Goal: Task Accomplishment & Management: Manage account settings

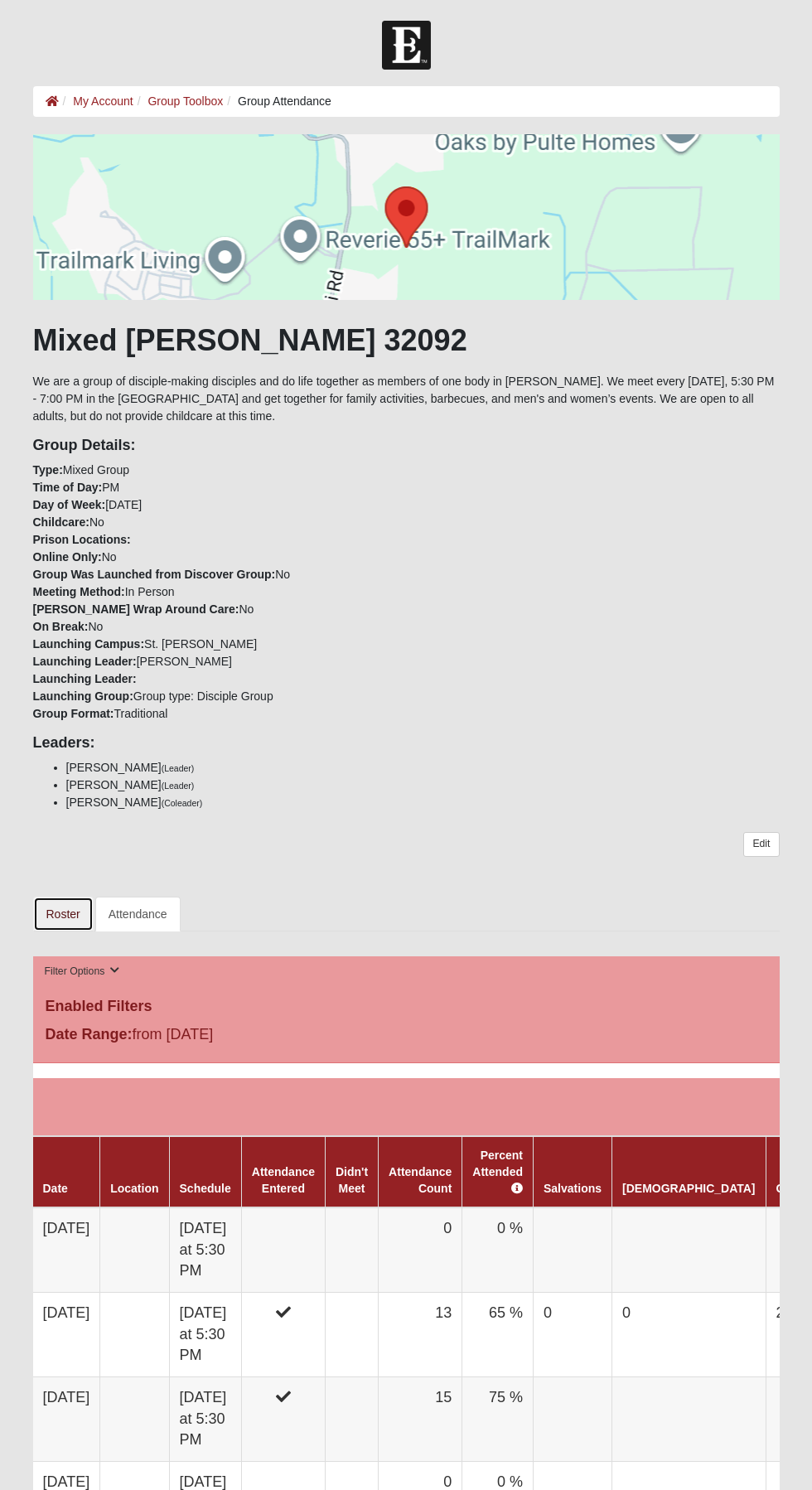
click at [75, 906] on link "Roster" at bounding box center [64, 914] width 60 height 35
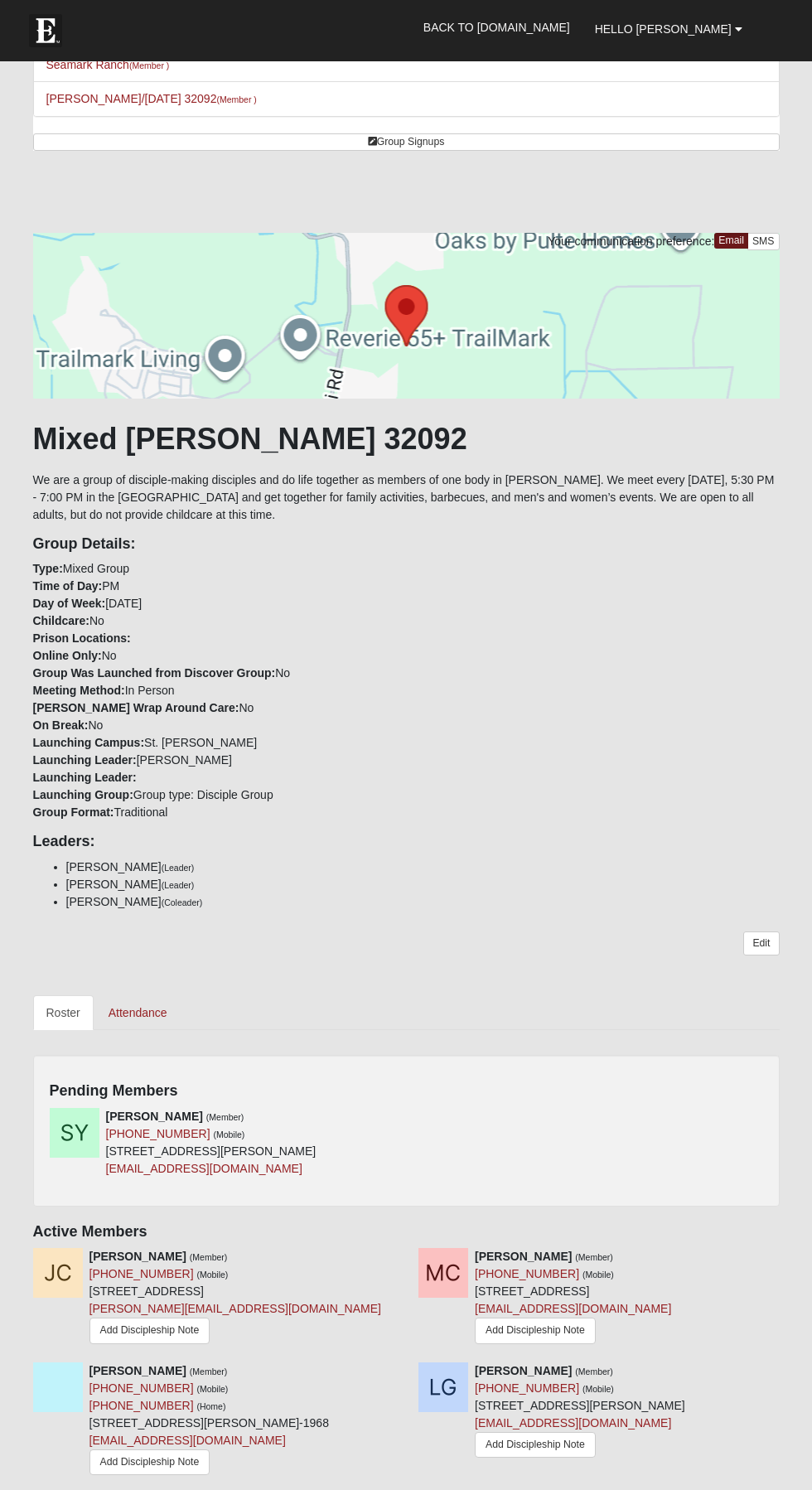
scroll to position [309, 0]
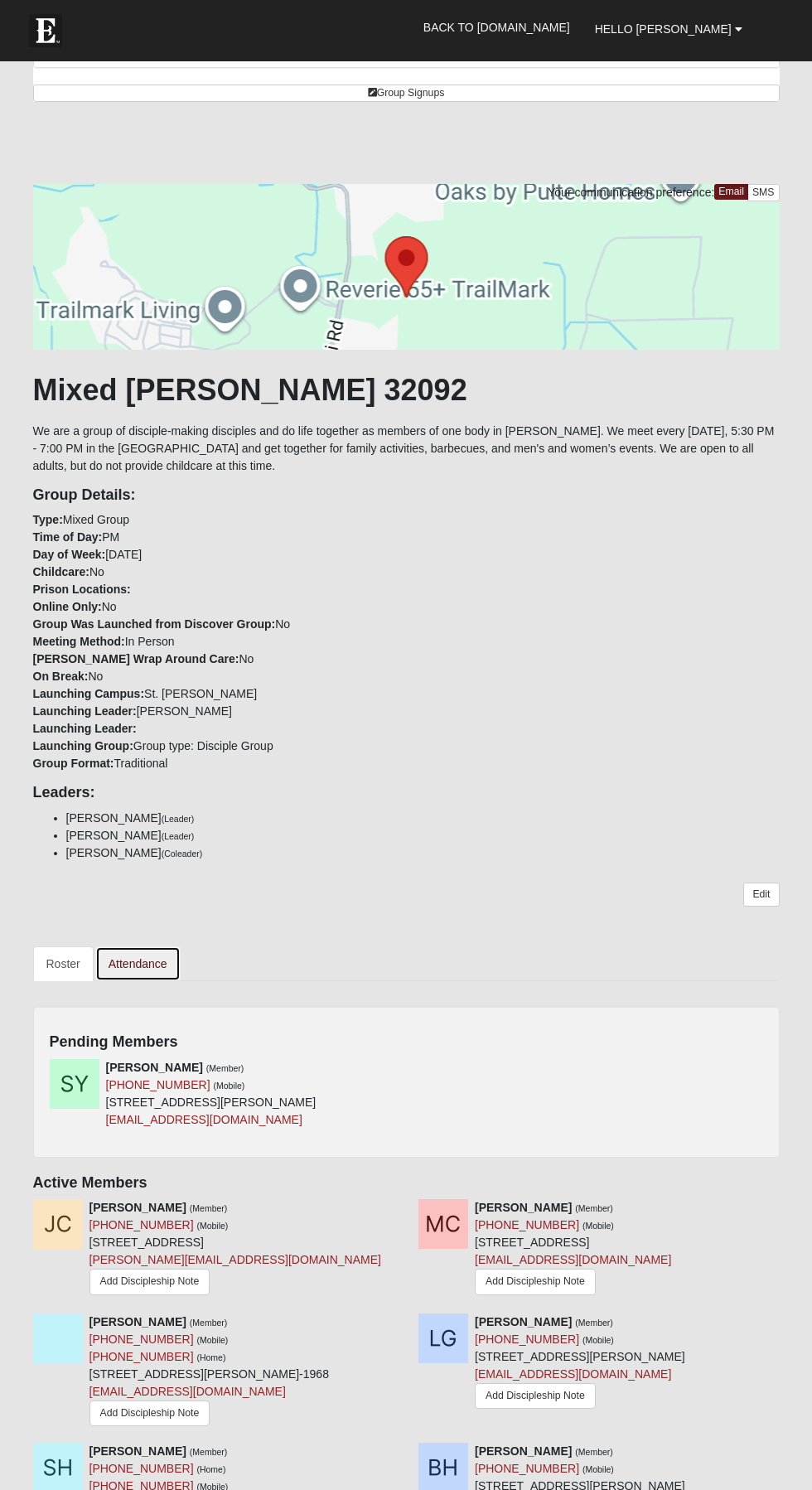
click at [166, 953] on link "Attendance" at bounding box center [138, 964] width 85 height 35
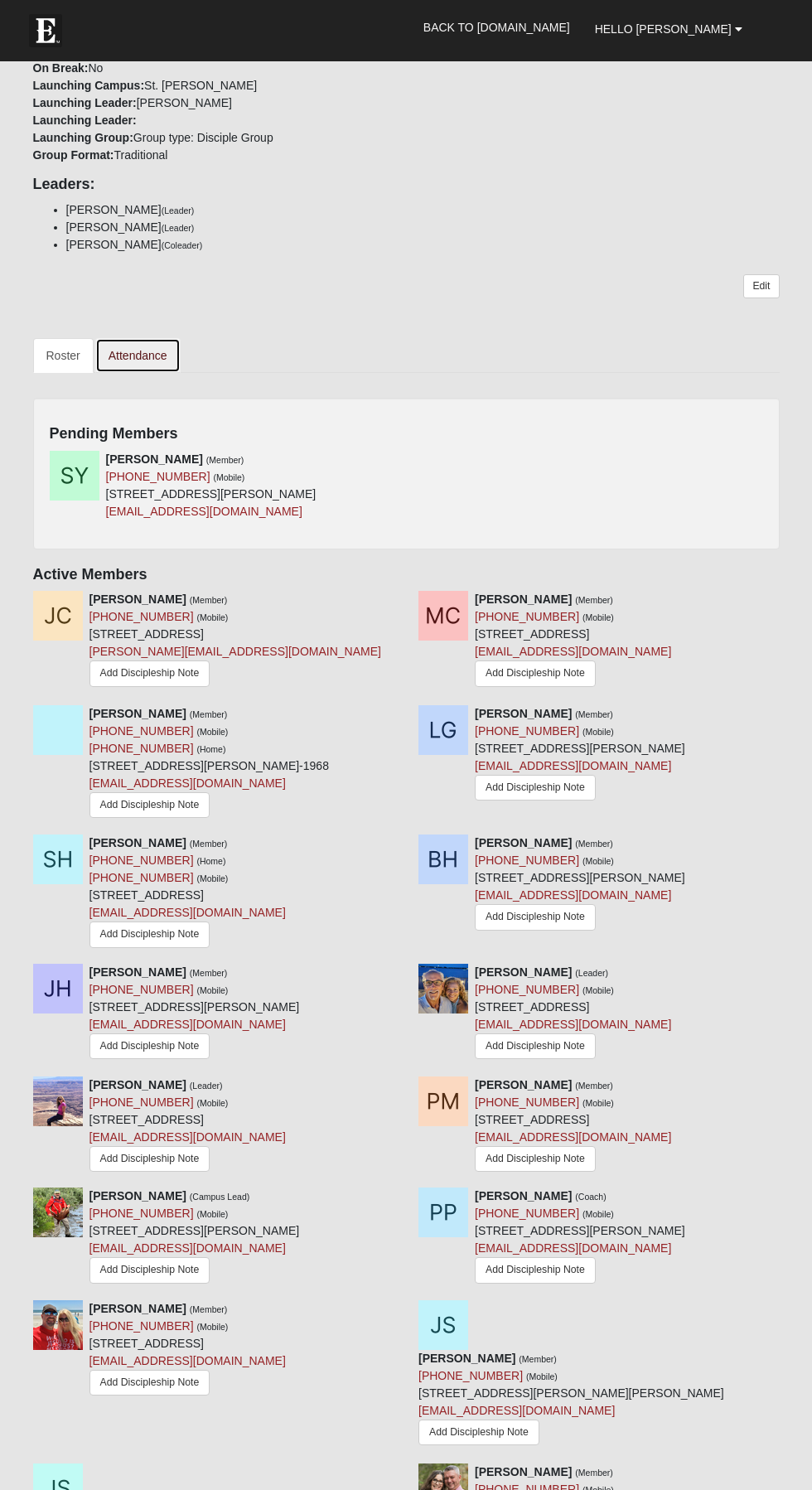
scroll to position [918, 0]
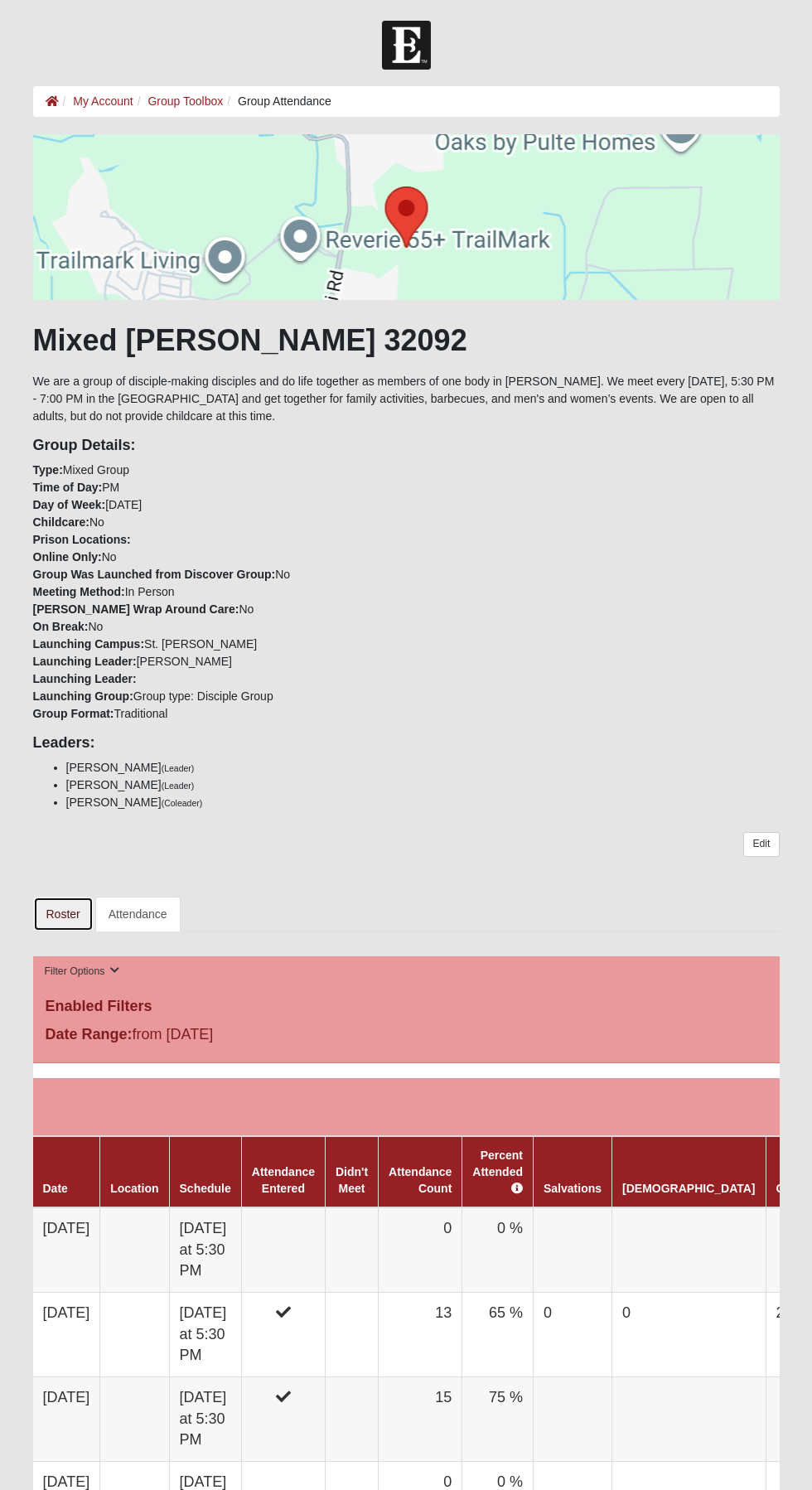
click at [79, 915] on link "Roster" at bounding box center [64, 914] width 60 height 35
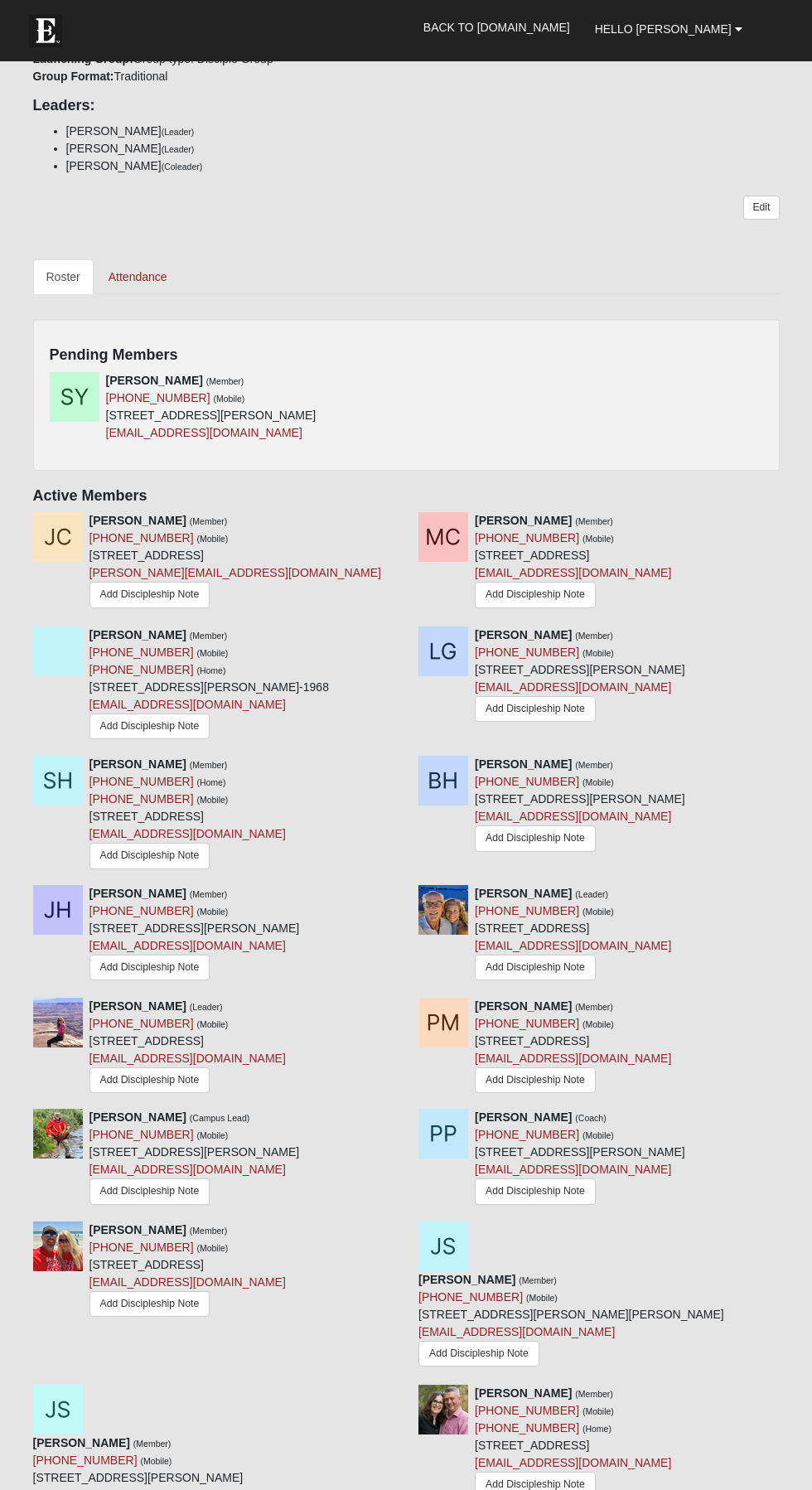
scroll to position [1026, 0]
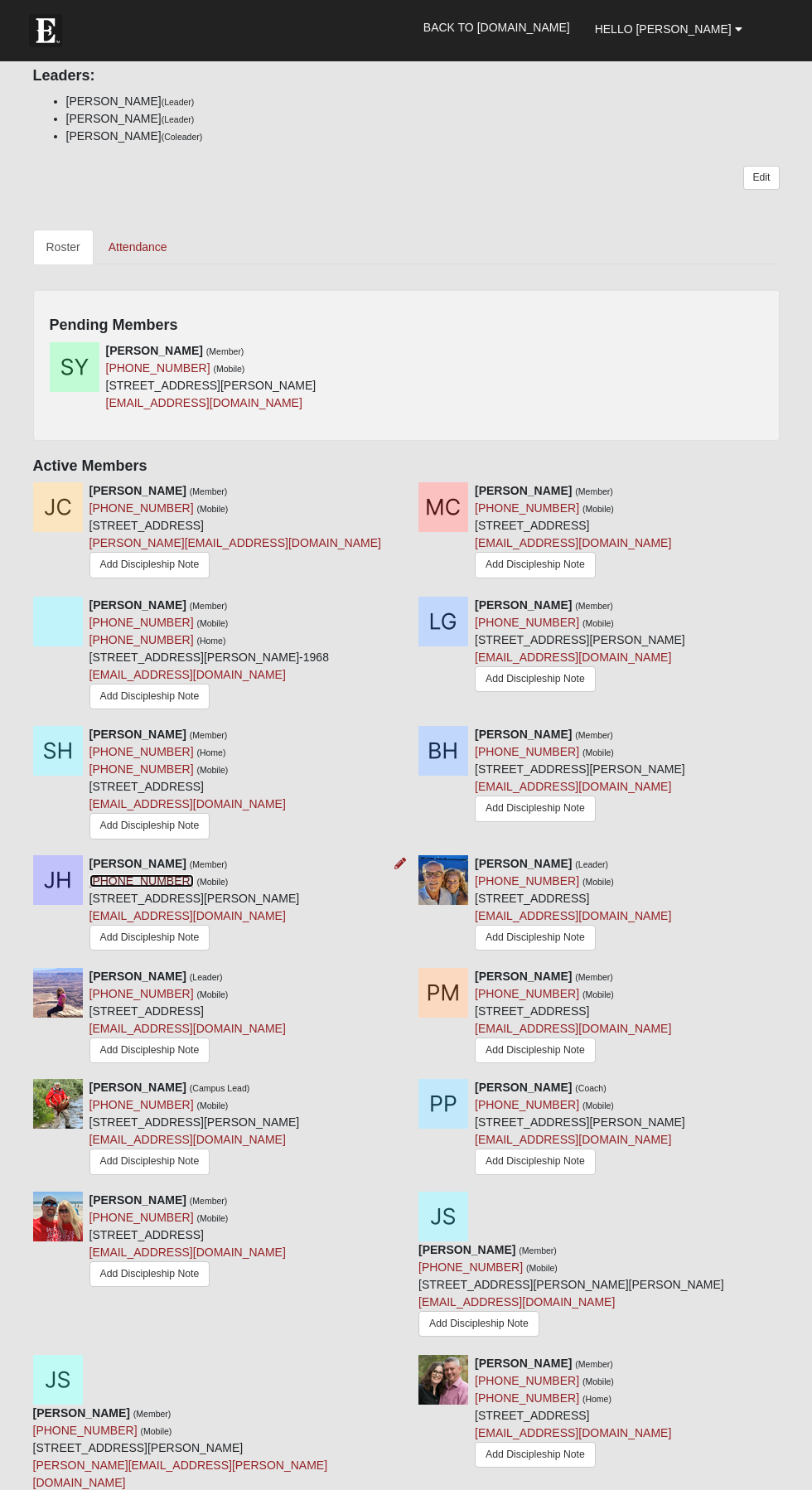
click at [158, 879] on link "(904) 495-5385" at bounding box center [141, 881] width 105 height 13
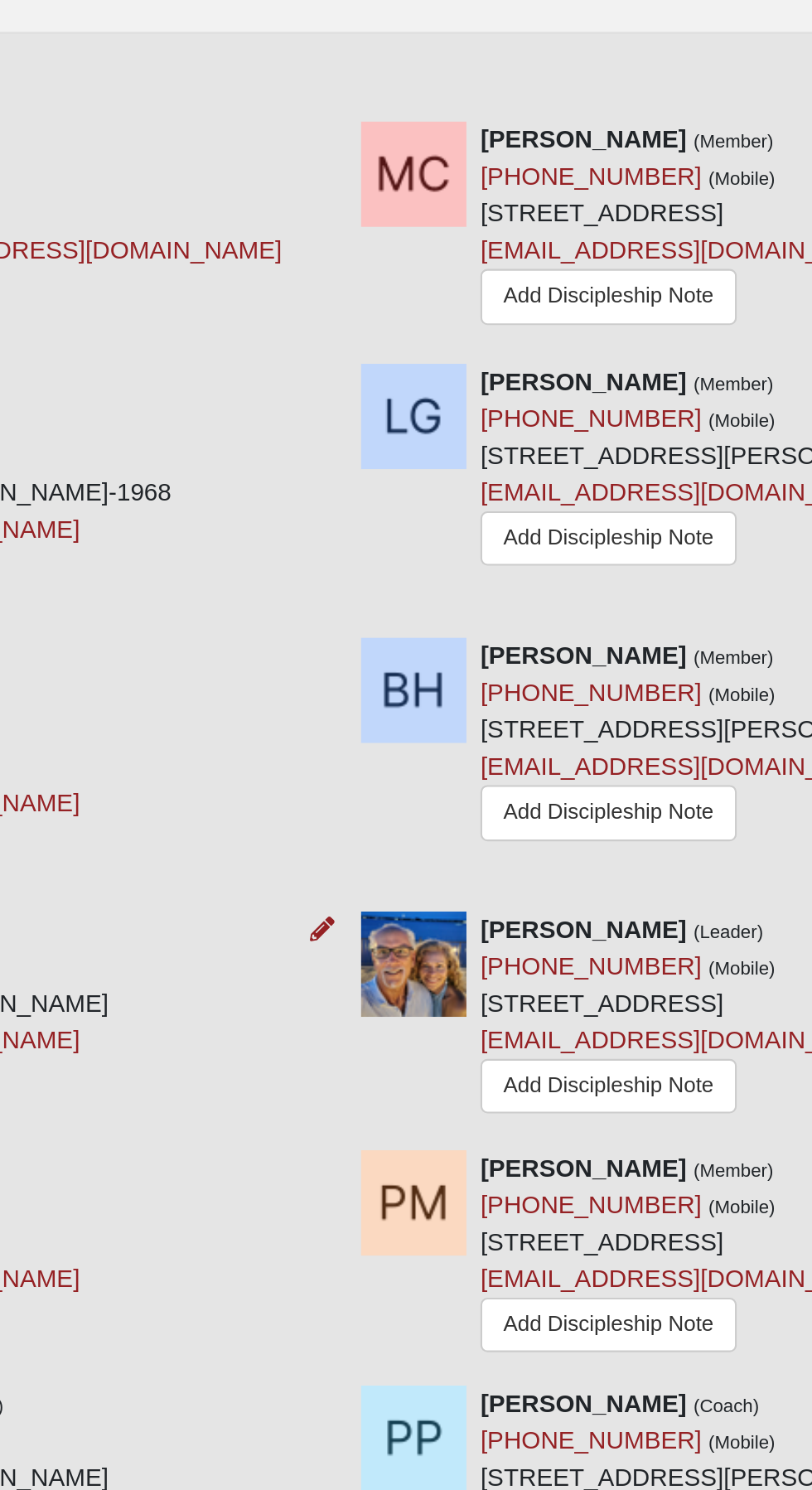
scroll to position [1028, 0]
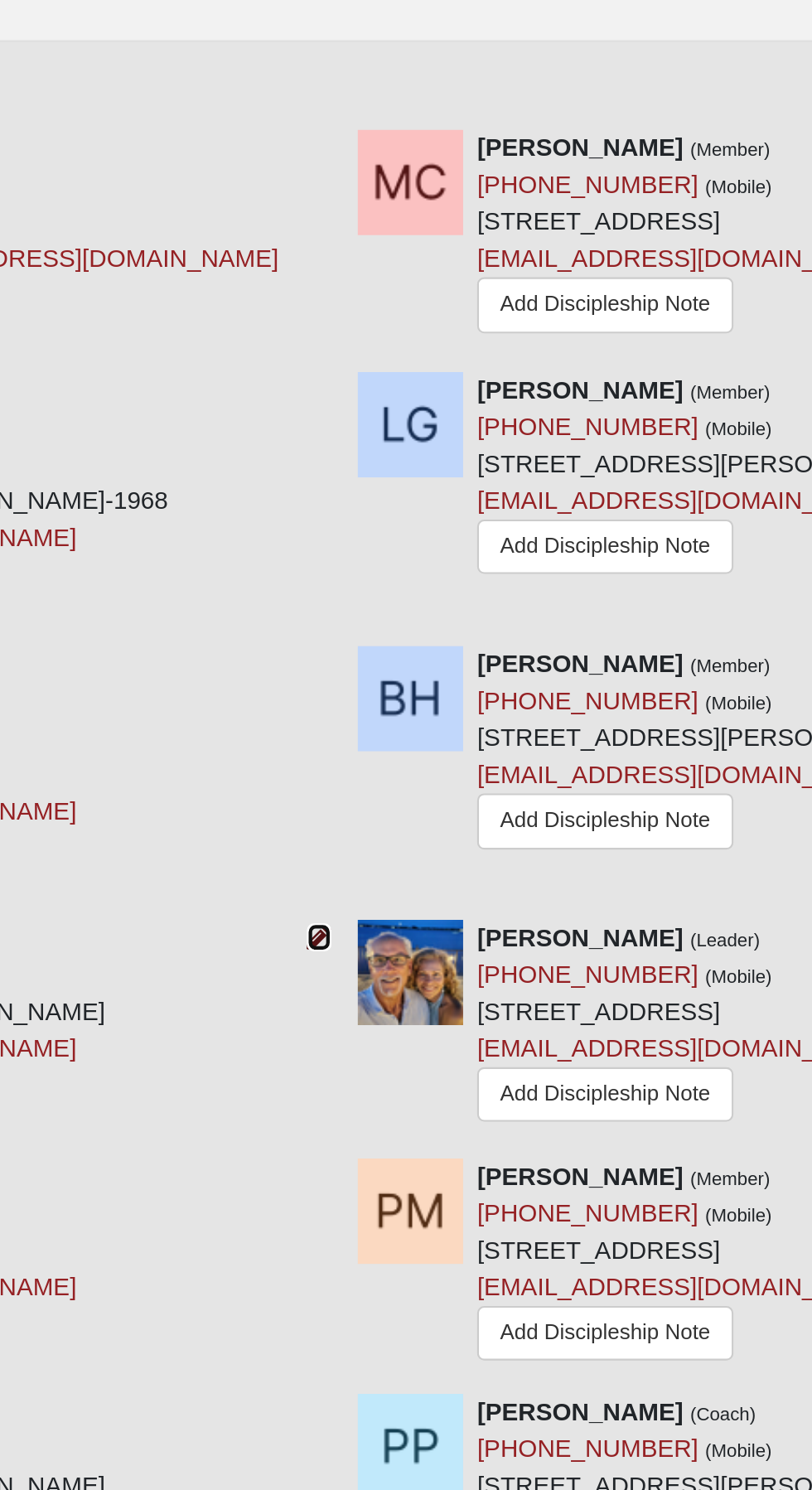
click at [405, 861] on icon at bounding box center [400, 862] width 12 height 12
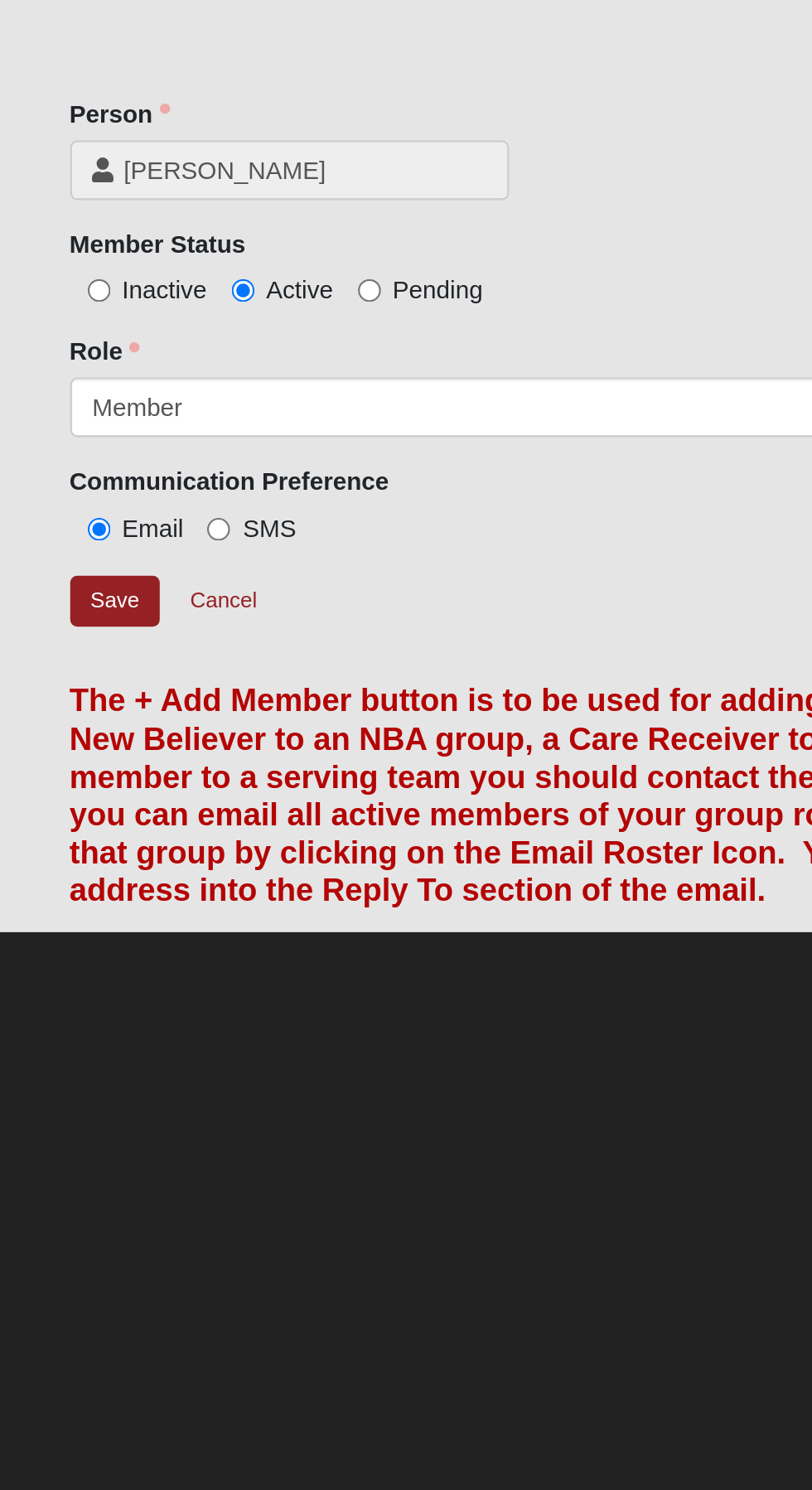
scroll to position [78, 0]
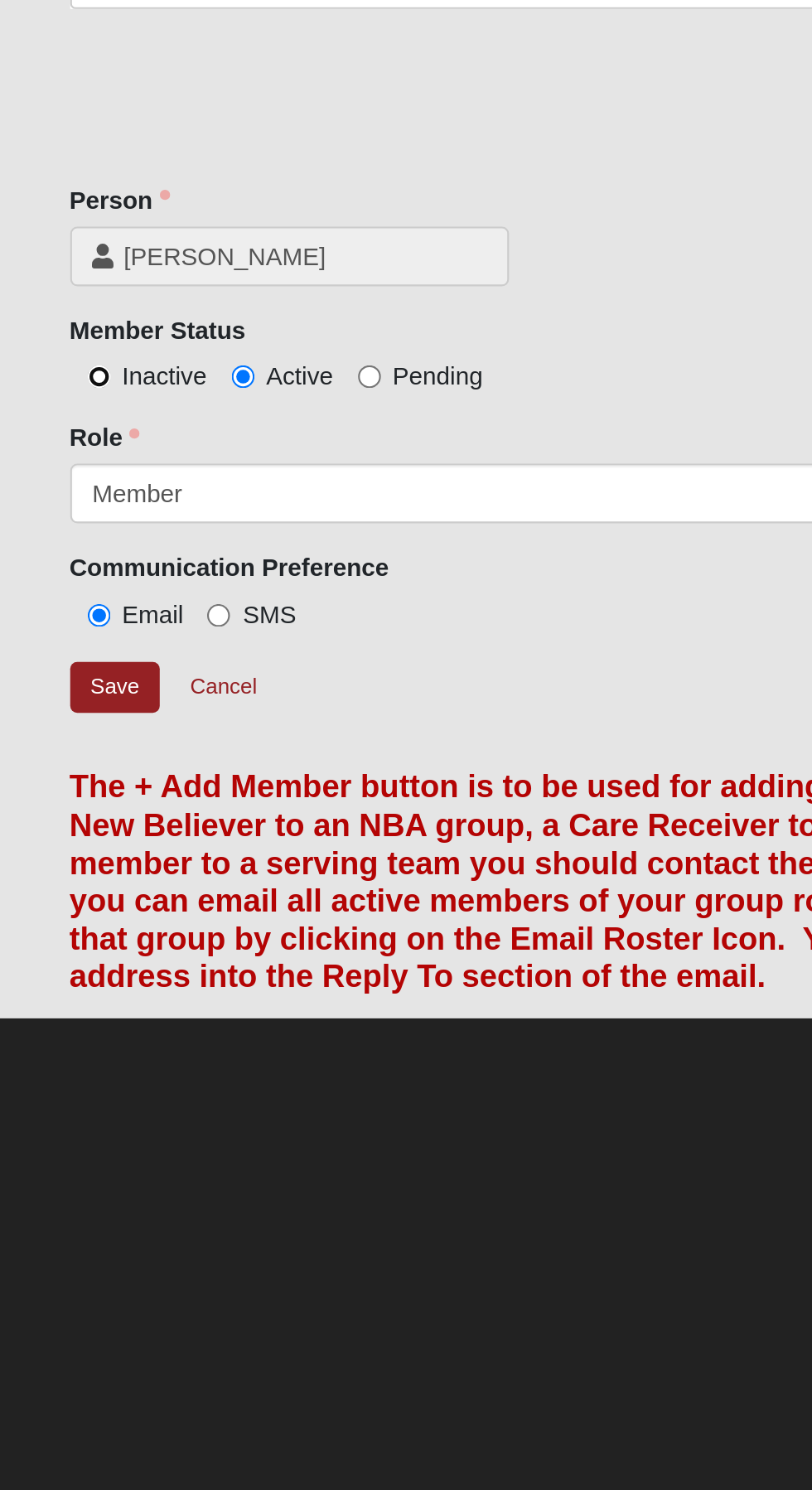
click at [49, 504] on input "Inactive" at bounding box center [46, 506] width 11 height 11
radio input "true"
click at [62, 654] on input "Save" at bounding box center [54, 653] width 43 height 24
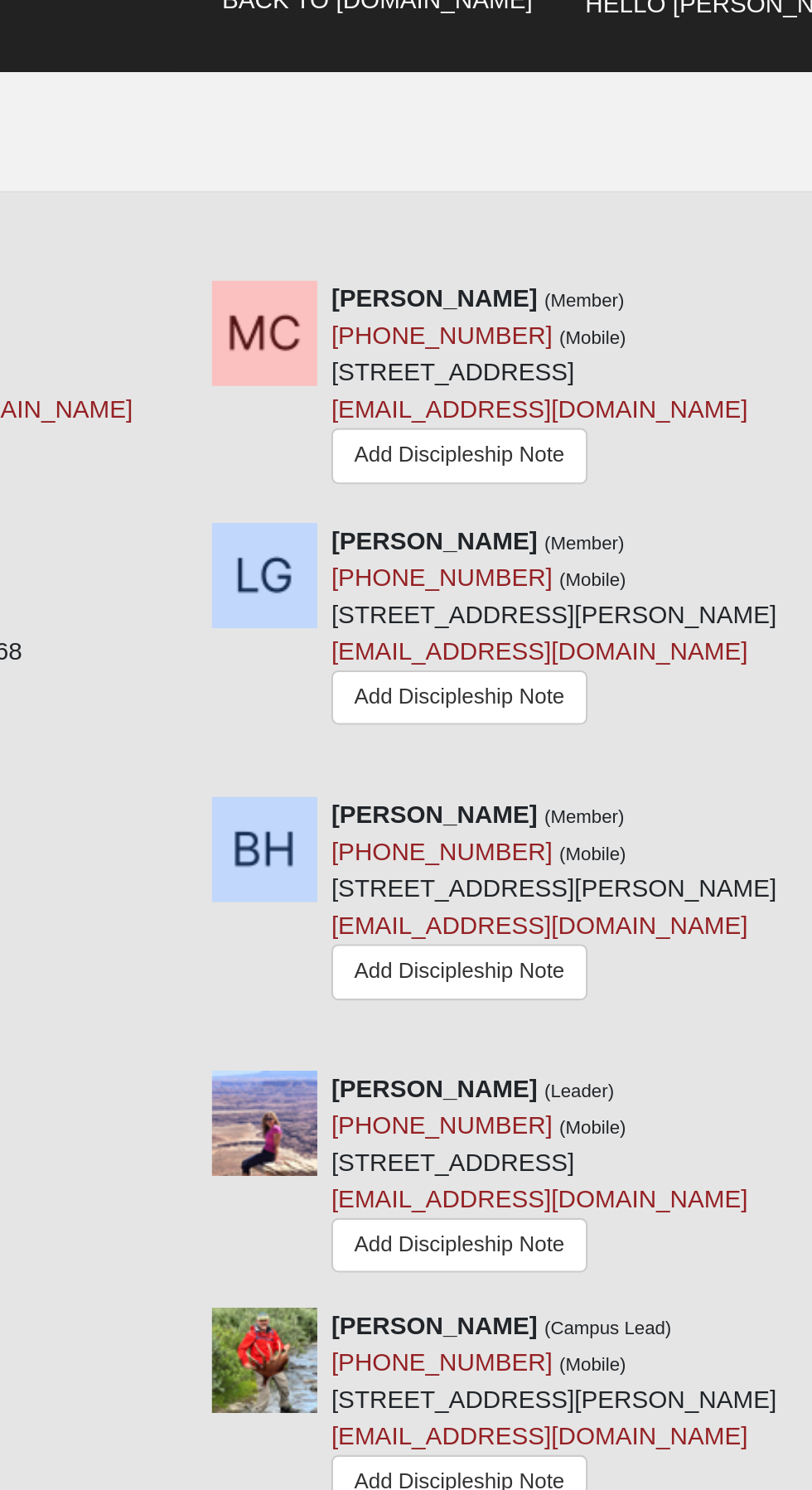
scroll to position [1349, 0]
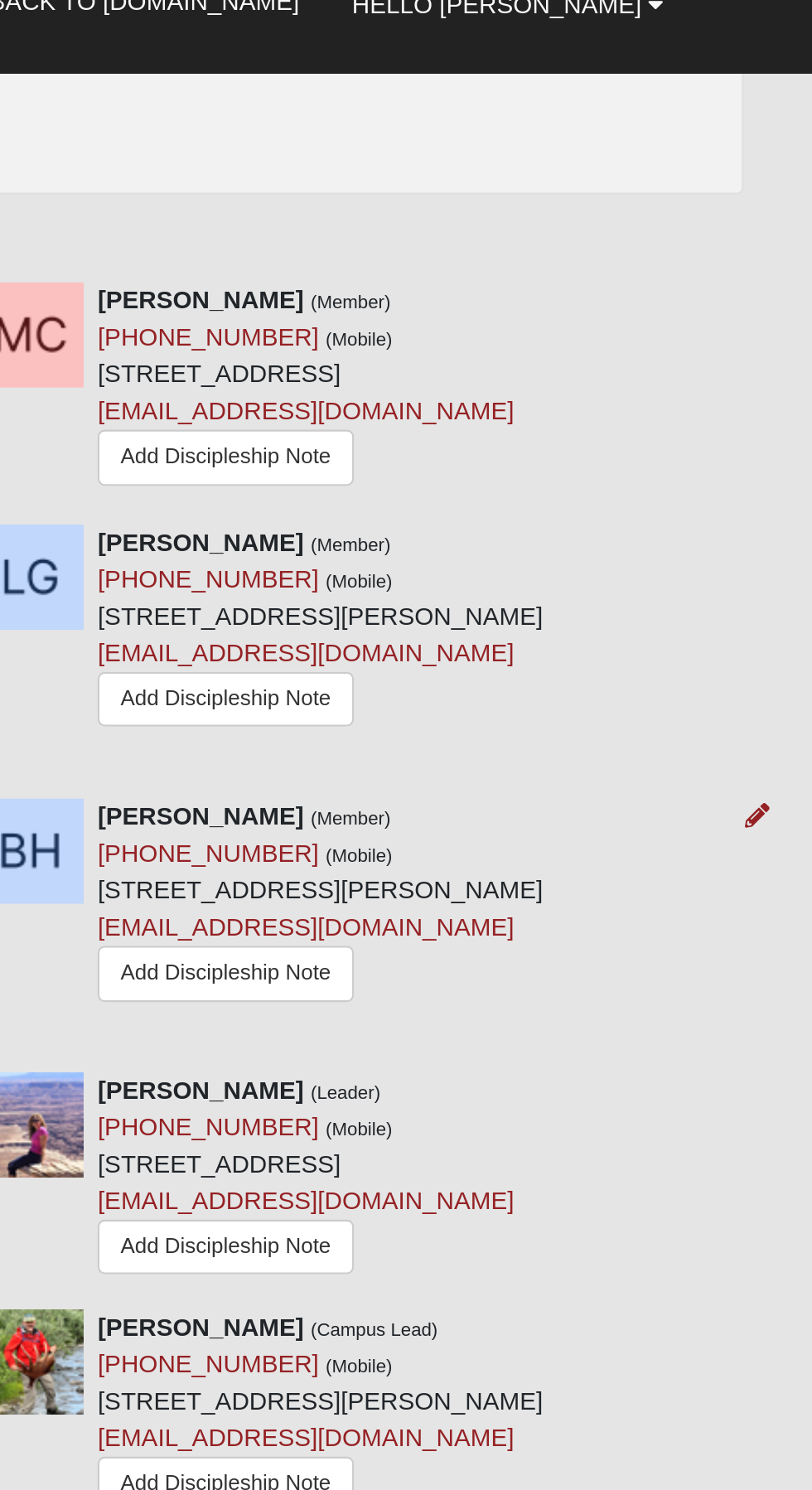
click at [751, 441] on div "Brittany Howell (Member) (904) 640-1360 (Mobile) 89 Yellowfin Dr Saint Augustin…" at bounding box center [599, 453] width 386 height 100
click at [789, 410] on icon at bounding box center [787, 412] width 12 height 12
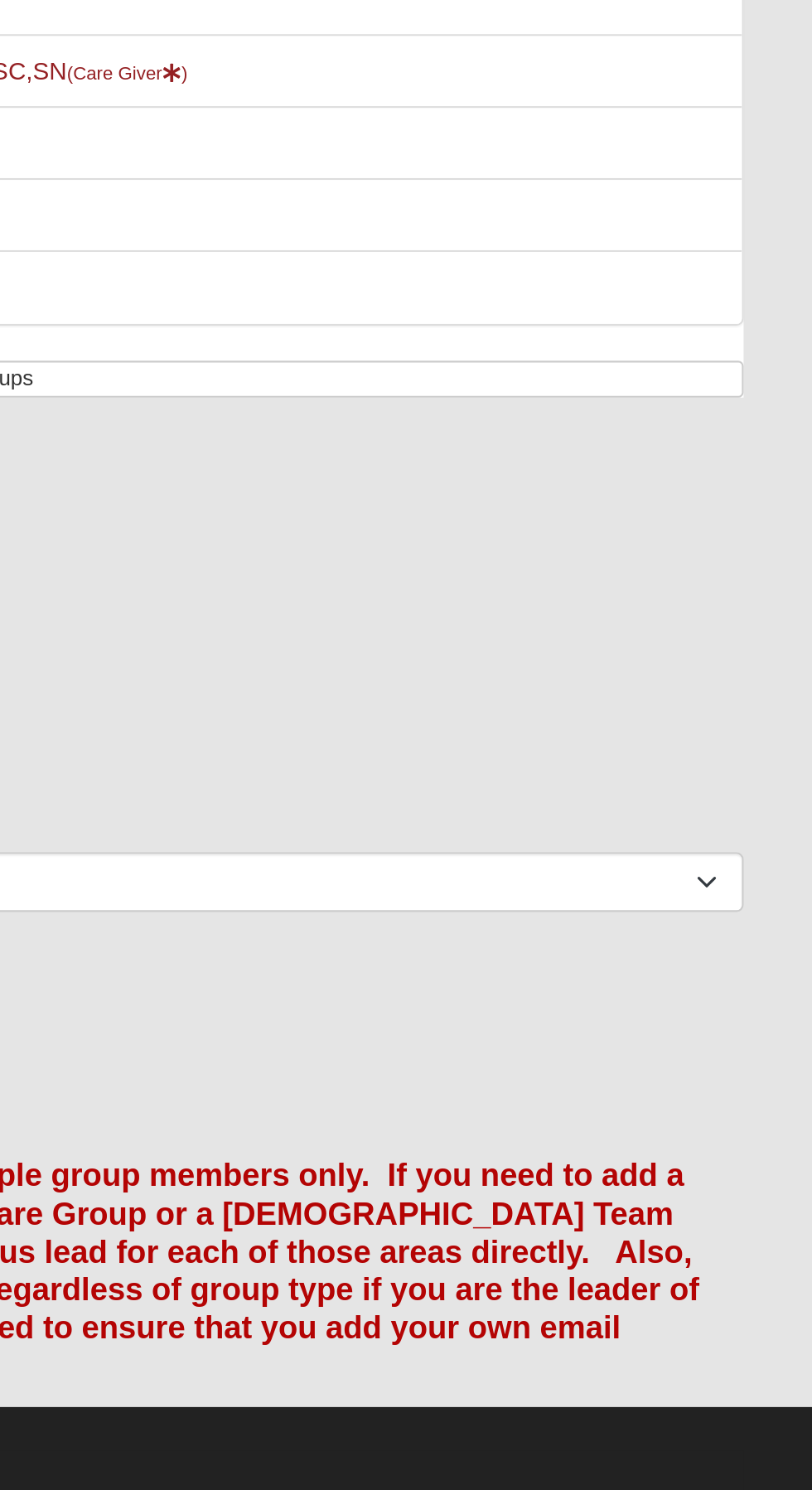
scroll to position [77, 0]
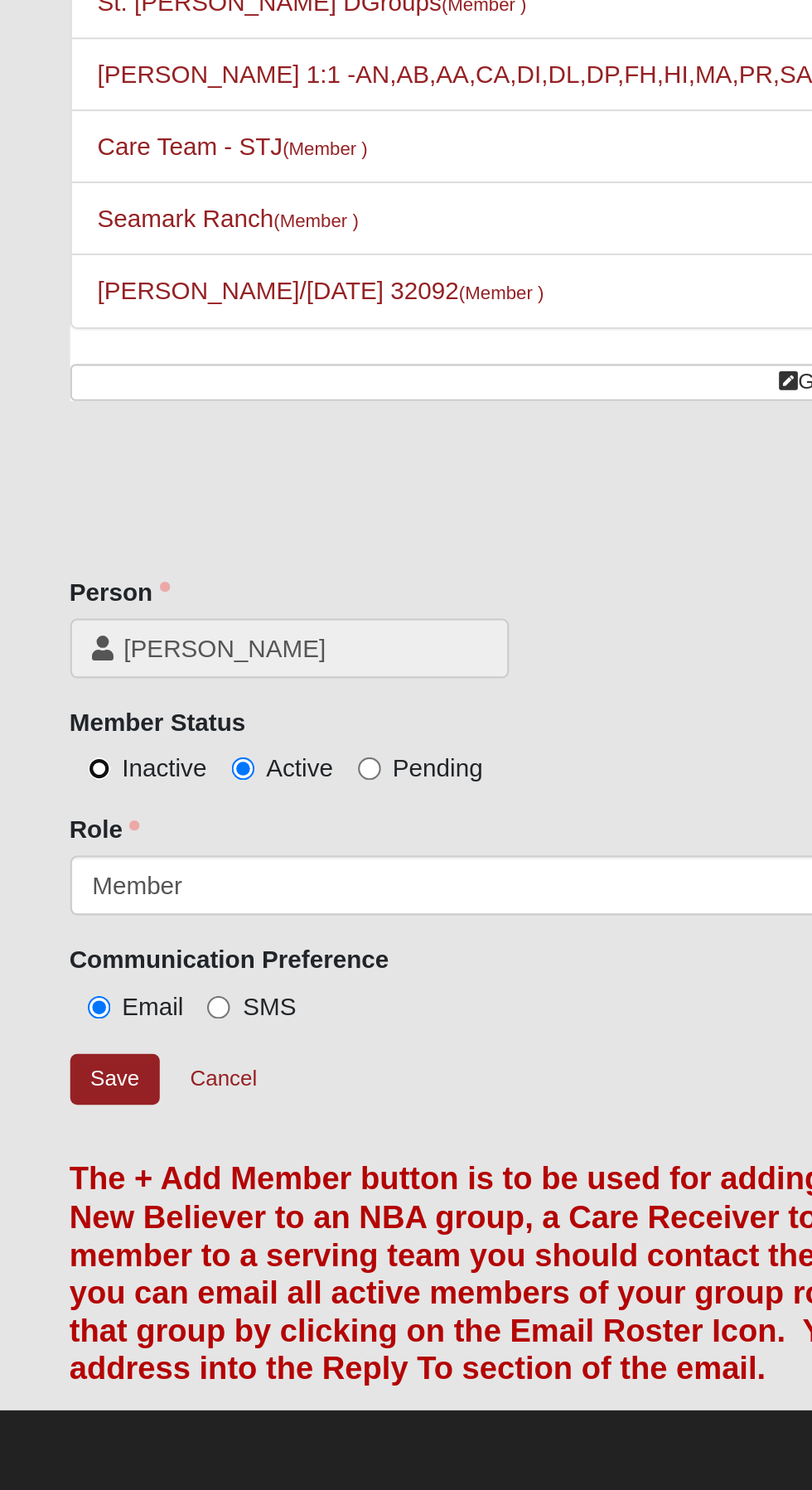
click at [48, 507] on input "Inactive" at bounding box center [46, 507] width 11 height 11
radio input "true"
click at [62, 653] on input "Save" at bounding box center [54, 654] width 43 height 24
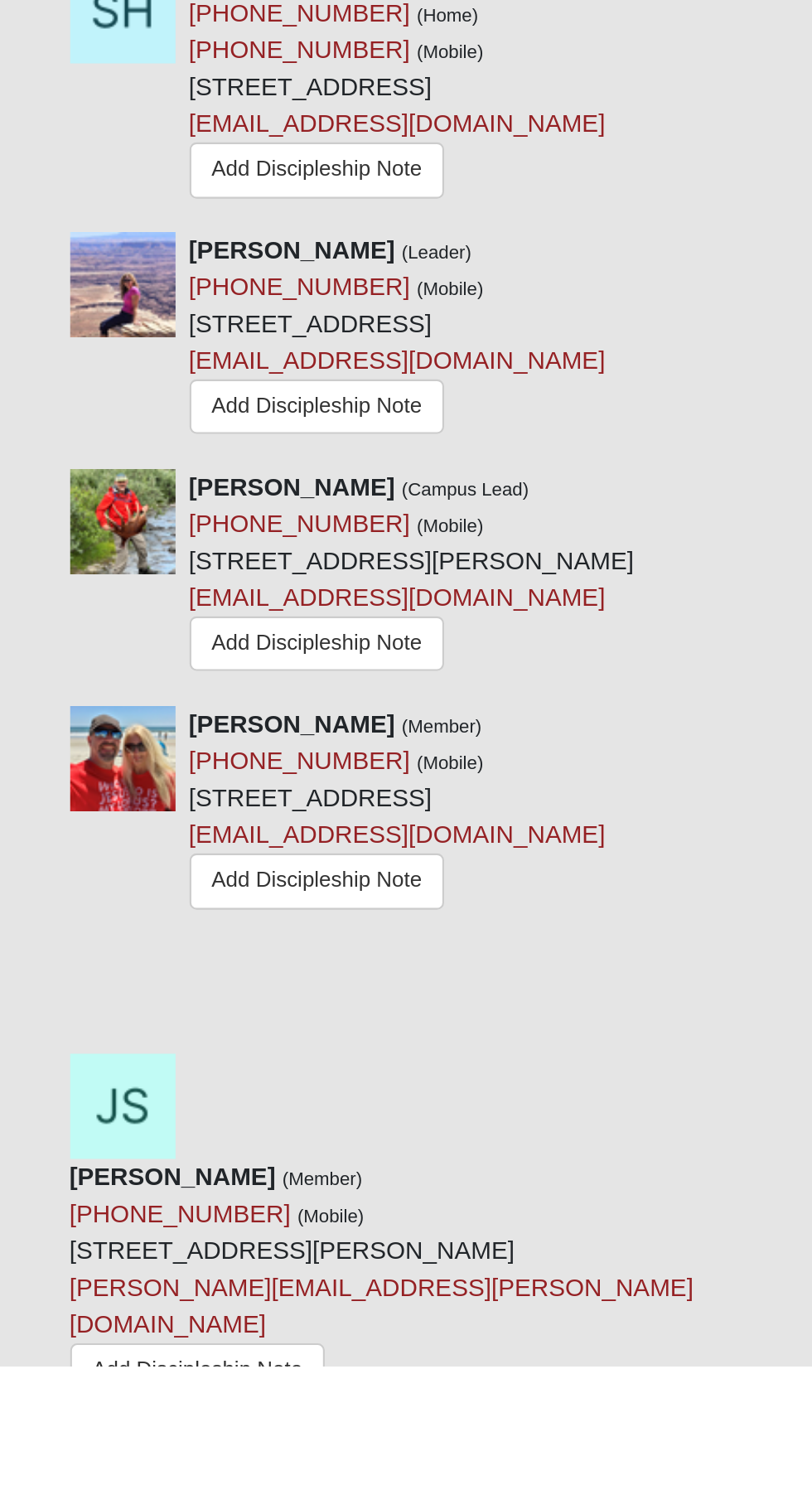
scroll to position [927, 0]
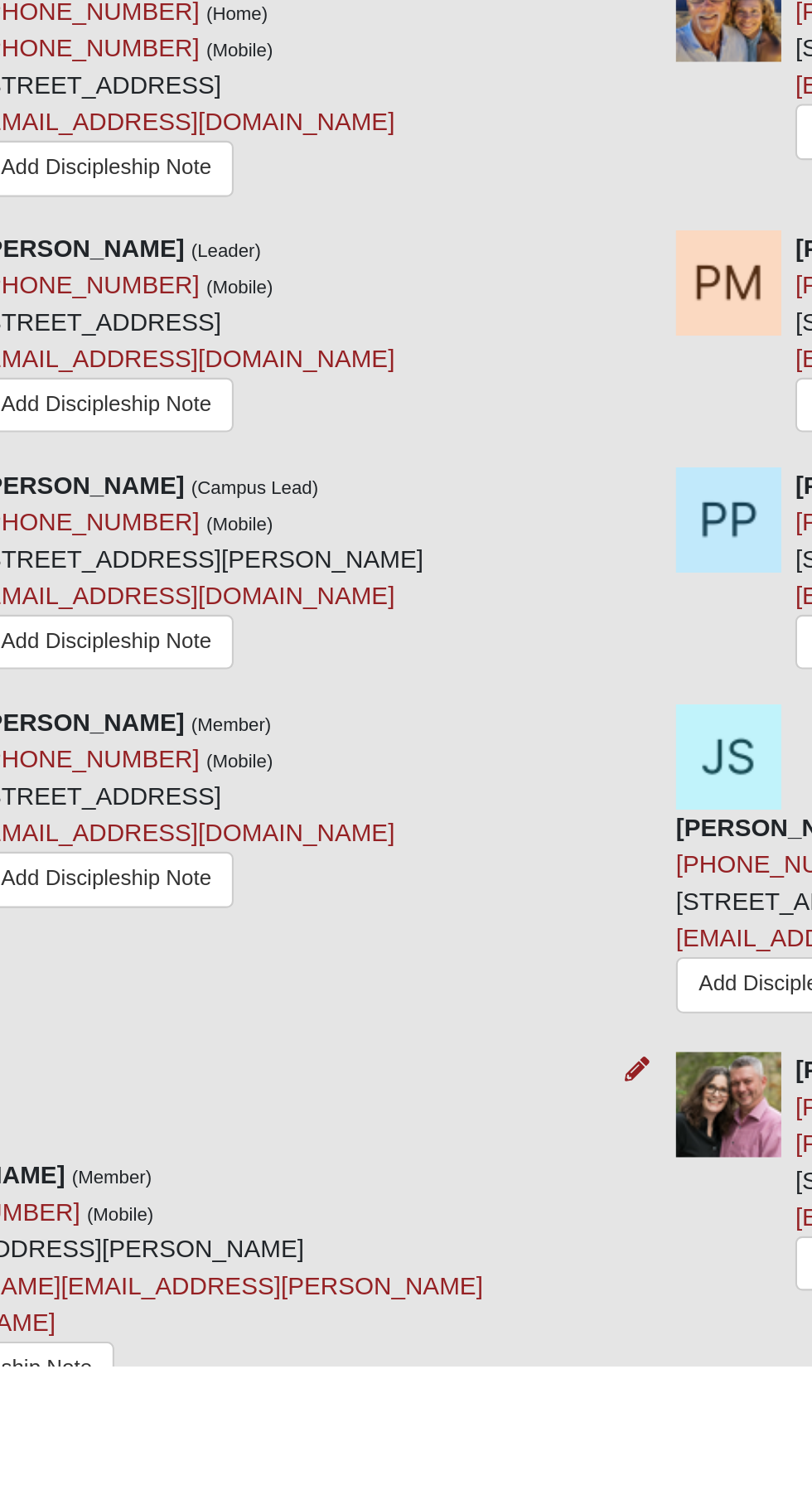
click at [267, 1391] on div "Josiah Swenson (Member) (904) 881-5689 (Mobile) 7738 A C Skinner Pkwy Apt 6205 …" at bounding box center [214, 1451] width 362 height 121
click at [399, 1344] on icon at bounding box center [400, 1350] width 12 height 12
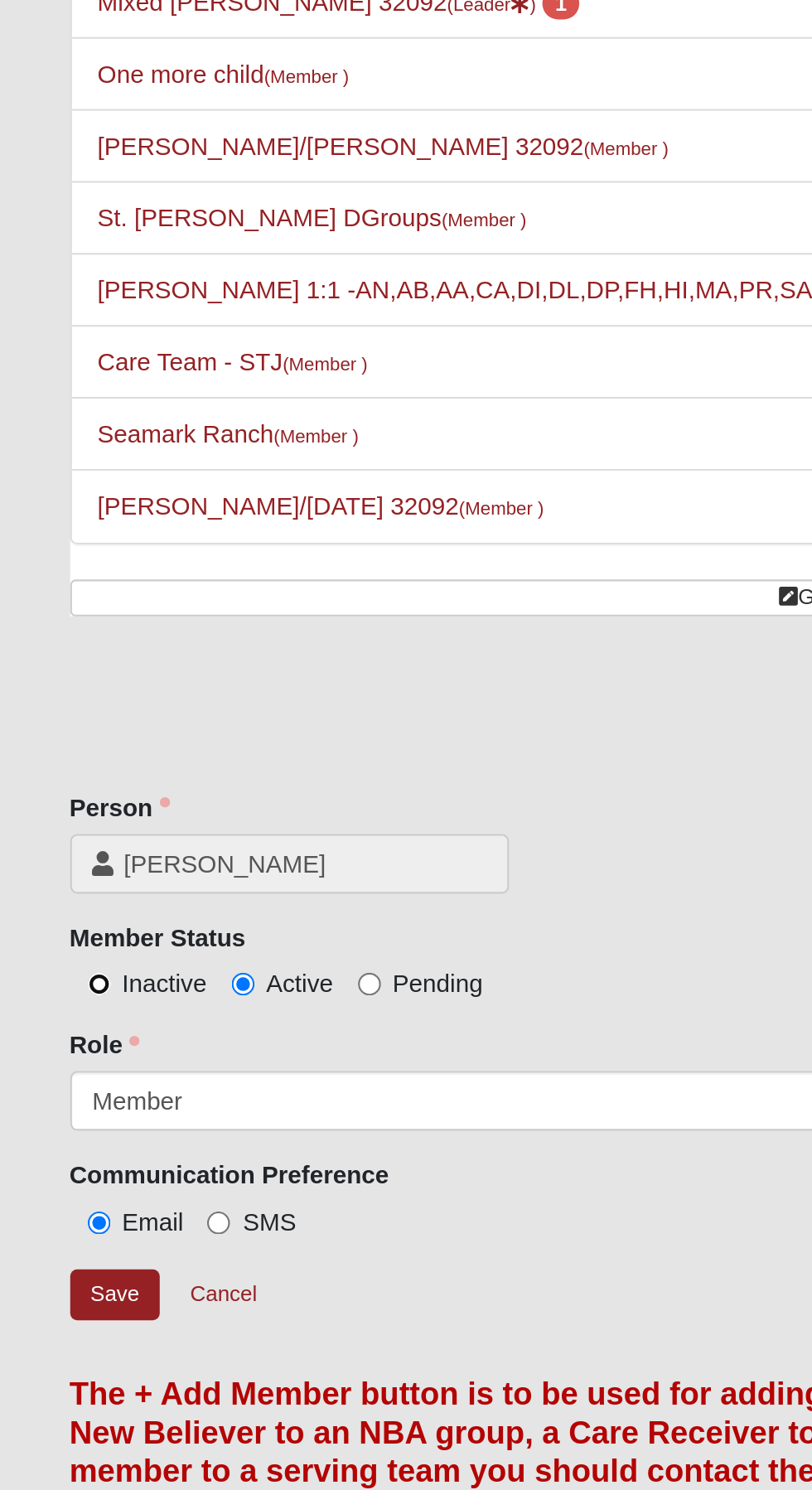
click at [52, 583] on input "Inactive" at bounding box center [46, 584] width 11 height 11
radio input "true"
click at [56, 733] on input "Save" at bounding box center [54, 731] width 43 height 24
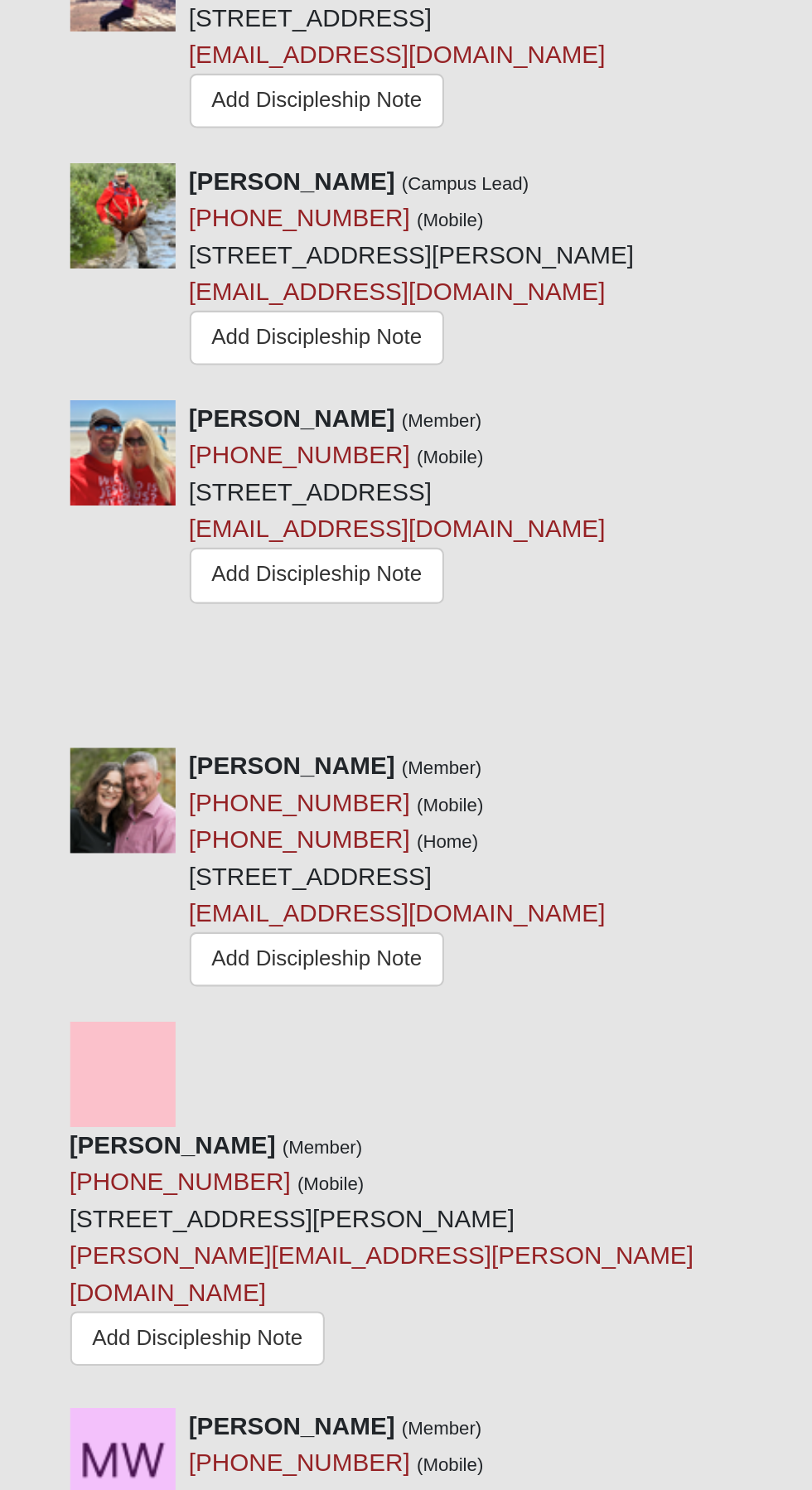
scroll to position [1205, 0]
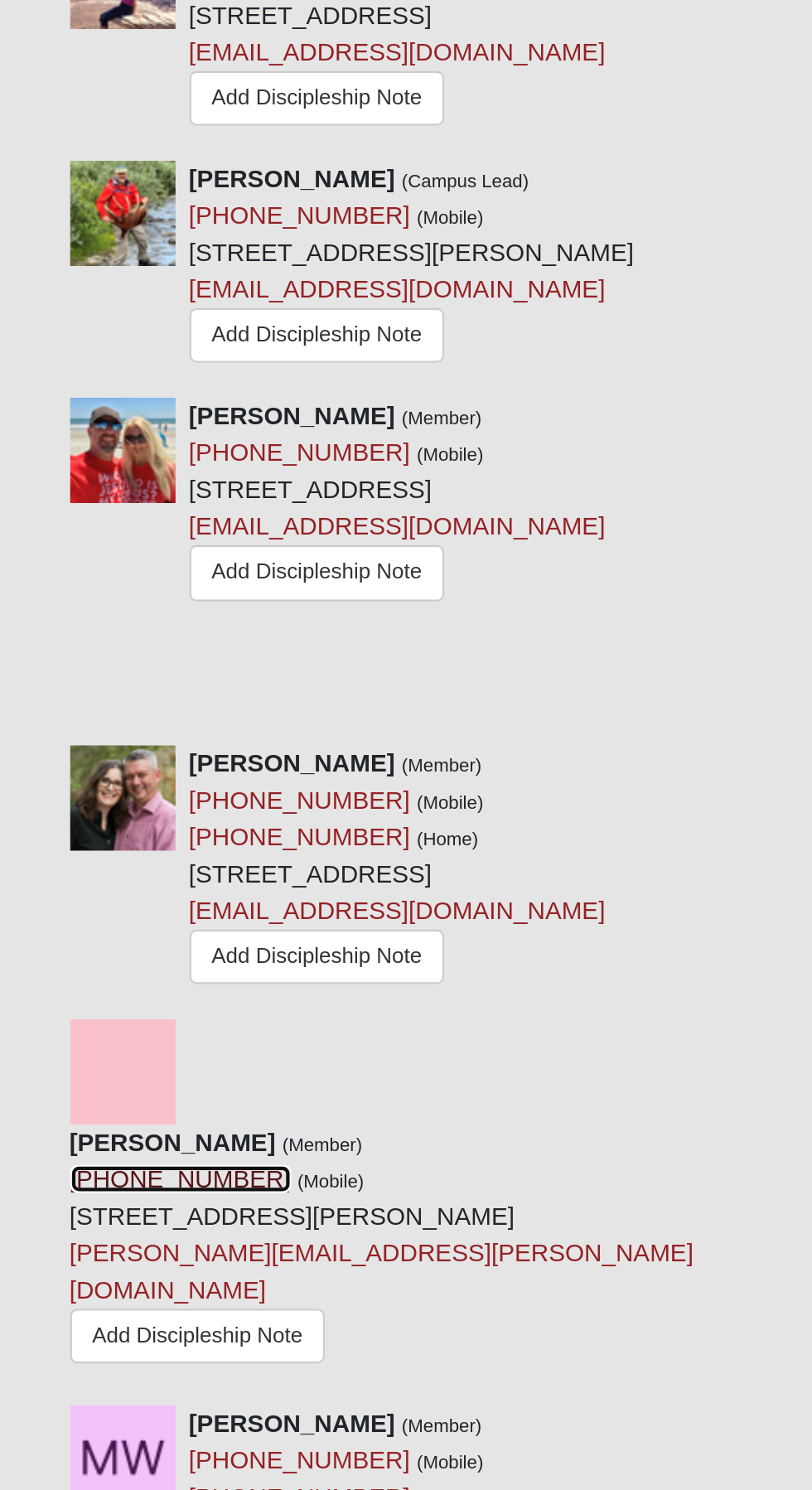
click at [137, 1262] on link "(336) 414-0230" at bounding box center [85, 1269] width 105 height 13
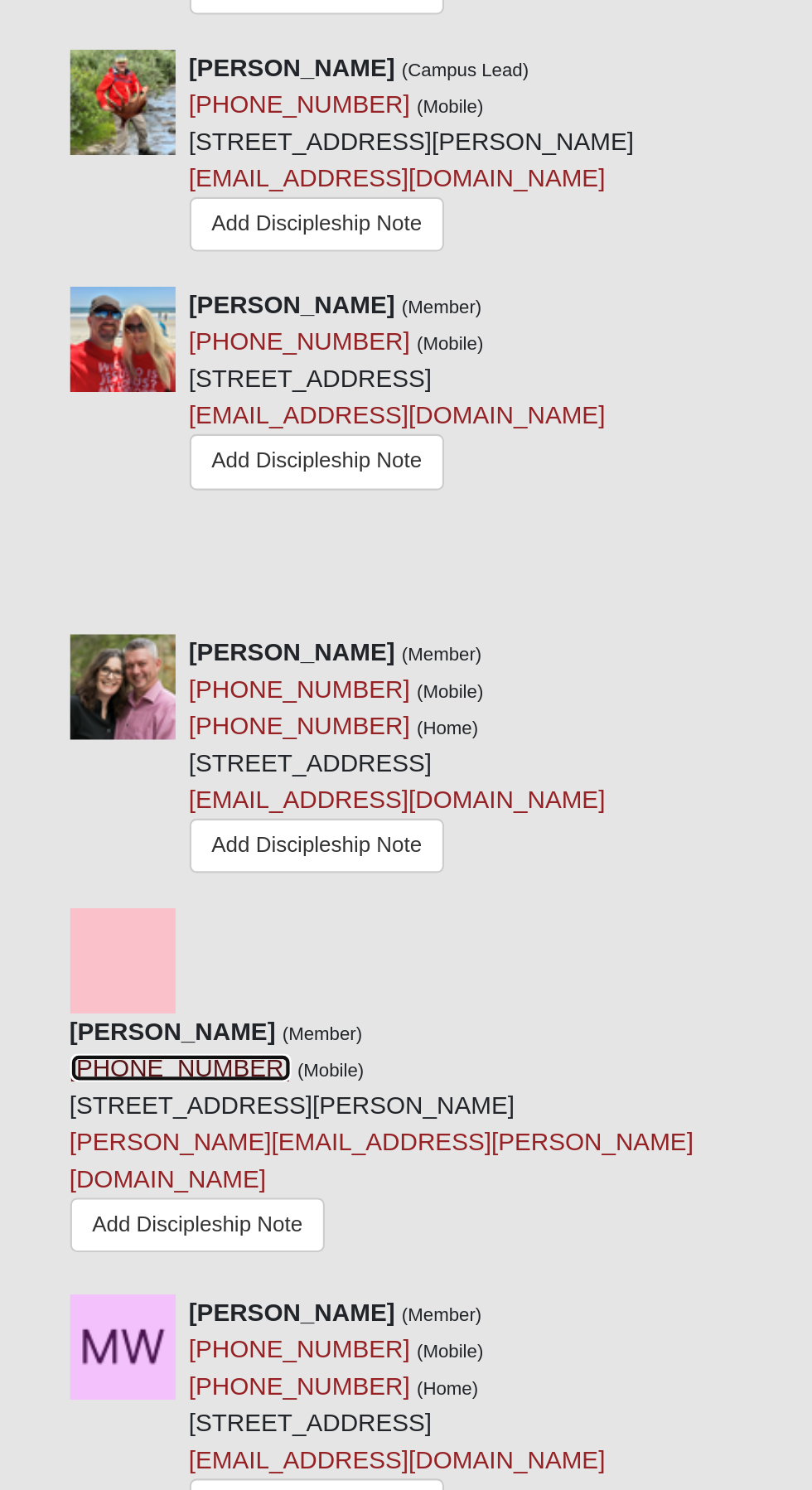
click at [137, 1262] on link "(336) 414-0230" at bounding box center [85, 1269] width 105 height 13
click at [277, 1243] on div "Vance Turner (Member) (336) 414-0230 (Mobile) 397 Maralinda Dr St Augustine, FL…" at bounding box center [214, 1303] width 362 height 121
click at [297, 1243] on div "Vance Turner (Member) (336) 414-0230 (Mobile) 397 Maralinda Dr St Augustine, FL…" at bounding box center [214, 1303] width 362 height 121
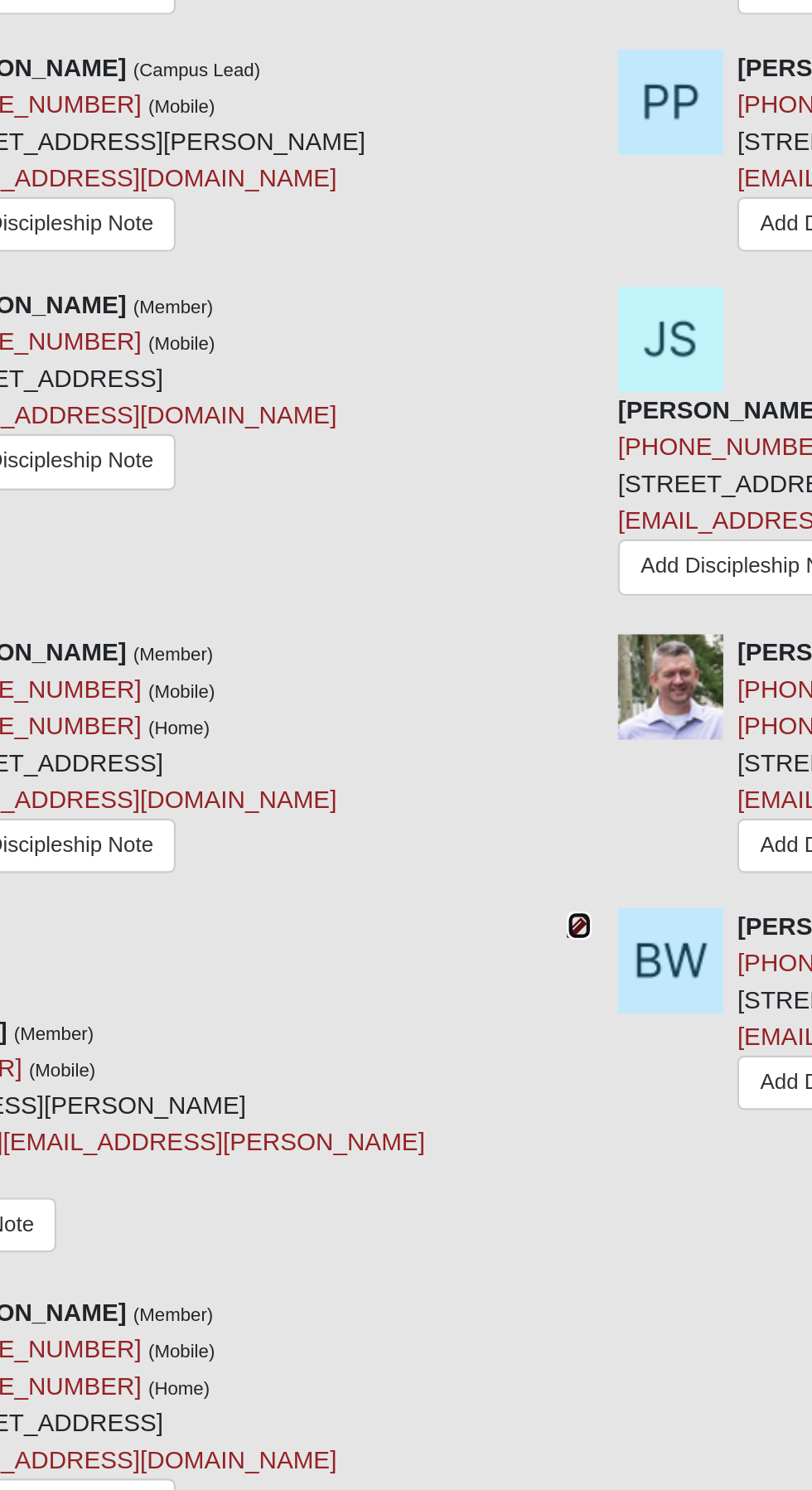
click at [404, 1195] on icon at bounding box center [400, 1201] width 12 height 12
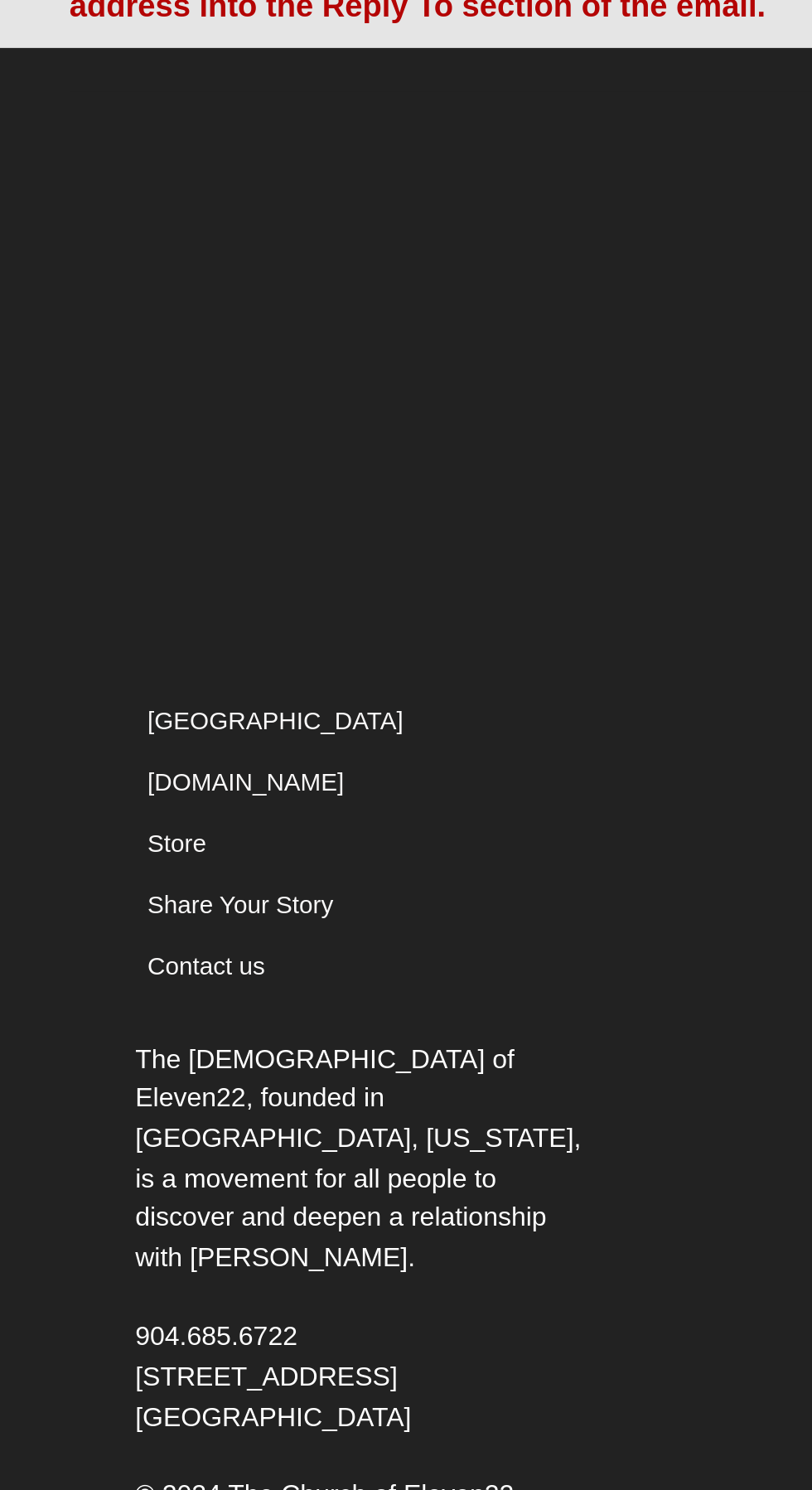
scroll to position [78, 0]
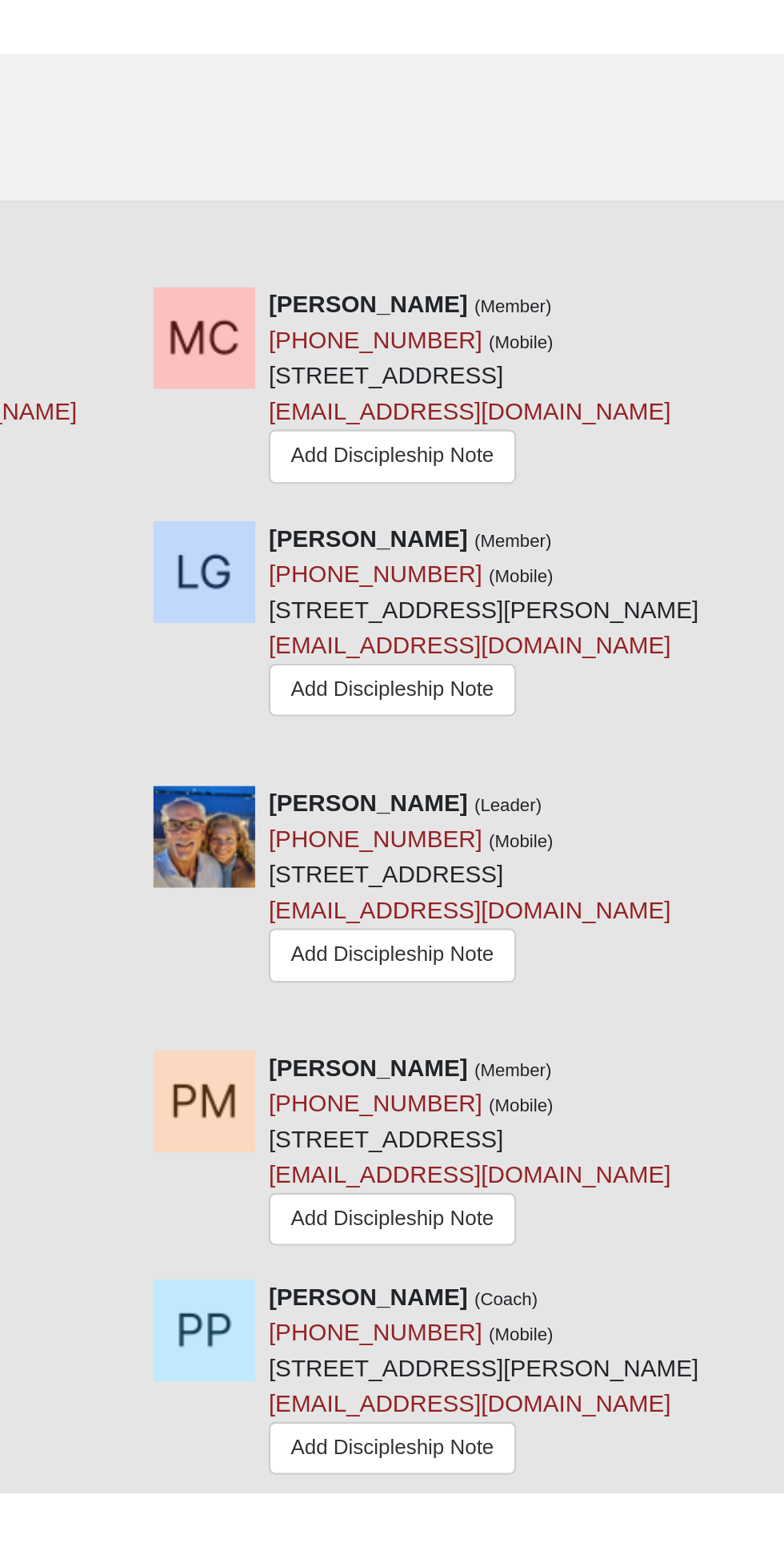
scroll to position [1145, 0]
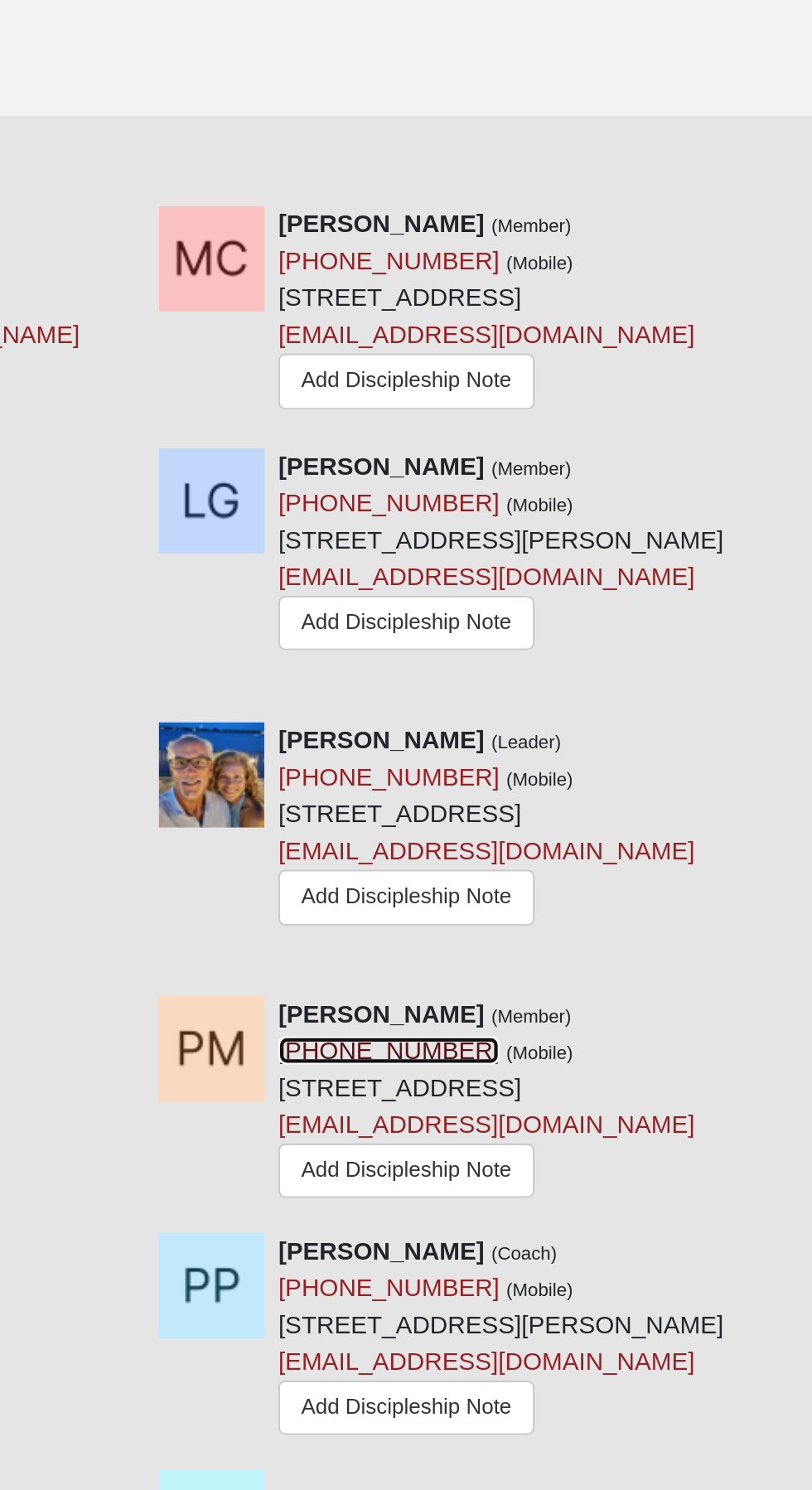
click at [527, 722] on link "(904) 735-1410" at bounding box center [527, 722] width 105 height 13
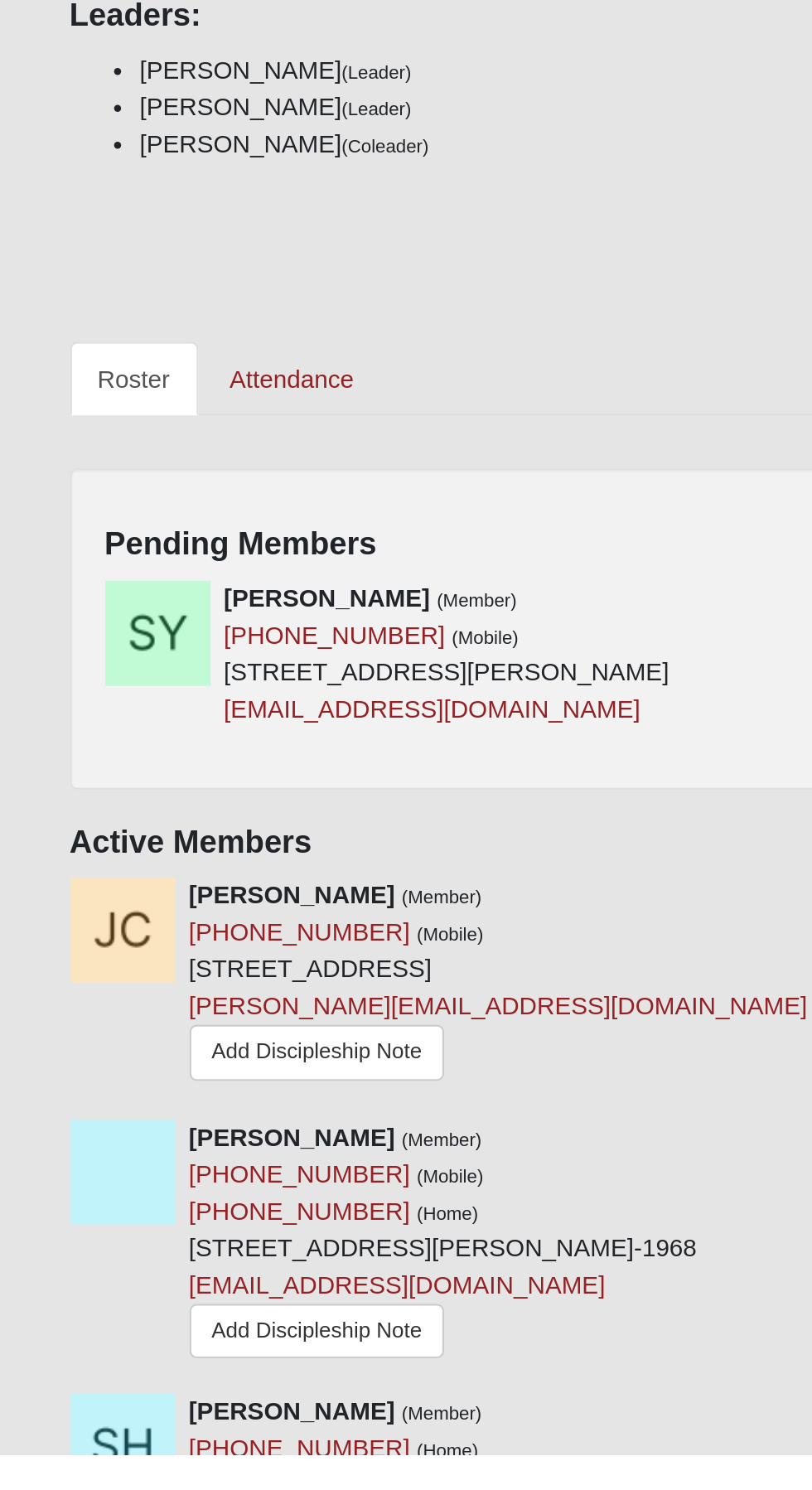
scroll to position [342, 0]
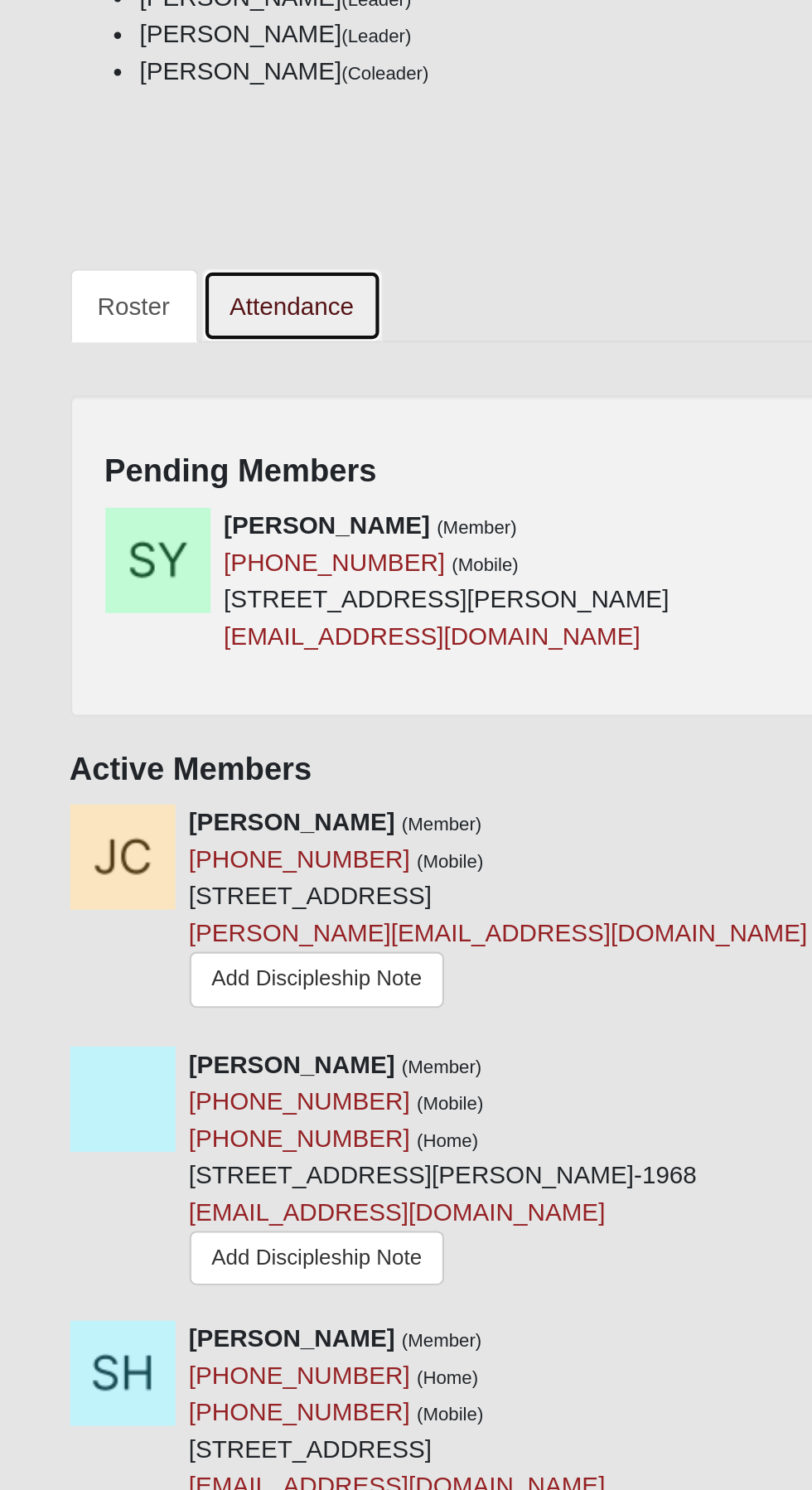
click at [154, 931] on link "Attendance" at bounding box center [138, 932] width 85 height 35
click at [157, 933] on link "Attendance" at bounding box center [138, 932] width 85 height 35
click at [155, 935] on link "Attendance" at bounding box center [138, 932] width 85 height 35
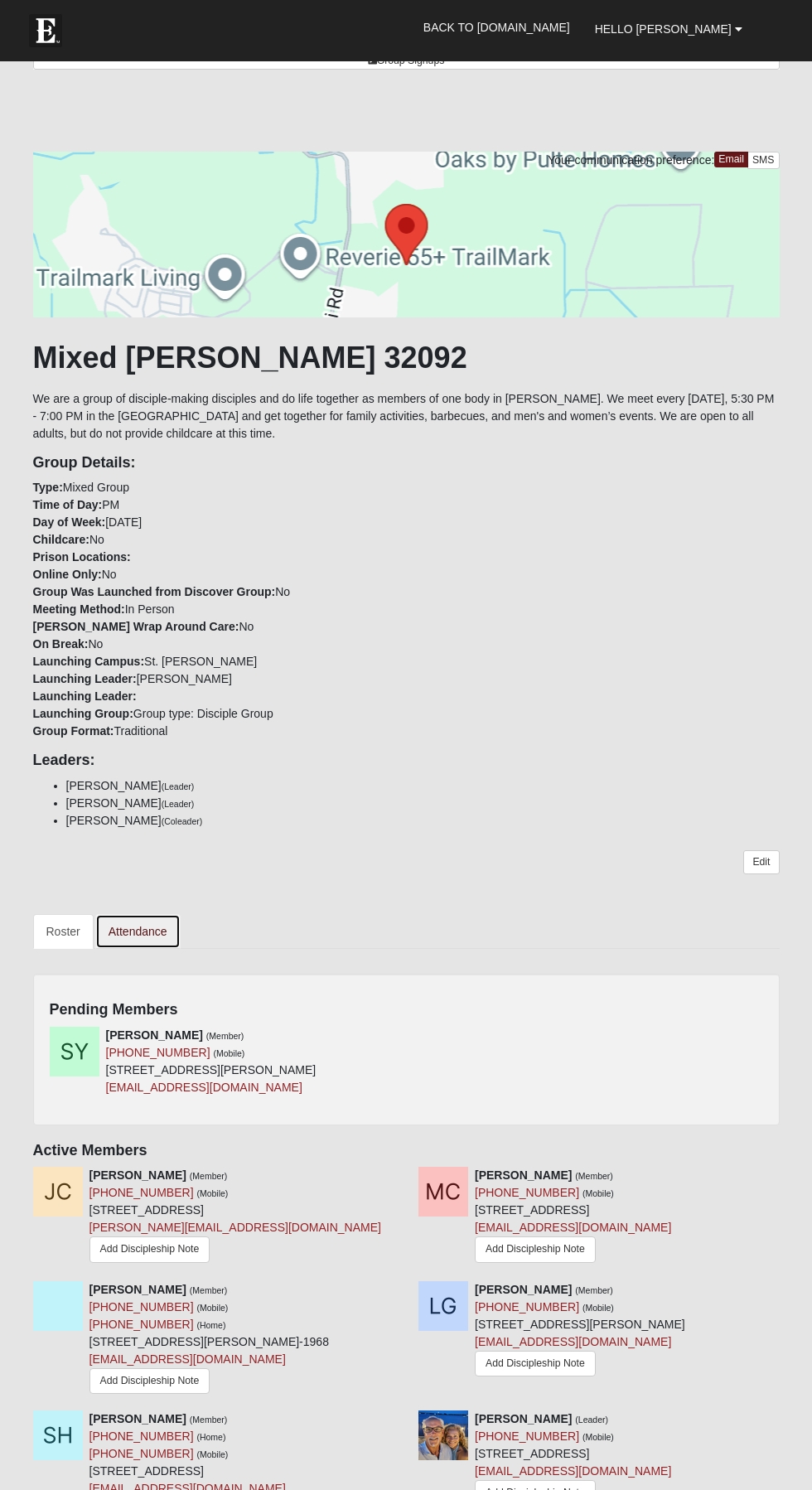
scroll to position [320, 0]
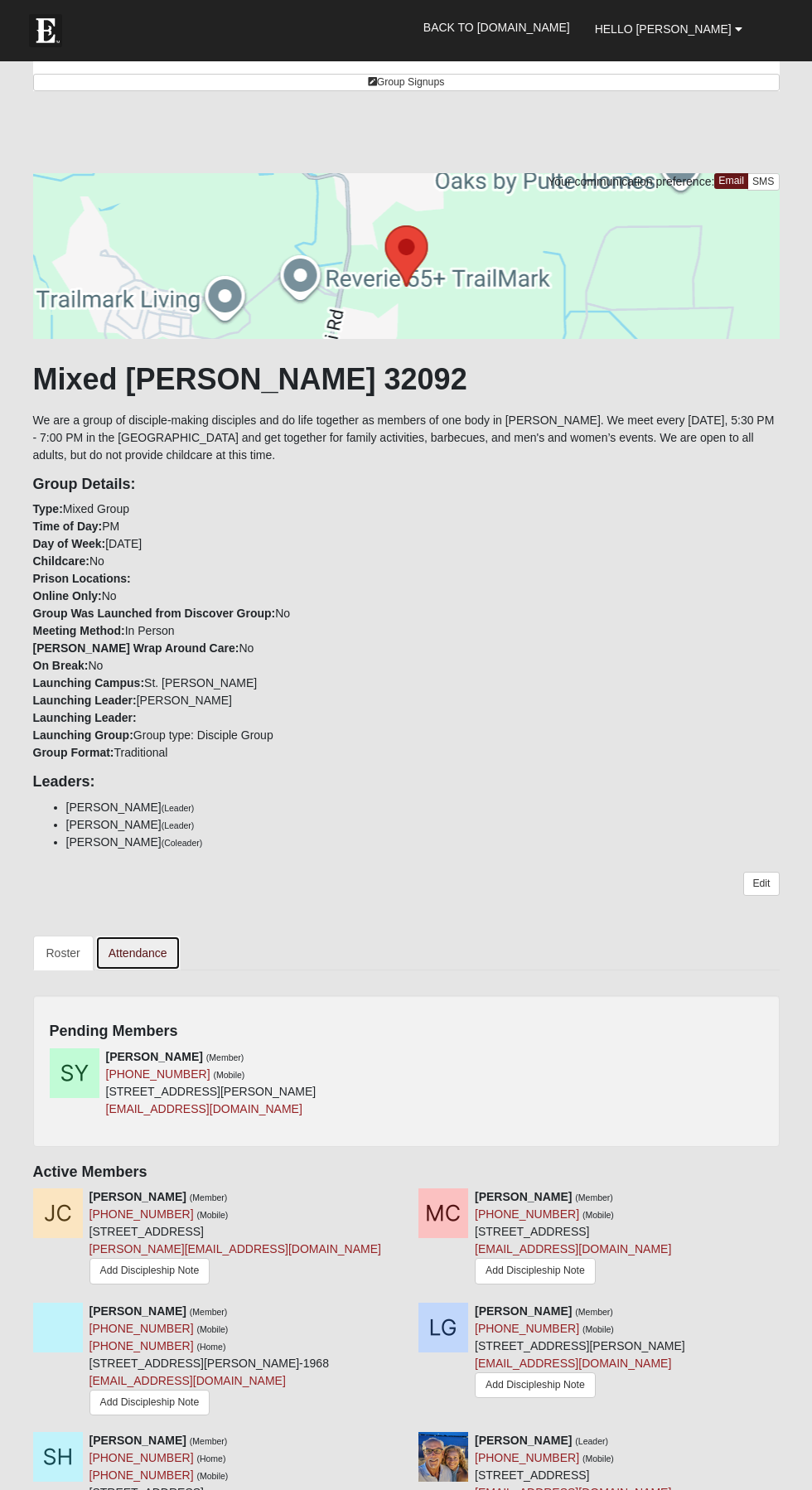
click at [161, 943] on link "Attendance" at bounding box center [138, 953] width 85 height 35
click at [166, 938] on link "Attendance" at bounding box center [138, 953] width 85 height 35
click at [139, 954] on link "Attendance" at bounding box center [138, 953] width 85 height 35
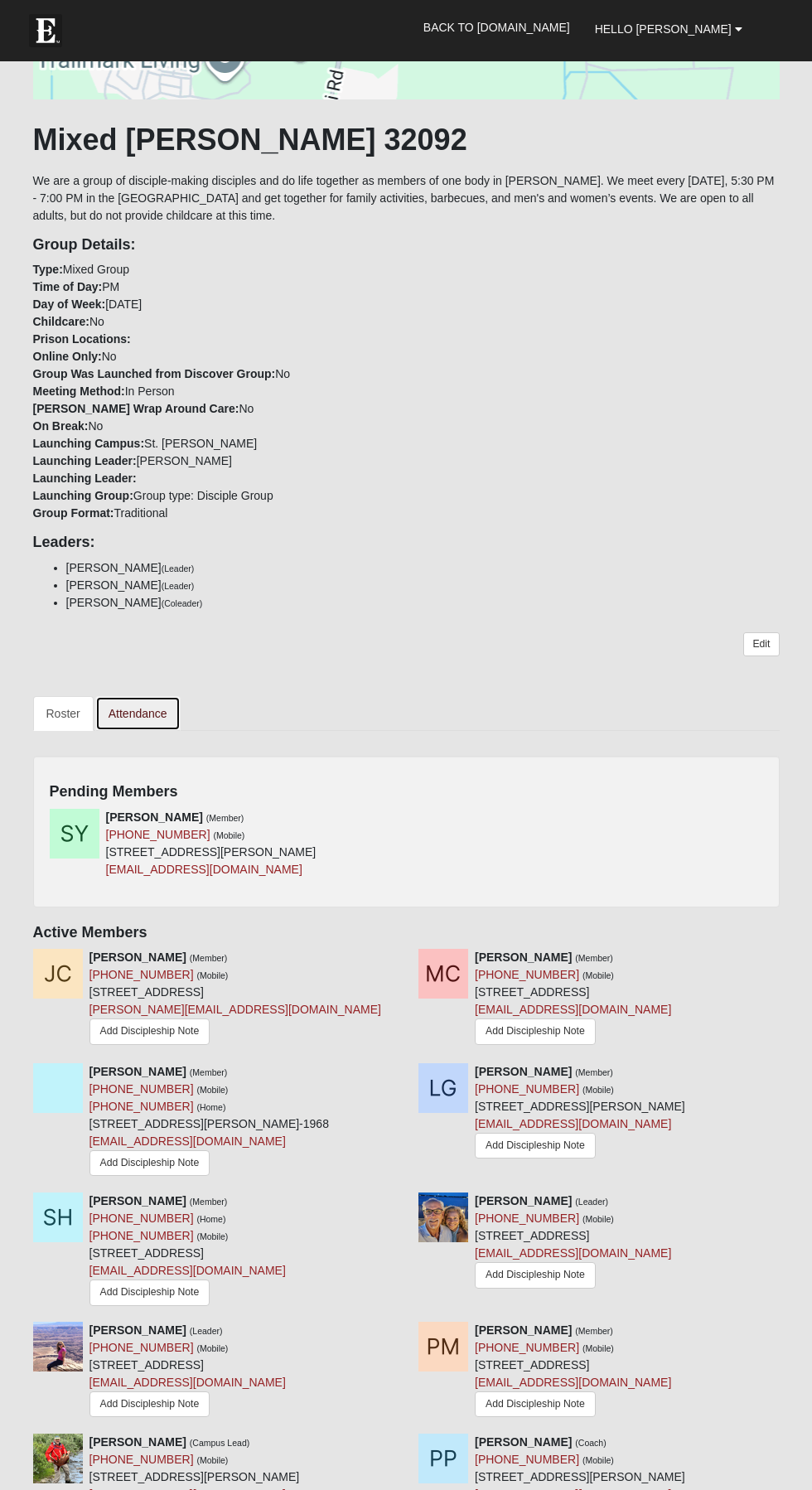
scroll to position [578, 0]
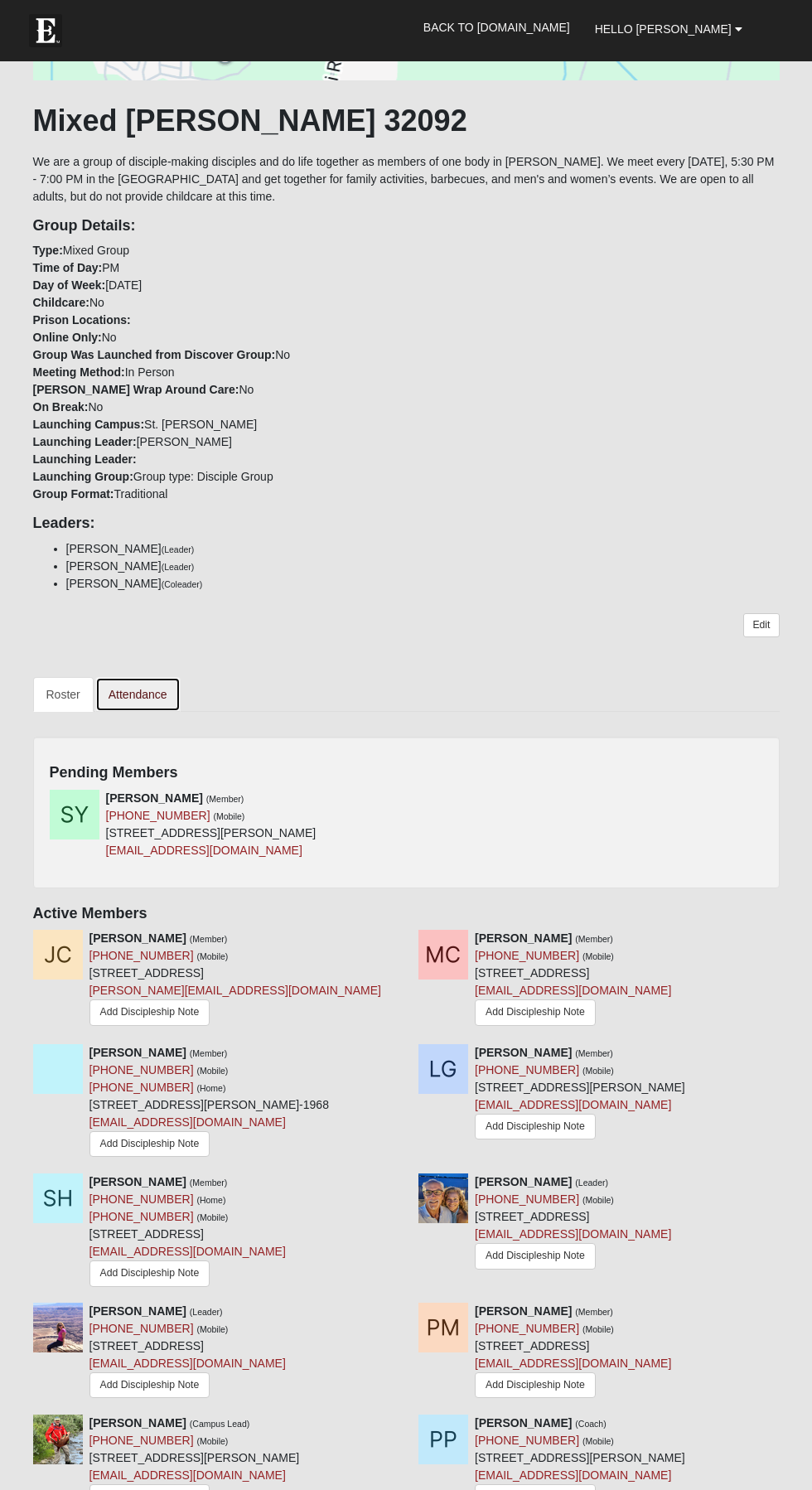
click at [157, 690] on link "Attendance" at bounding box center [138, 695] width 85 height 35
click at [171, 699] on link "Attendance" at bounding box center [138, 695] width 85 height 35
click at [171, 690] on link "Attendance" at bounding box center [138, 695] width 85 height 35
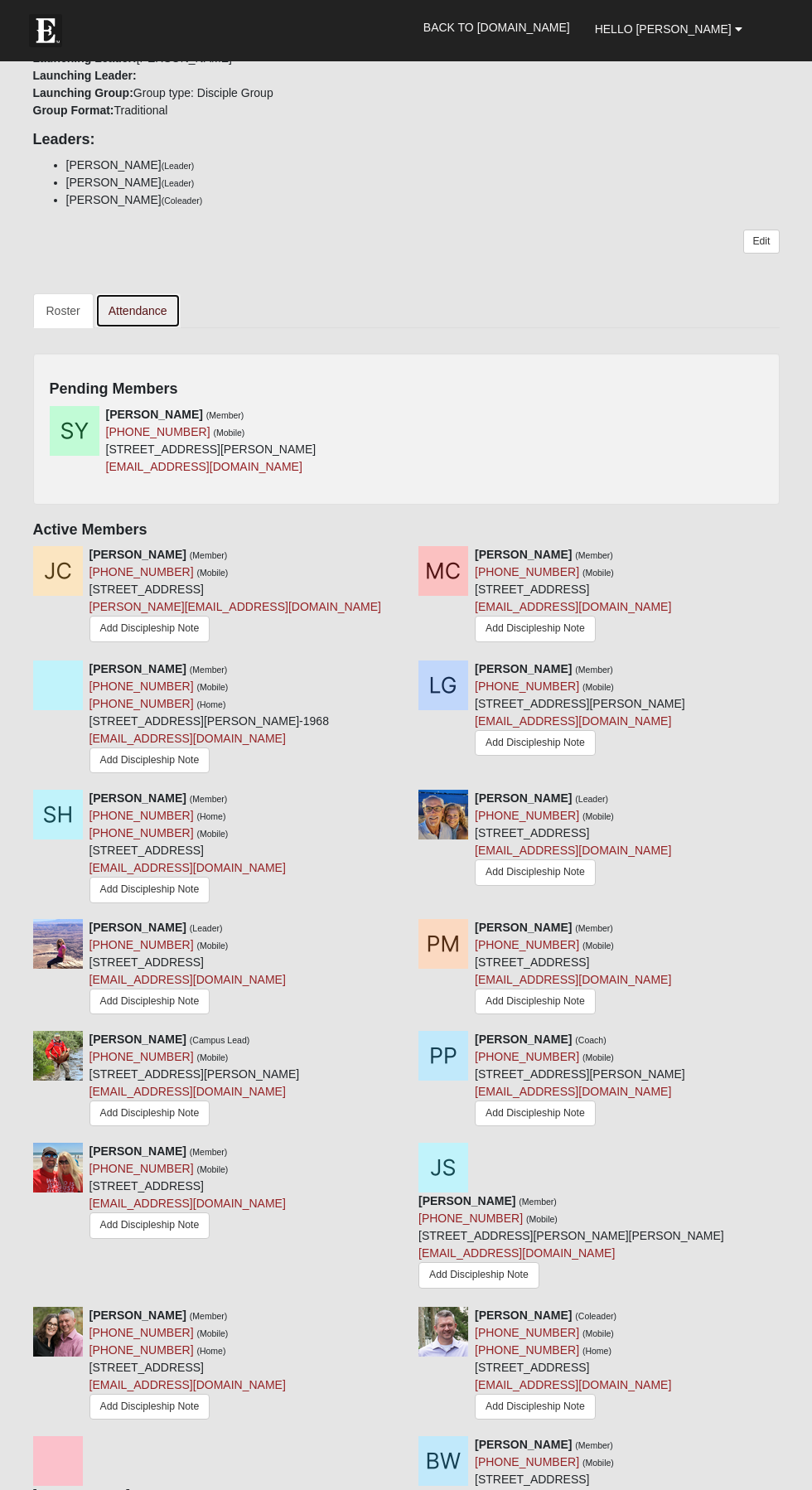
scroll to position [968, 0]
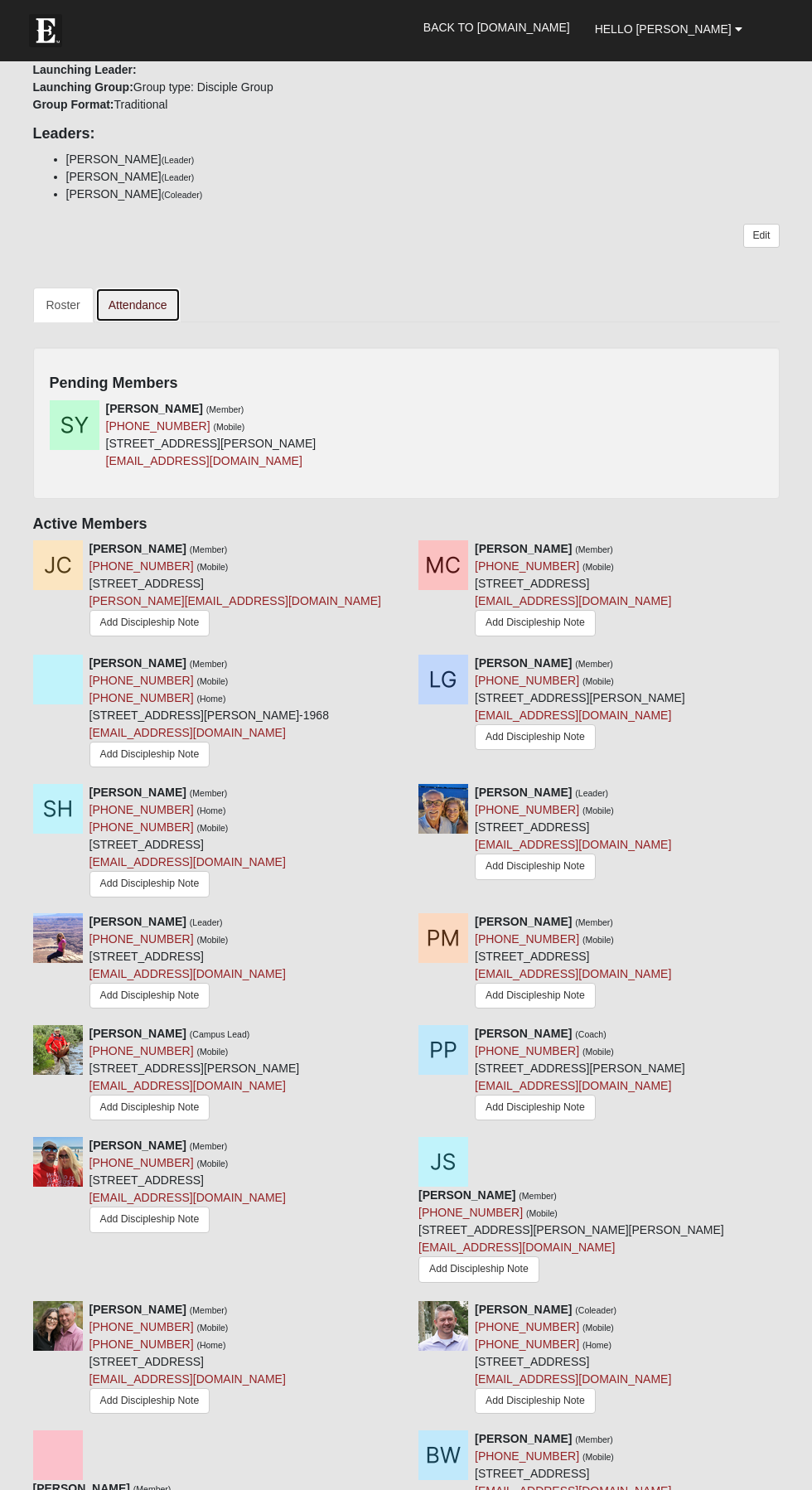
click at [163, 295] on link "Attendance" at bounding box center [138, 306] width 85 height 35
click at [142, 301] on link "Attendance" at bounding box center [138, 306] width 85 height 35
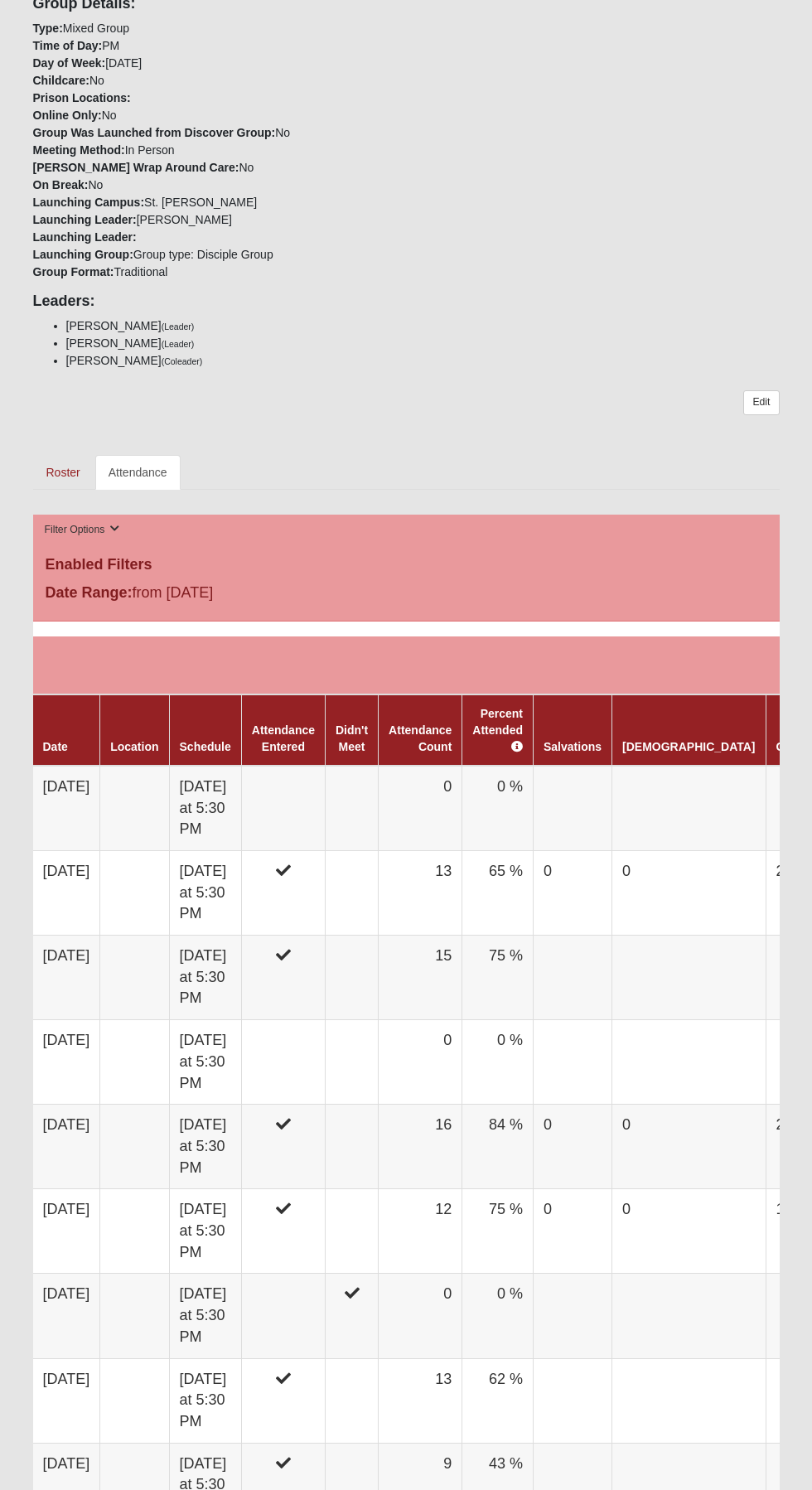
scroll to position [451, 0]
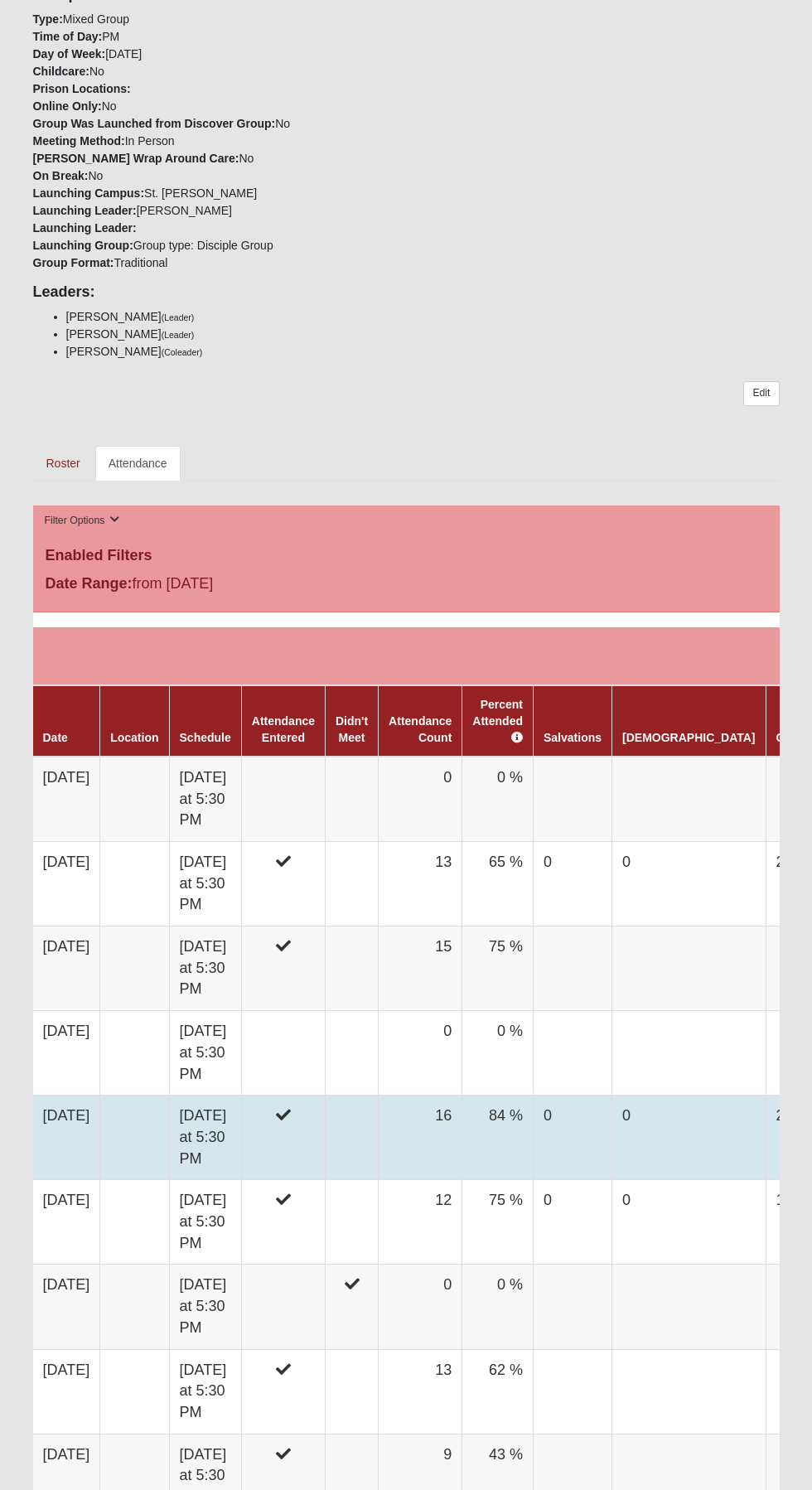
click at [100, 1109] on td "[DATE]" at bounding box center [67, 1138] width 67 height 85
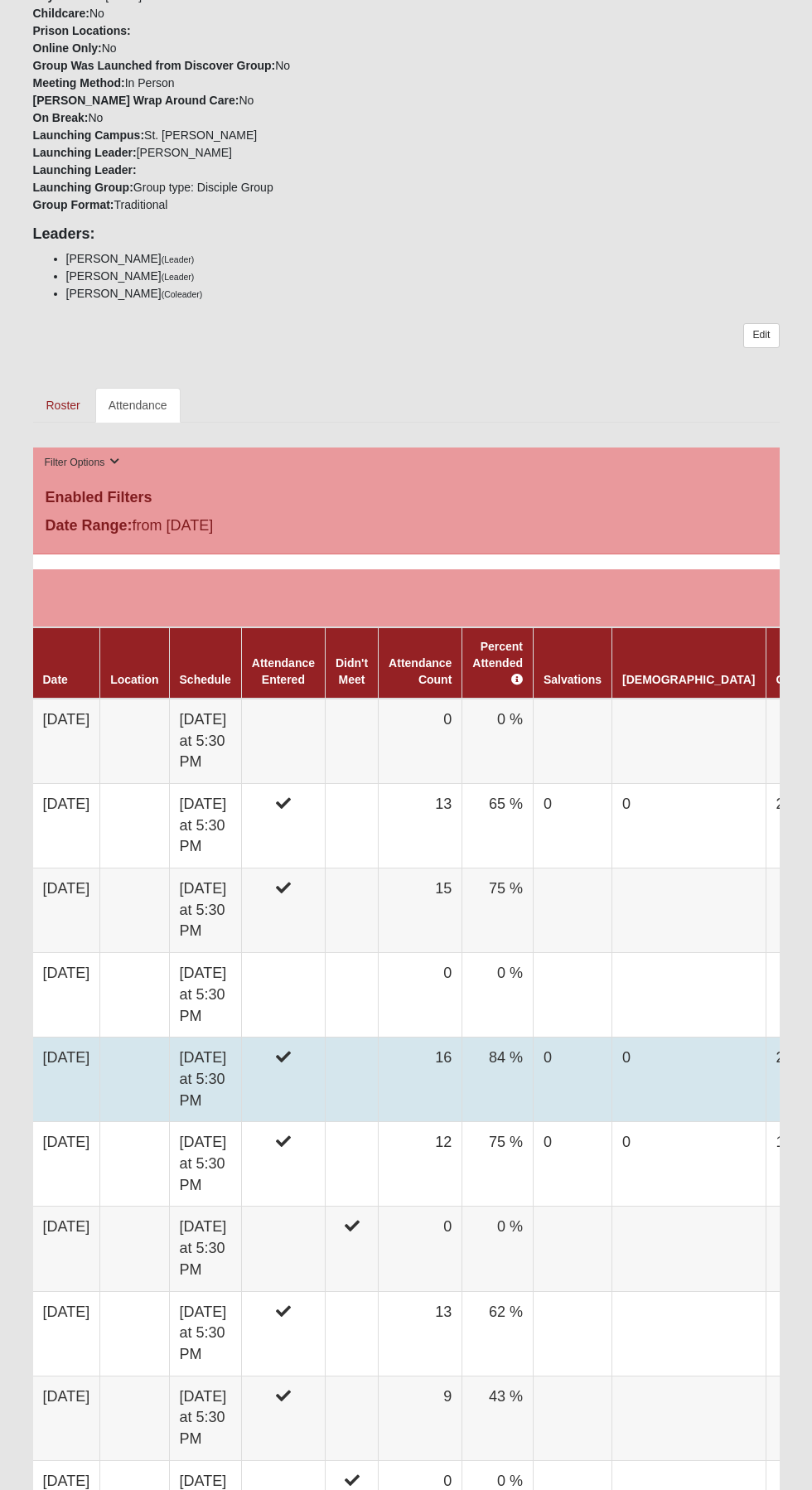
scroll to position [562, 0]
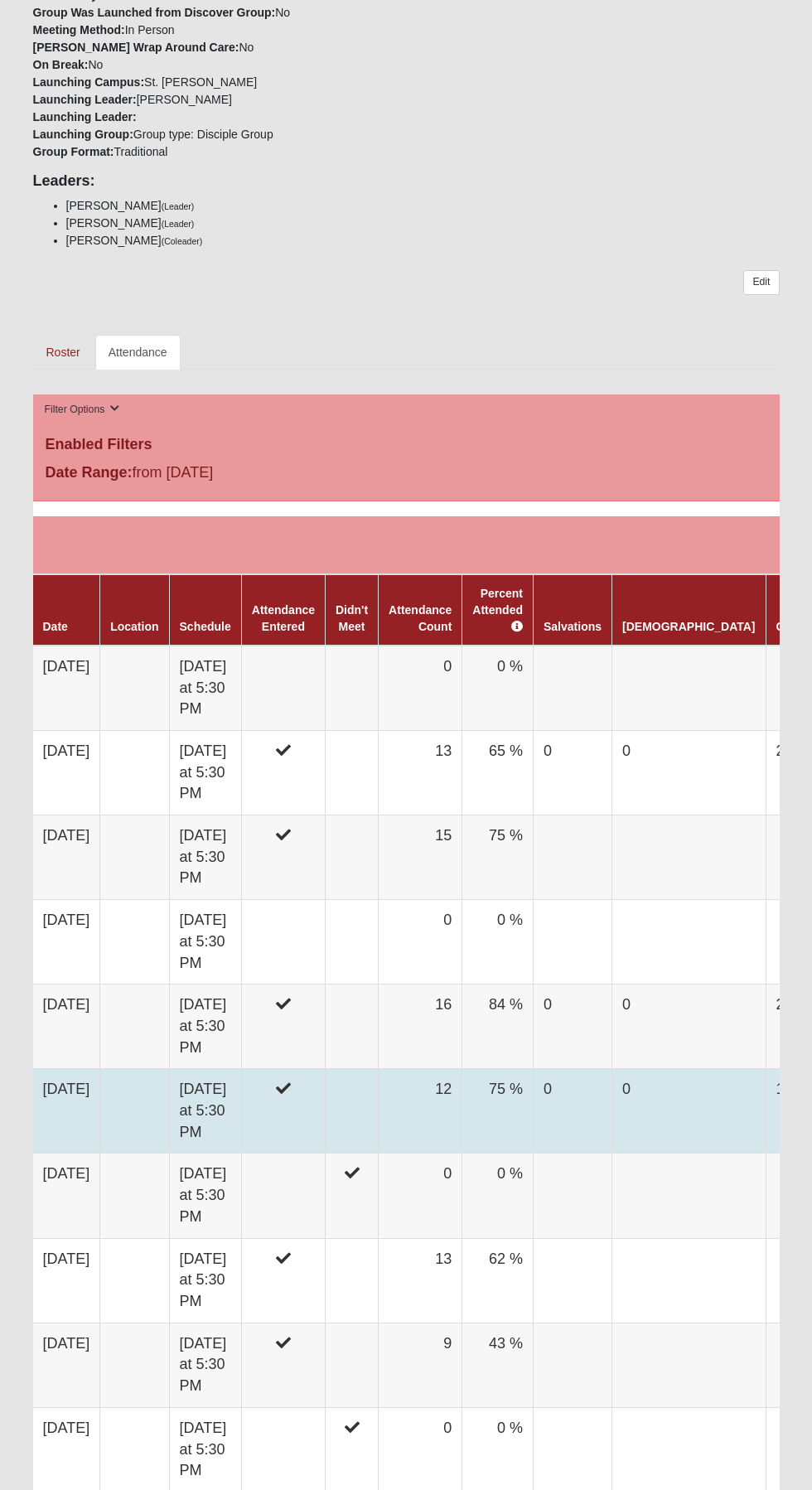
click at [100, 1091] on td "7/13/2025" at bounding box center [67, 1111] width 67 height 85
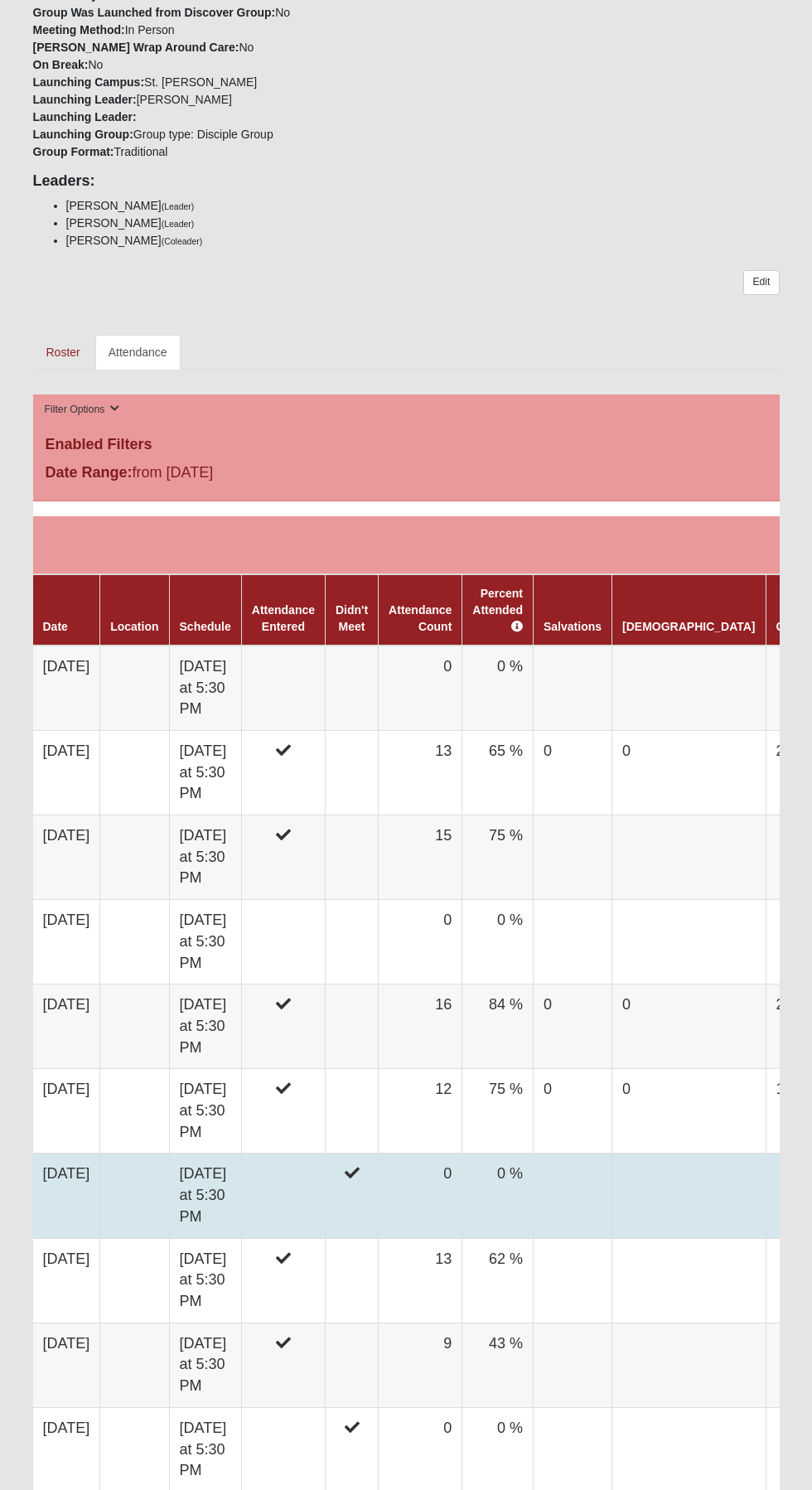
click at [92, 1179] on td "7/6/2025" at bounding box center [67, 1195] width 67 height 85
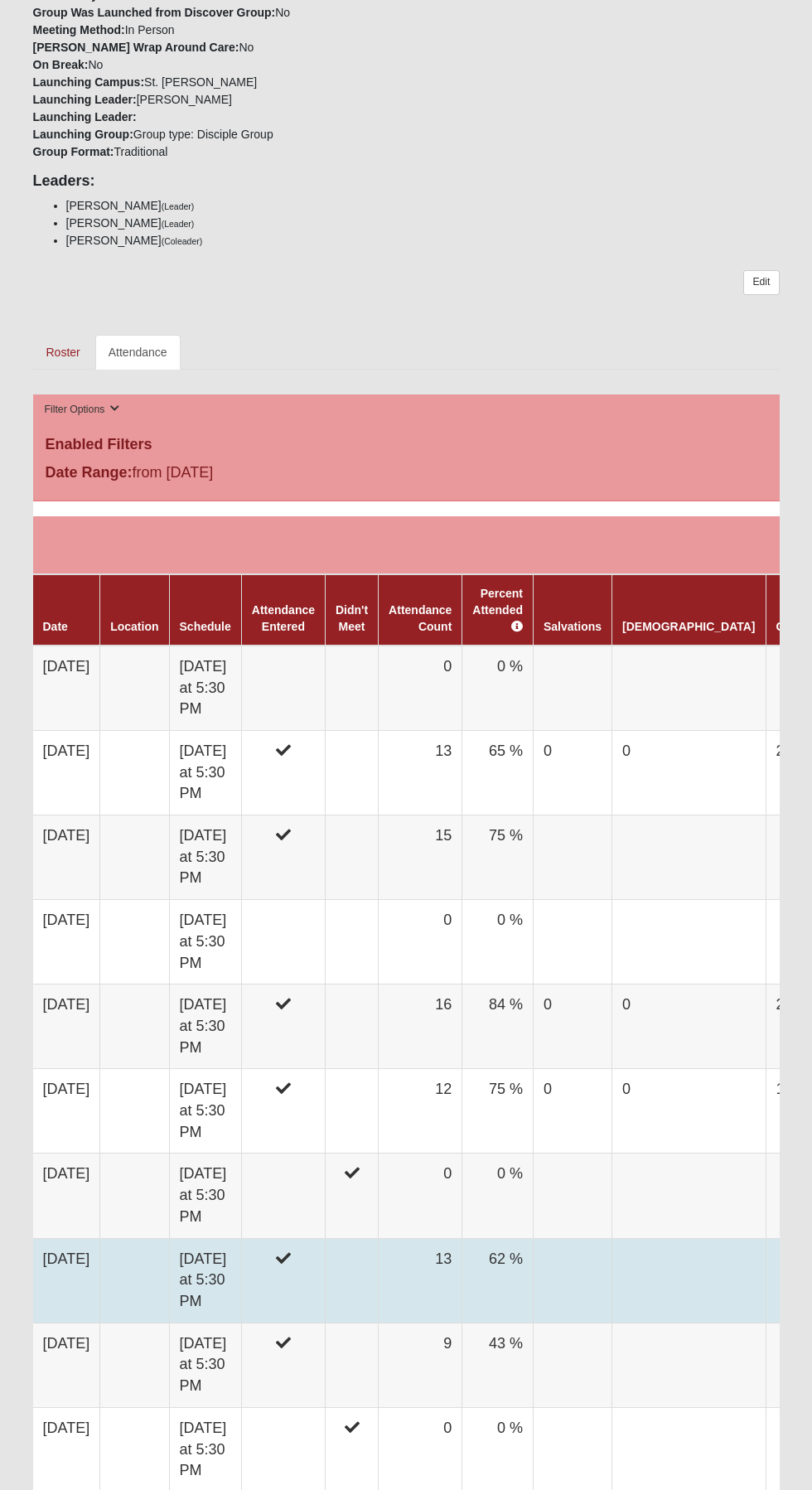
click at [100, 1241] on td "6/29/2025" at bounding box center [67, 1280] width 67 height 85
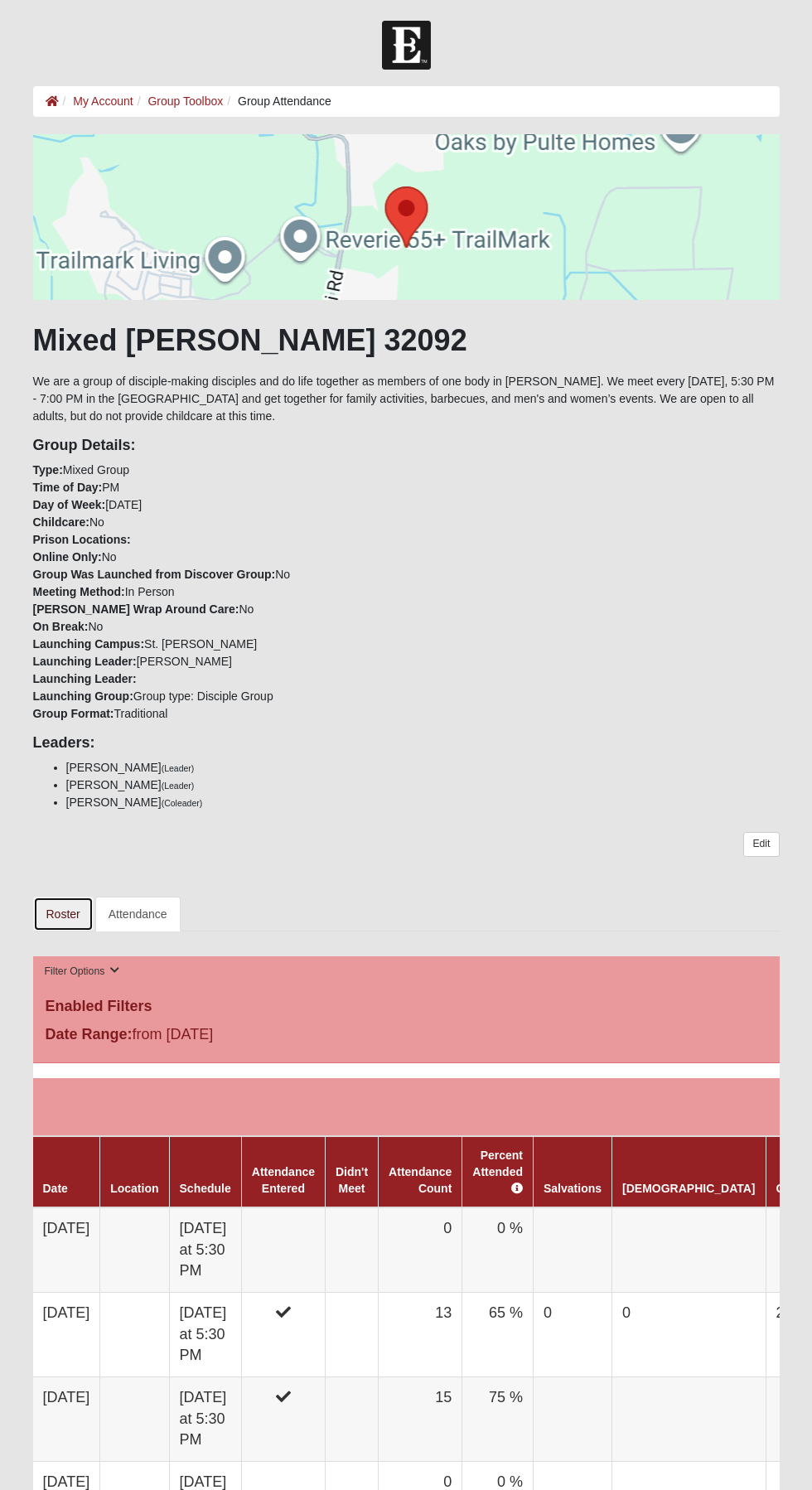
click at [64, 913] on link "Roster" at bounding box center [64, 914] width 60 height 35
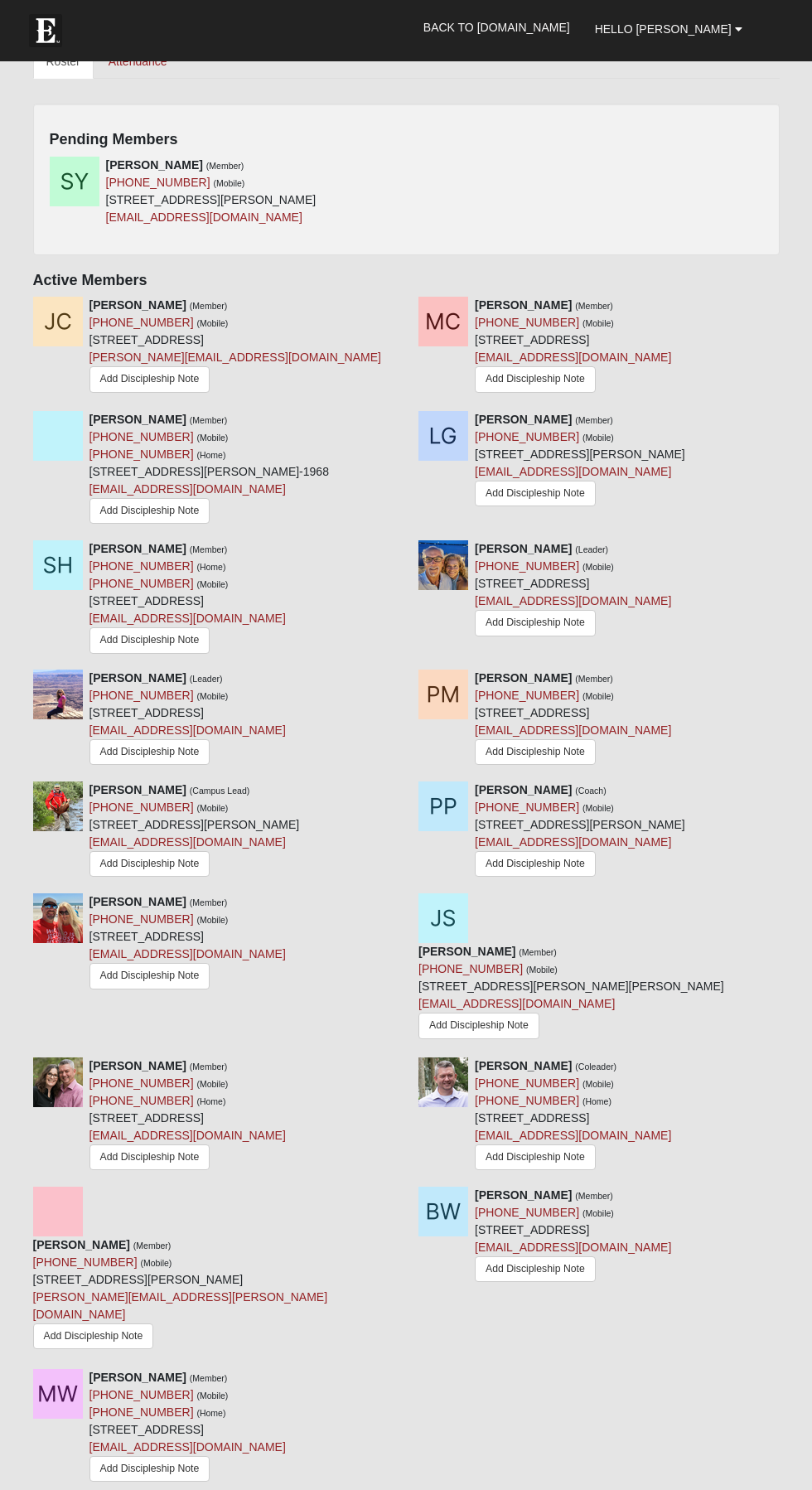
scroll to position [1224, 0]
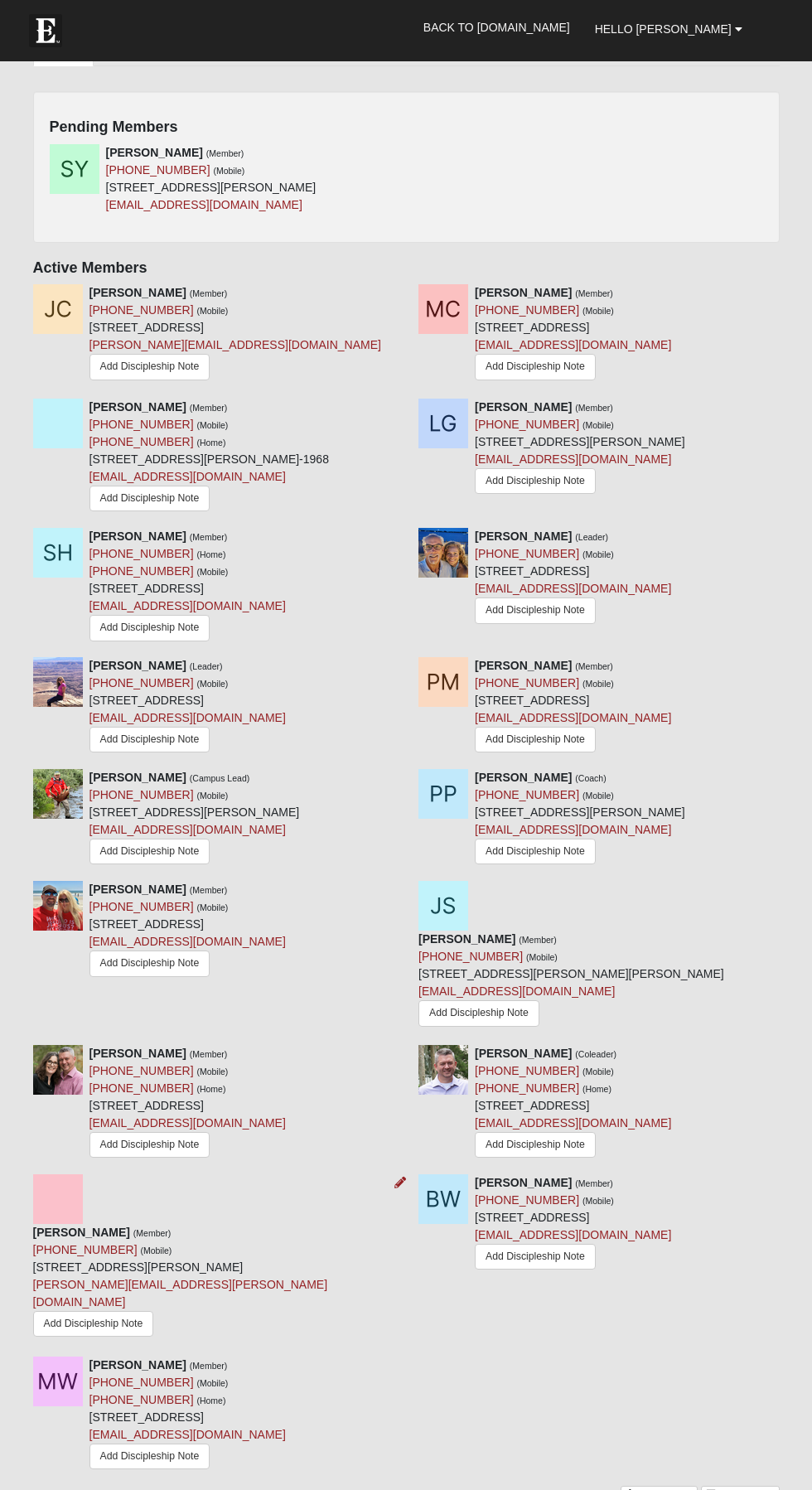
click at [297, 1224] on div "Vance Turner (Member) (336) 414-0230 (Mobile) 397 Maralinda Dr St Augustine, FL…" at bounding box center [214, 1284] width 362 height 121
click at [403, 1177] on icon at bounding box center [400, 1183] width 12 height 12
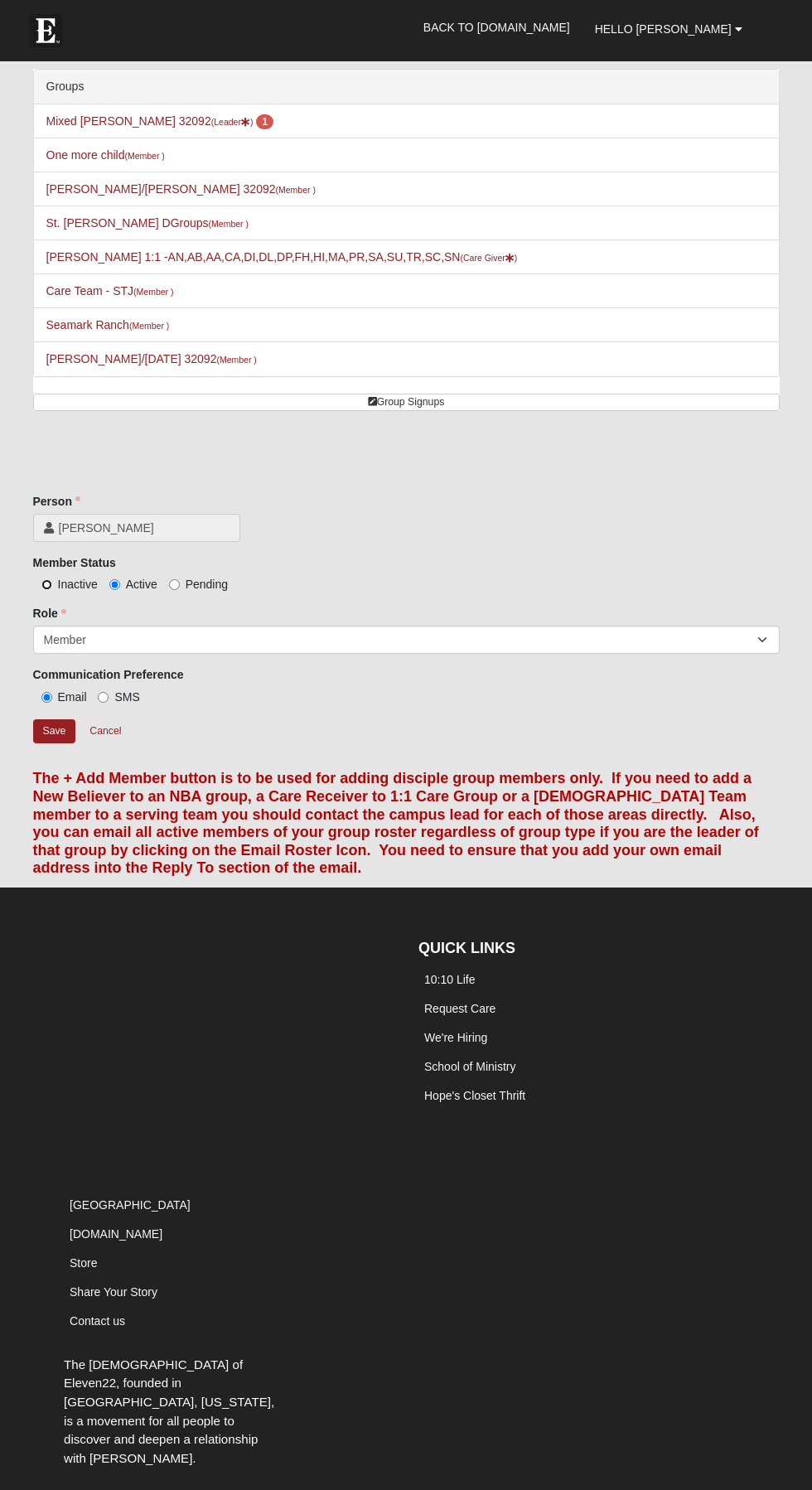
click at [47, 583] on input "Inactive" at bounding box center [46, 584] width 11 height 11
radio input "true"
click at [63, 732] on input "Save" at bounding box center [54, 731] width 43 height 24
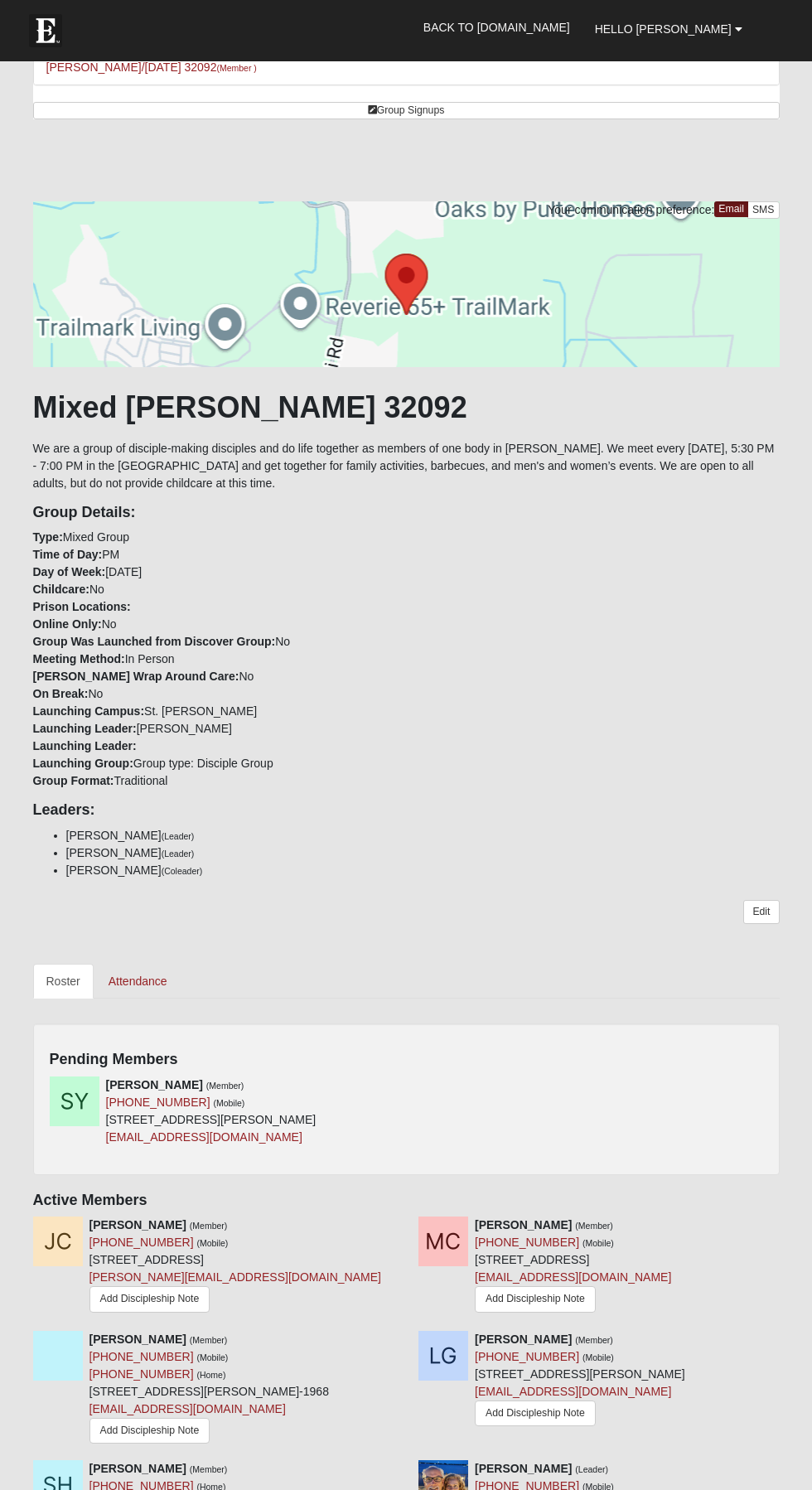
scroll to position [294, 0]
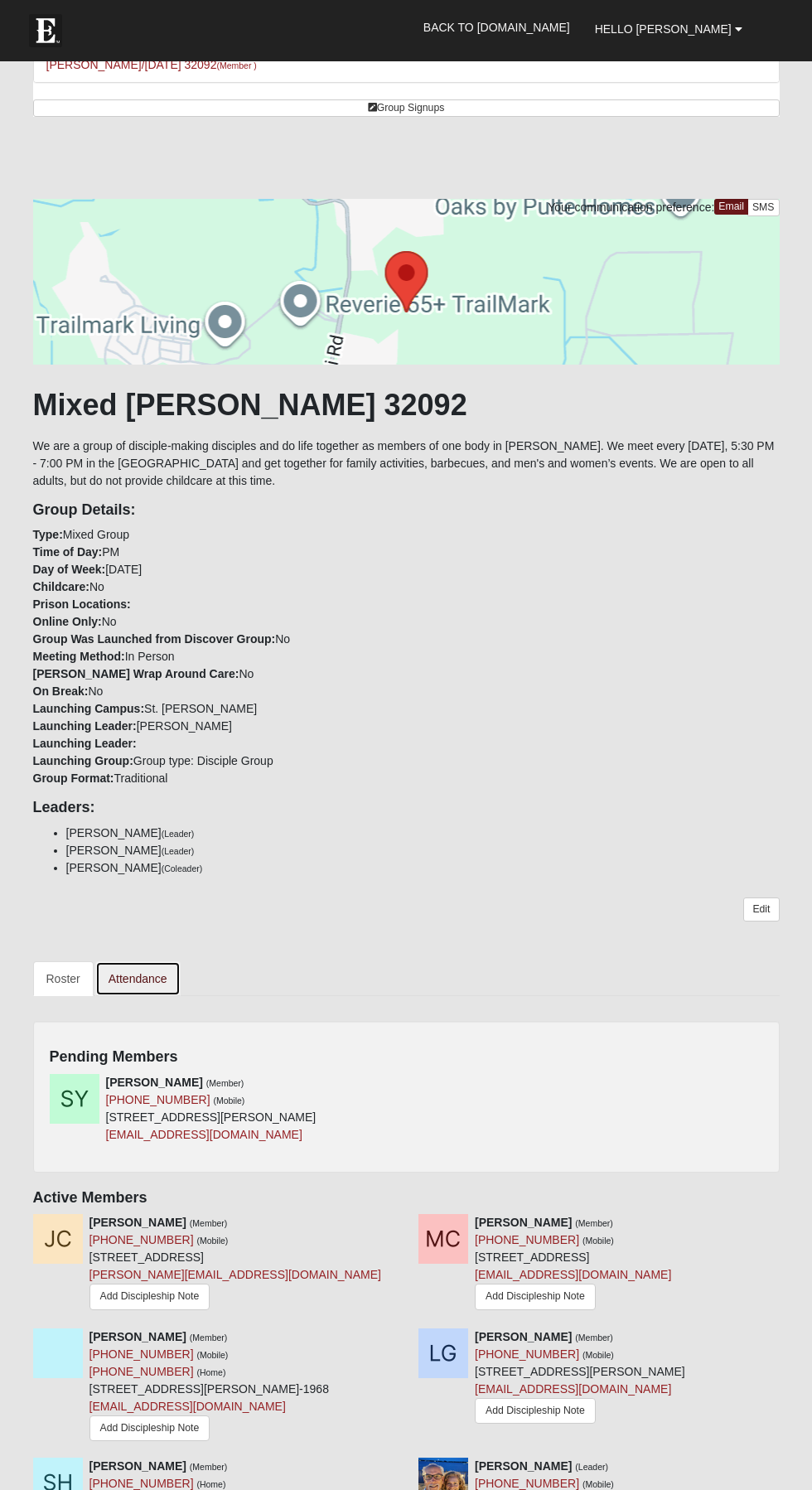
click at [170, 973] on link "Attendance" at bounding box center [138, 979] width 85 height 35
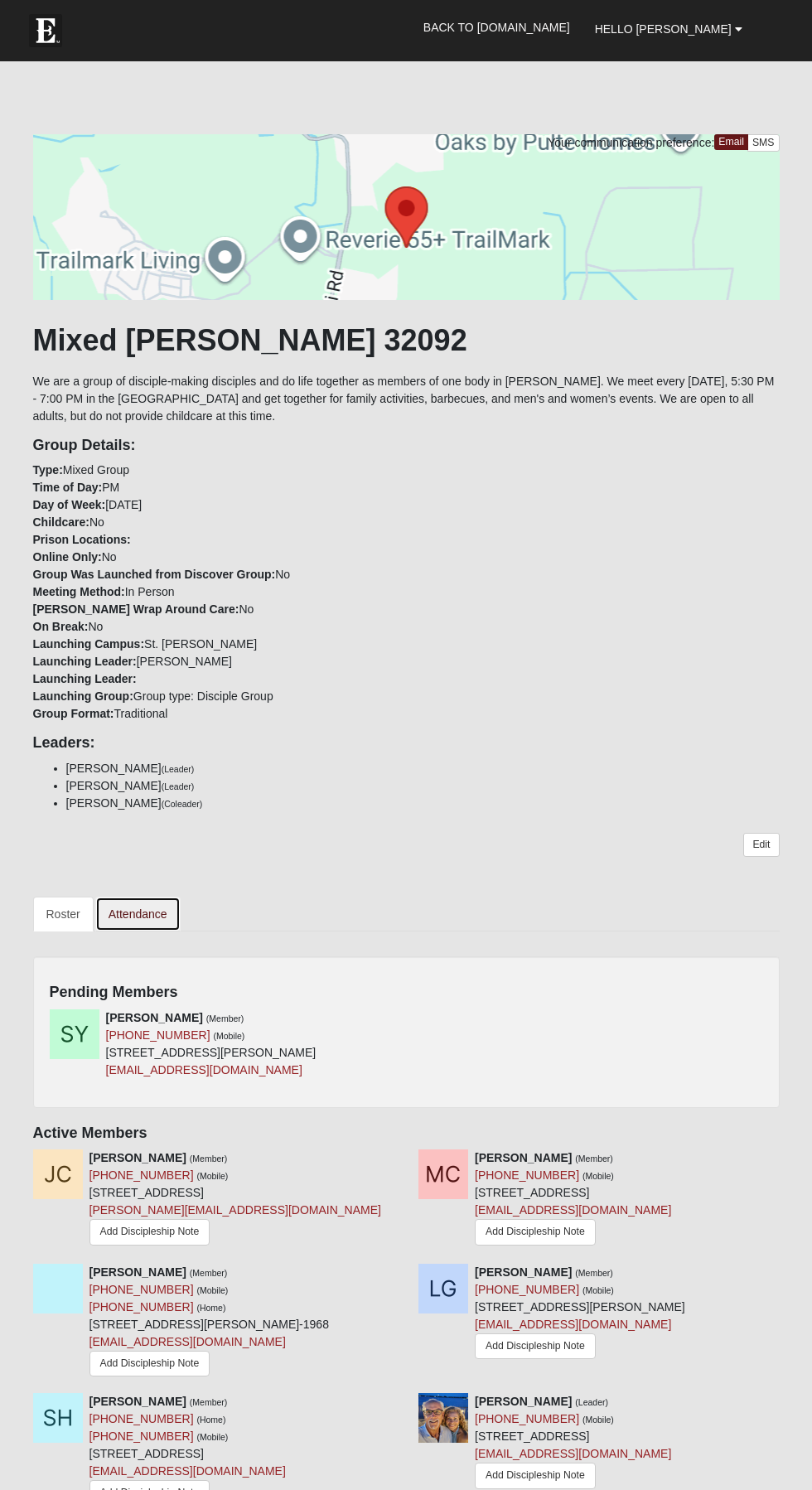
scroll to position [404, 0]
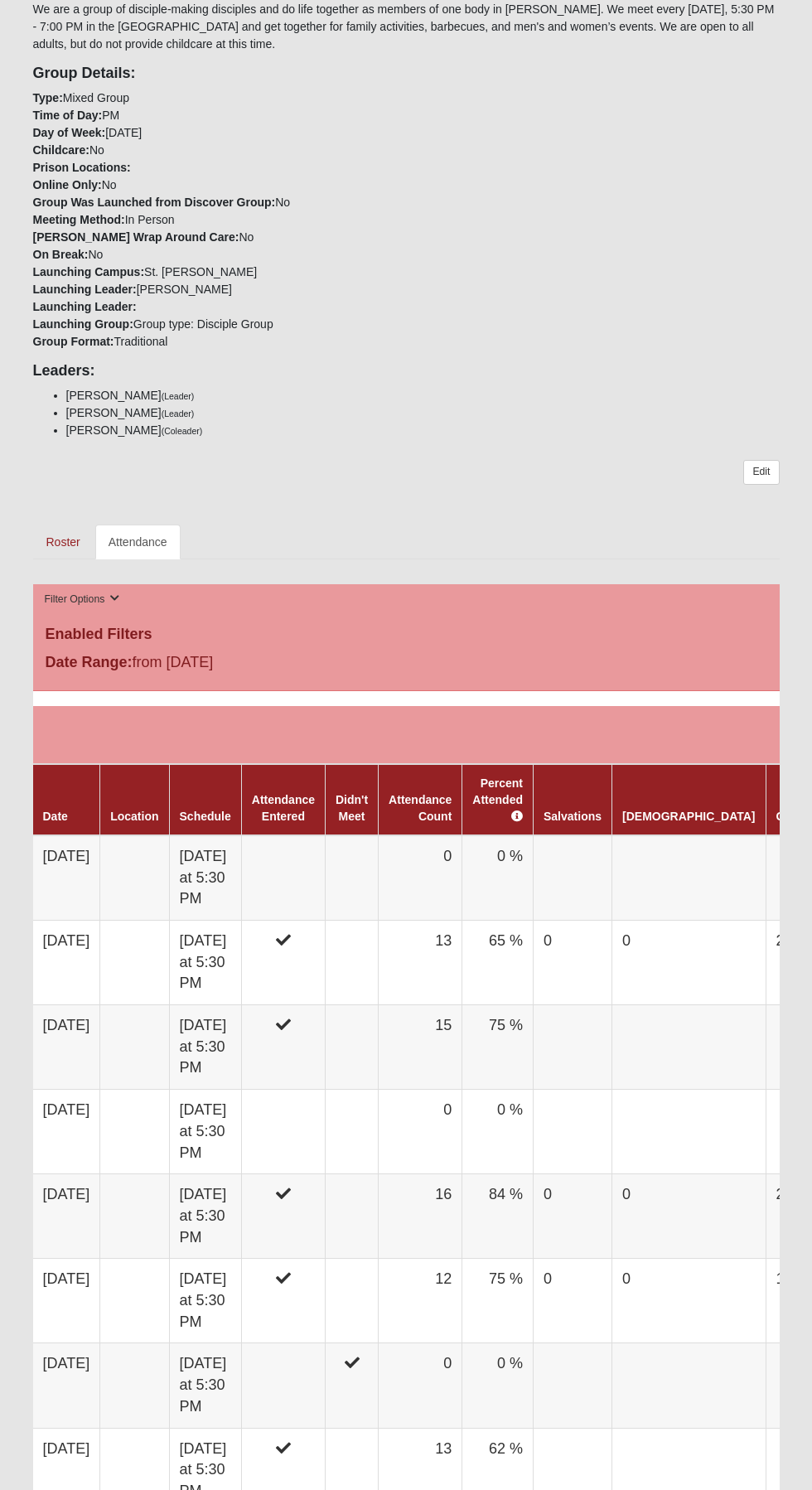
scroll to position [386, 0]
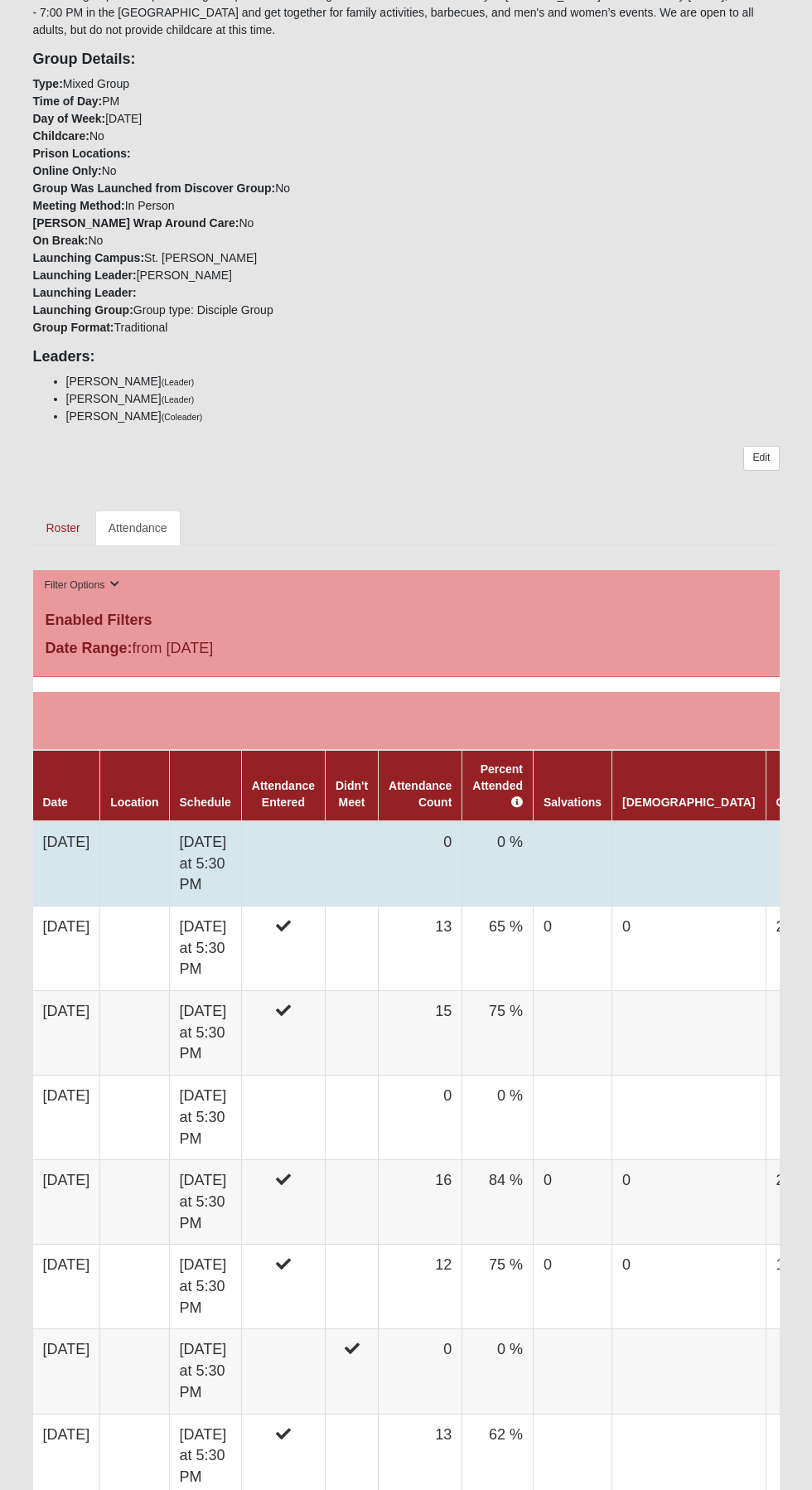
click at [96, 841] on td "8/17/2025" at bounding box center [67, 864] width 67 height 85
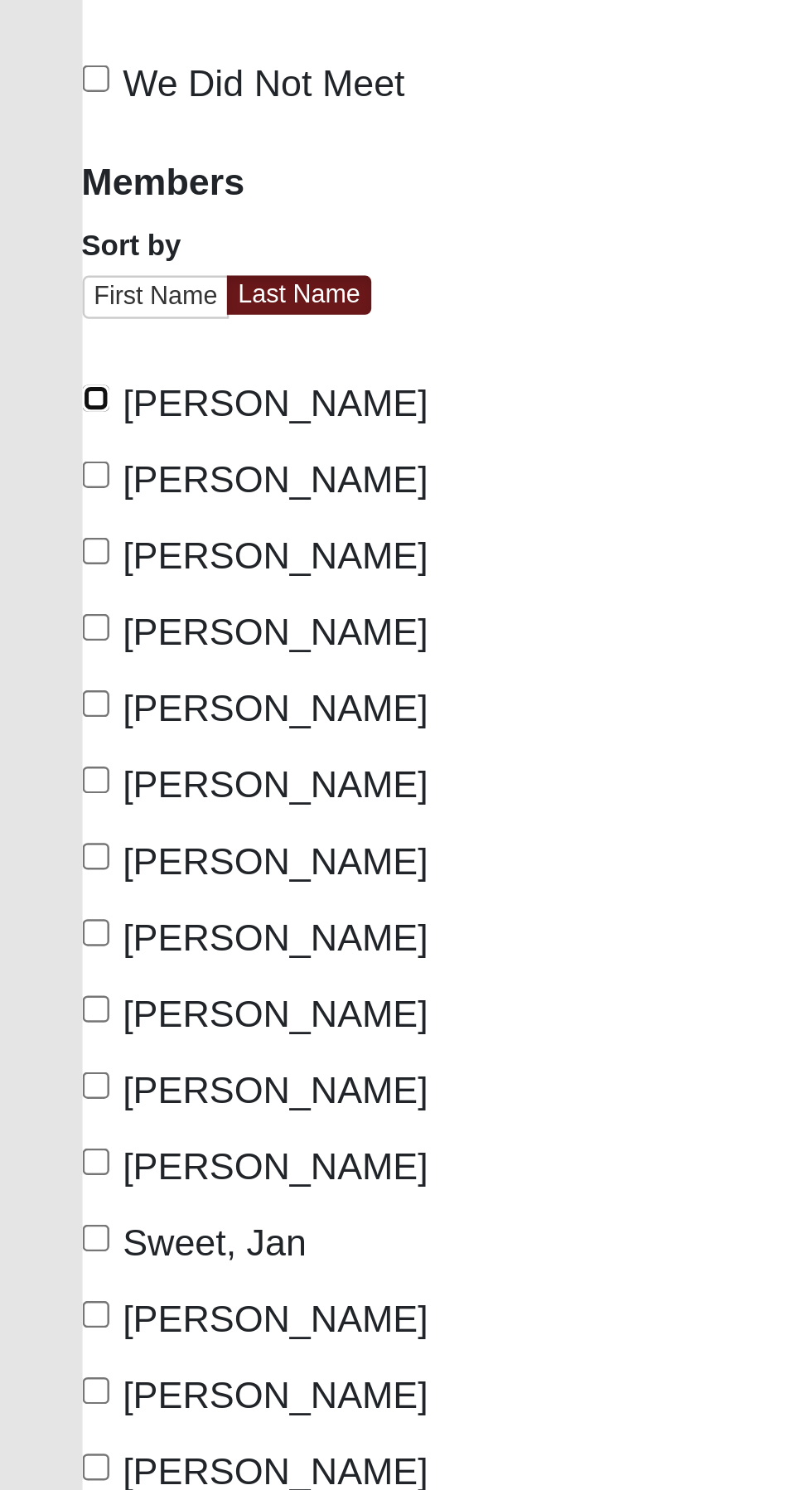
click at [44, 579] on input "[PERSON_NAME]" at bounding box center [39, 579] width 11 height 11
checkbox input "true"
click at [120, 643] on span "[PERSON_NAME]" at bounding box center [110, 643] width 123 height 17
click at [44, 643] on input "[PERSON_NAME]" at bounding box center [39, 640] width 11 height 11
checkbox input "true"
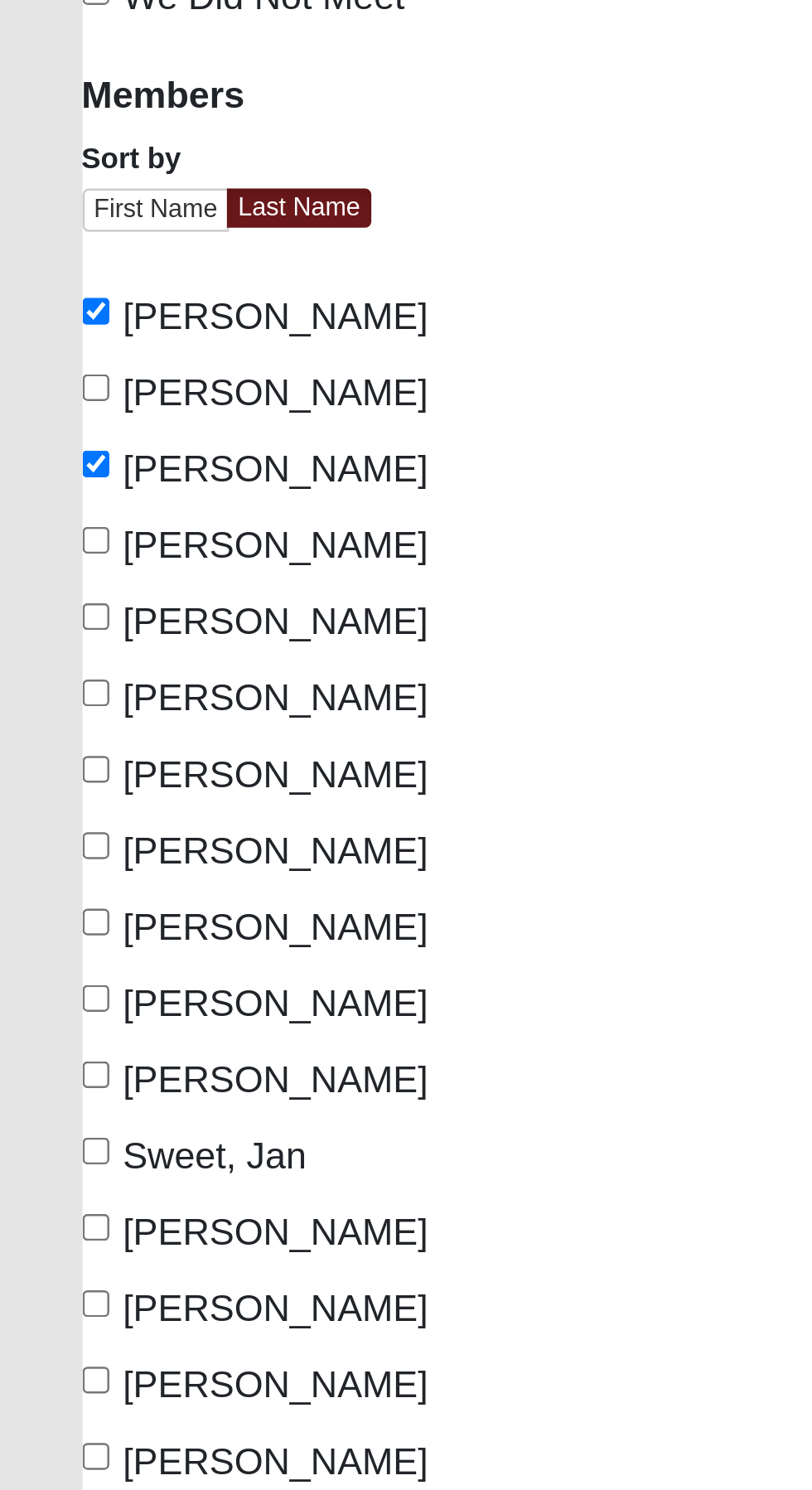
click at [144, 738] on span "[PERSON_NAME]" at bounding box center [110, 735] width 123 height 17
click at [44, 738] on input "[PERSON_NAME]" at bounding box center [39, 732] width 11 height 11
checkbox input "true"
click at [169, 762] on span "[PERSON_NAME]" at bounding box center [110, 766] width 123 height 17
click at [44, 762] on input "[PERSON_NAME]" at bounding box center [39, 763] width 11 height 11
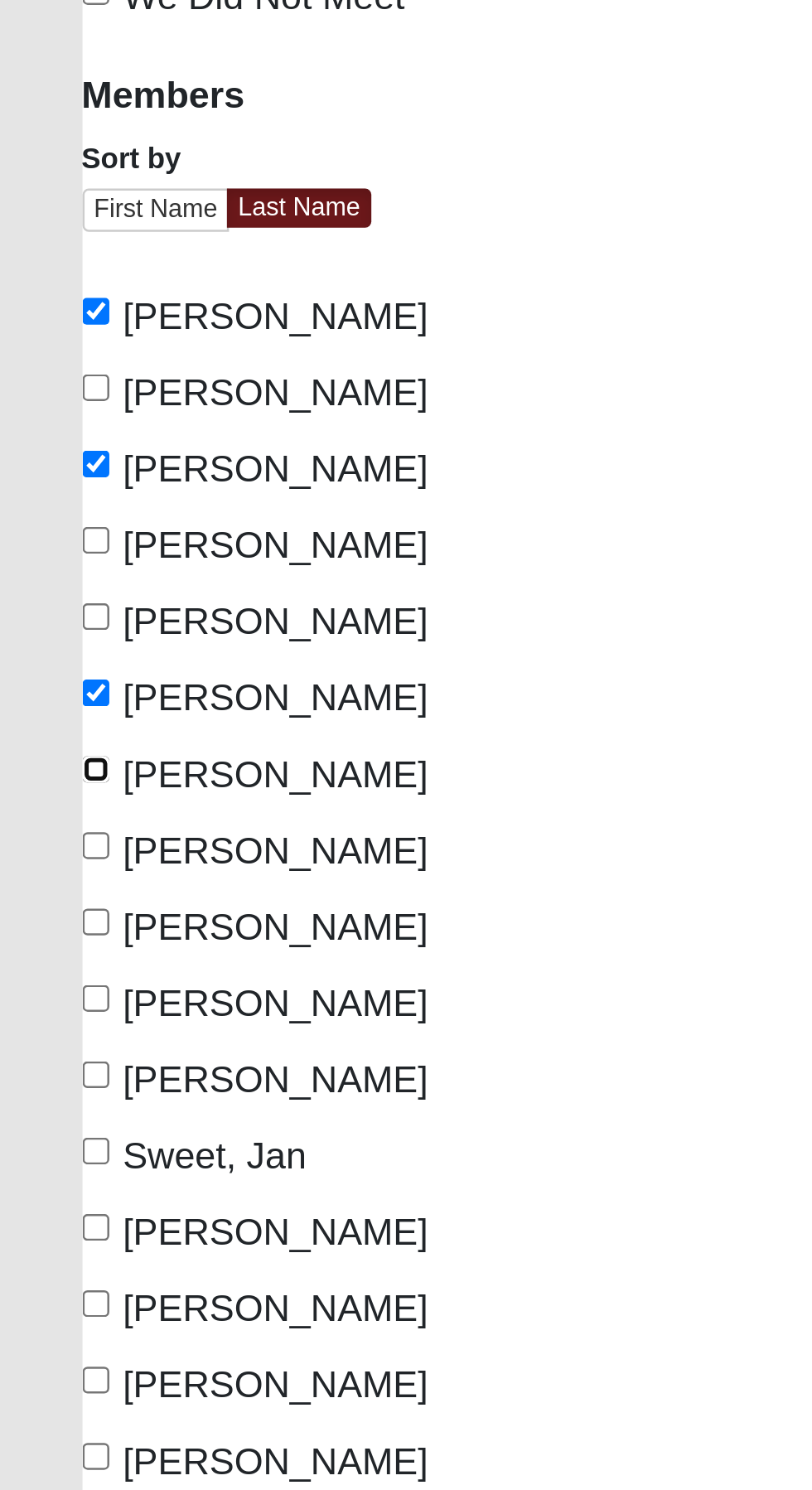
checkbox input "true"
click at [108, 829] on span "[PERSON_NAME]" at bounding box center [110, 827] width 123 height 17
click at [44, 829] on input "[PERSON_NAME]" at bounding box center [39, 825] width 11 height 11
checkbox input "true"
click at [102, 850] on span "[PERSON_NAME]" at bounding box center [110, 858] width 123 height 17
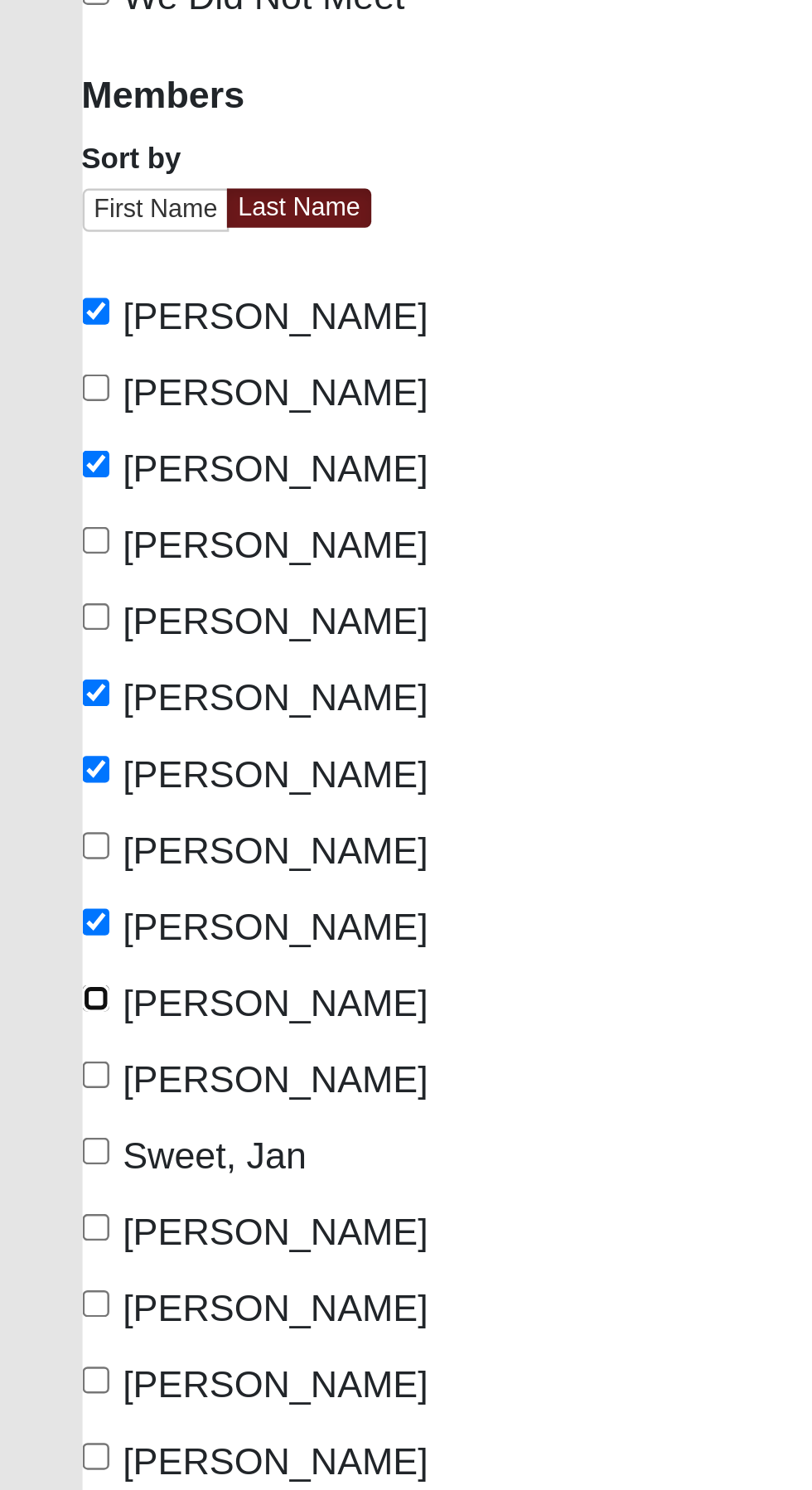
click at [44, 850] on input "[PERSON_NAME]" at bounding box center [39, 855] width 11 height 11
checkbox input "true"
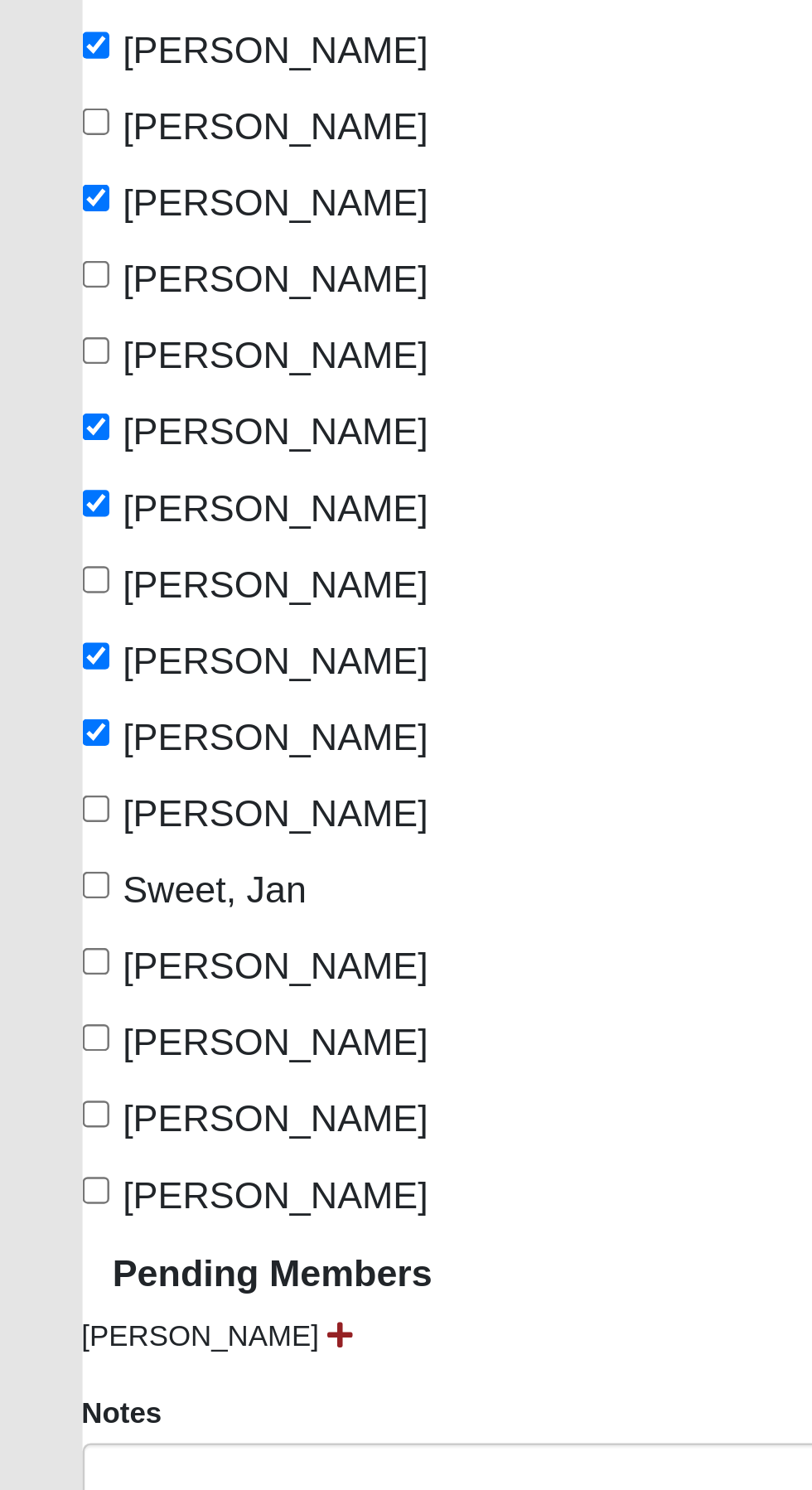
click at [109, 920] on span "Sweet, Jan" at bounding box center [86, 919] width 74 height 17
click at [44, 920] on input "Sweet, Jan" at bounding box center [39, 917] width 11 height 11
checkbox input "true"
click at [162, 946] on span "[PERSON_NAME]" at bounding box center [110, 950] width 123 height 17
click at [44, 946] on input "[PERSON_NAME]" at bounding box center [39, 948] width 11 height 11
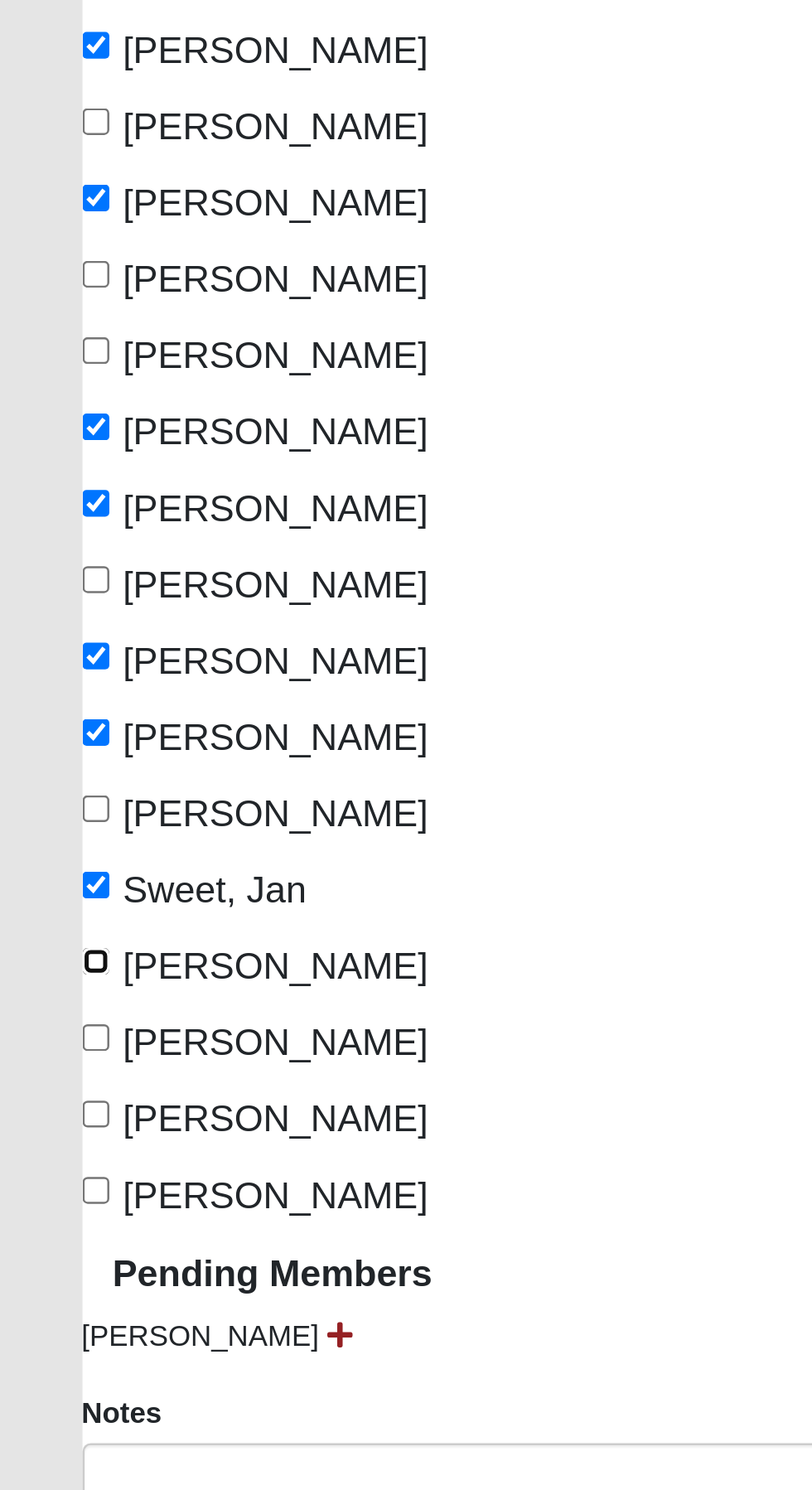
checkbox input "true"
click at [145, 972] on span "[PERSON_NAME]" at bounding box center [110, 980] width 123 height 17
click at [44, 973] on input "[PERSON_NAME]" at bounding box center [39, 978] width 11 height 11
checkbox input "true"
click at [127, 1010] on span "[PERSON_NAME]" at bounding box center [110, 1011] width 123 height 17
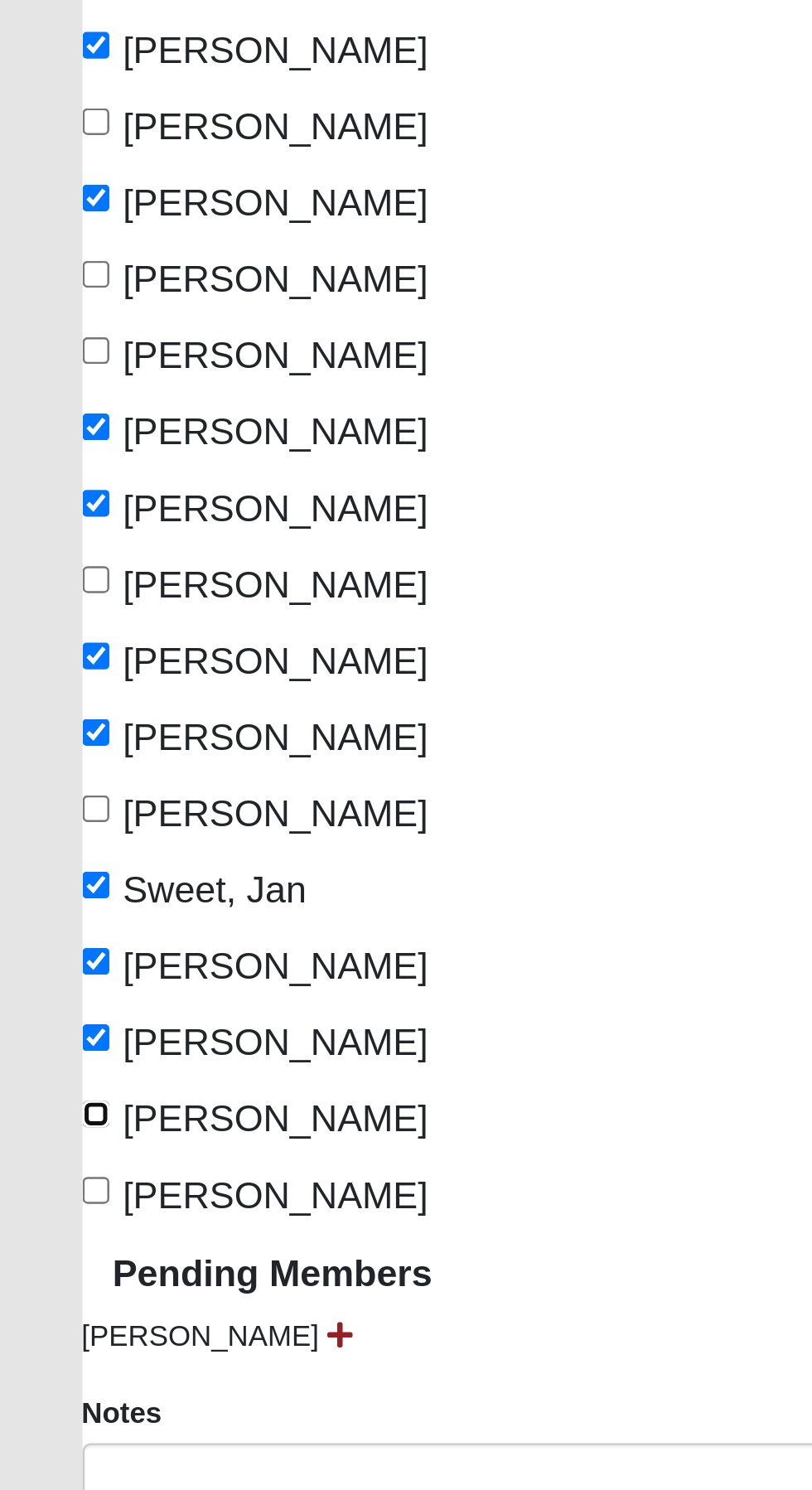
click at [44, 1010] on input "[PERSON_NAME]" at bounding box center [39, 1009] width 11 height 11
checkbox input "true"
click at [128, 1039] on span "[PERSON_NAME]" at bounding box center [110, 1041] width 123 height 17
click at [44, 1039] on input "[PERSON_NAME]" at bounding box center [39, 1039] width 11 height 11
checkbox input "true"
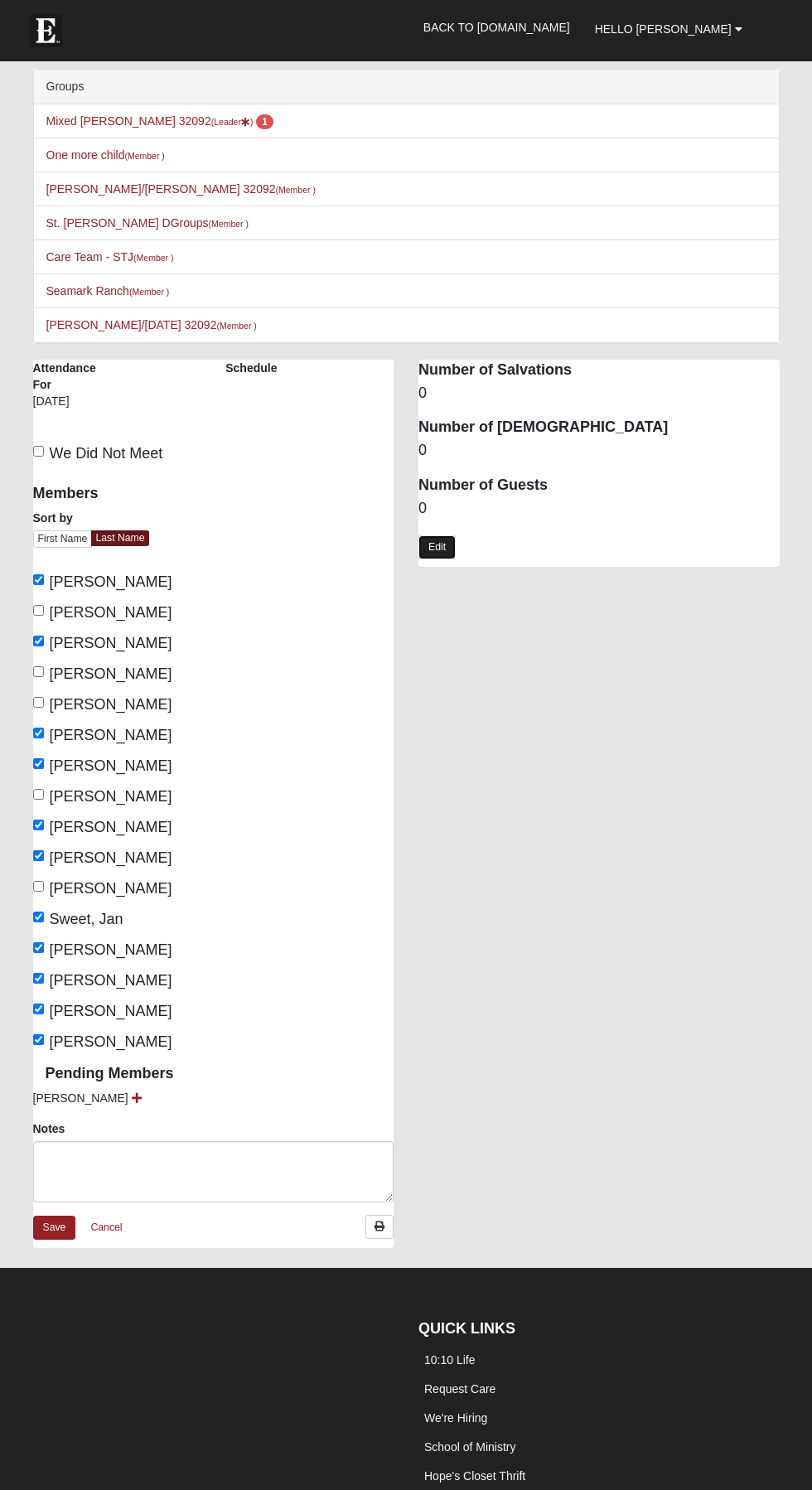
click at [454, 554] on link "Edit" at bounding box center [437, 547] width 38 height 24
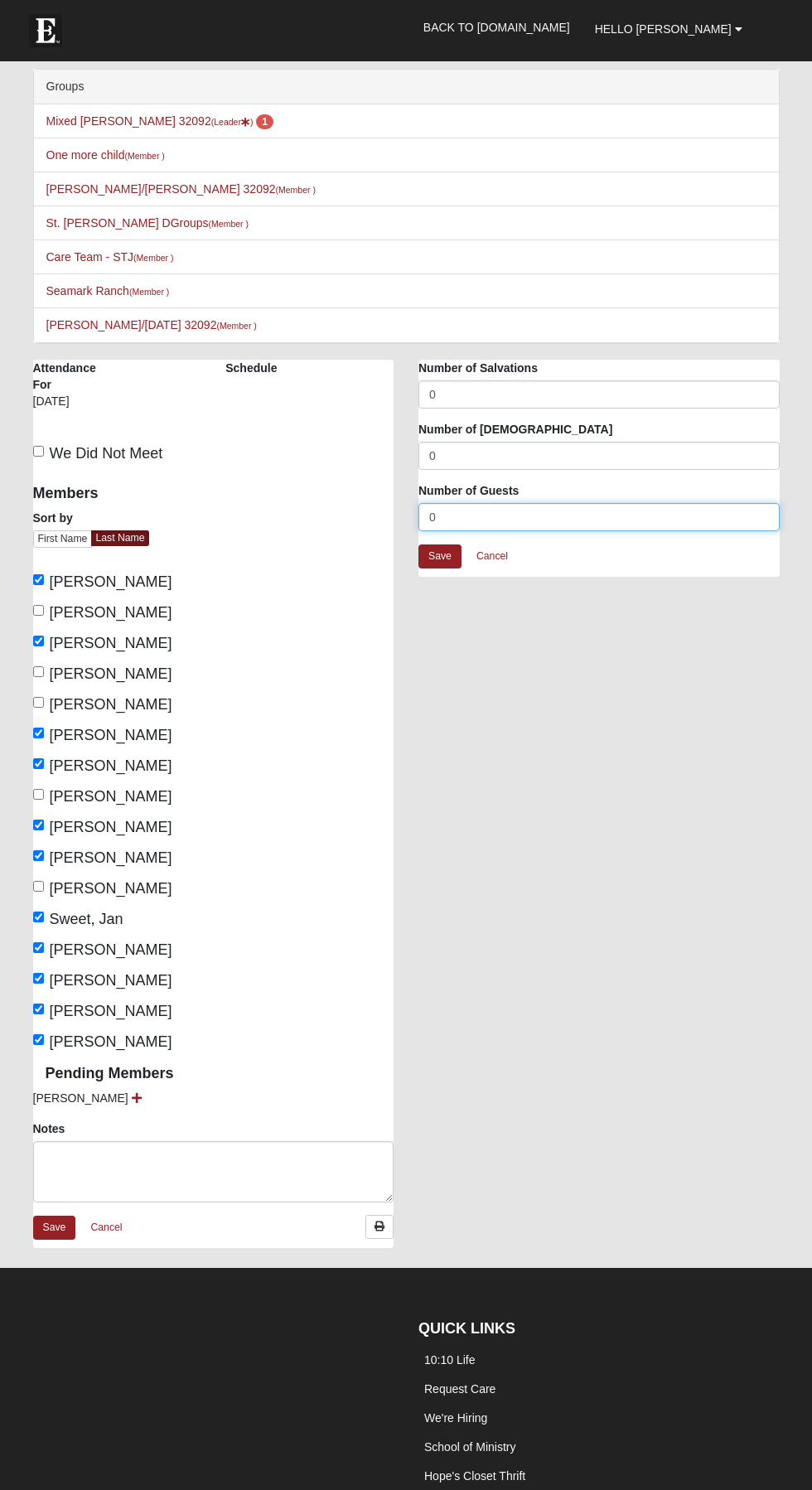
click at [506, 516] on input "0" at bounding box center [599, 517] width 362 height 28
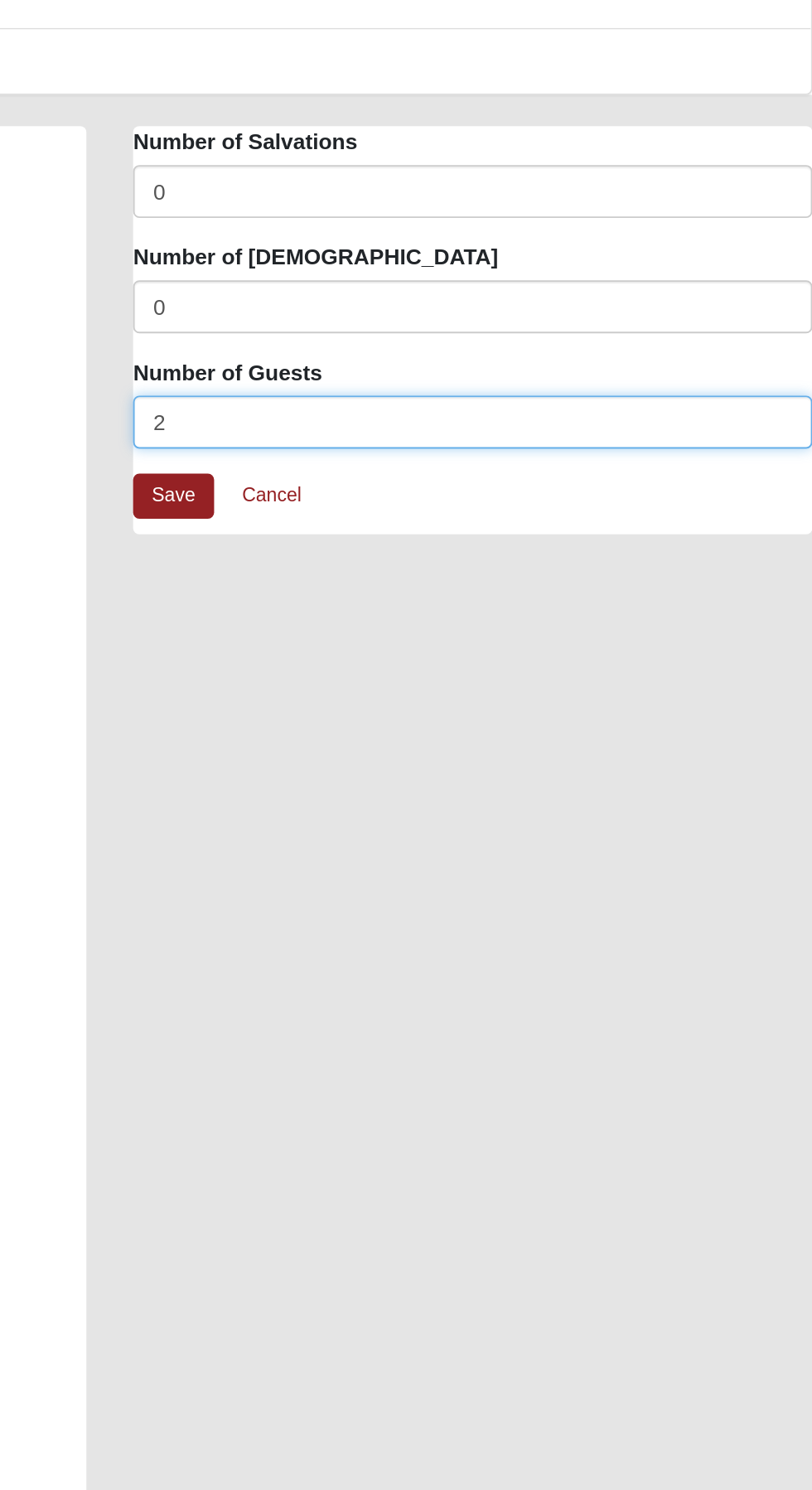
type input "2"
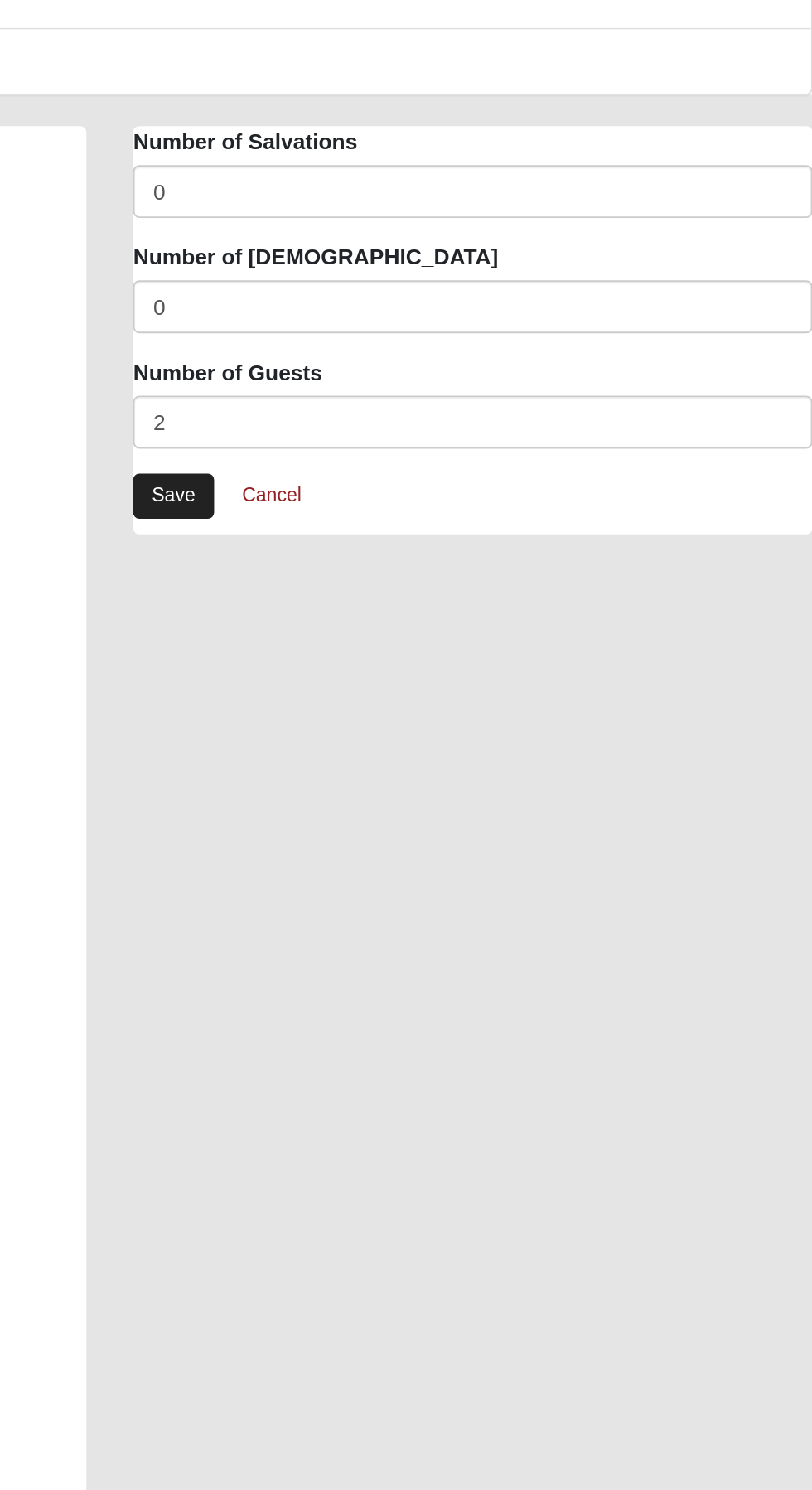
click at [445, 557] on link "Save" at bounding box center [439, 556] width 43 height 24
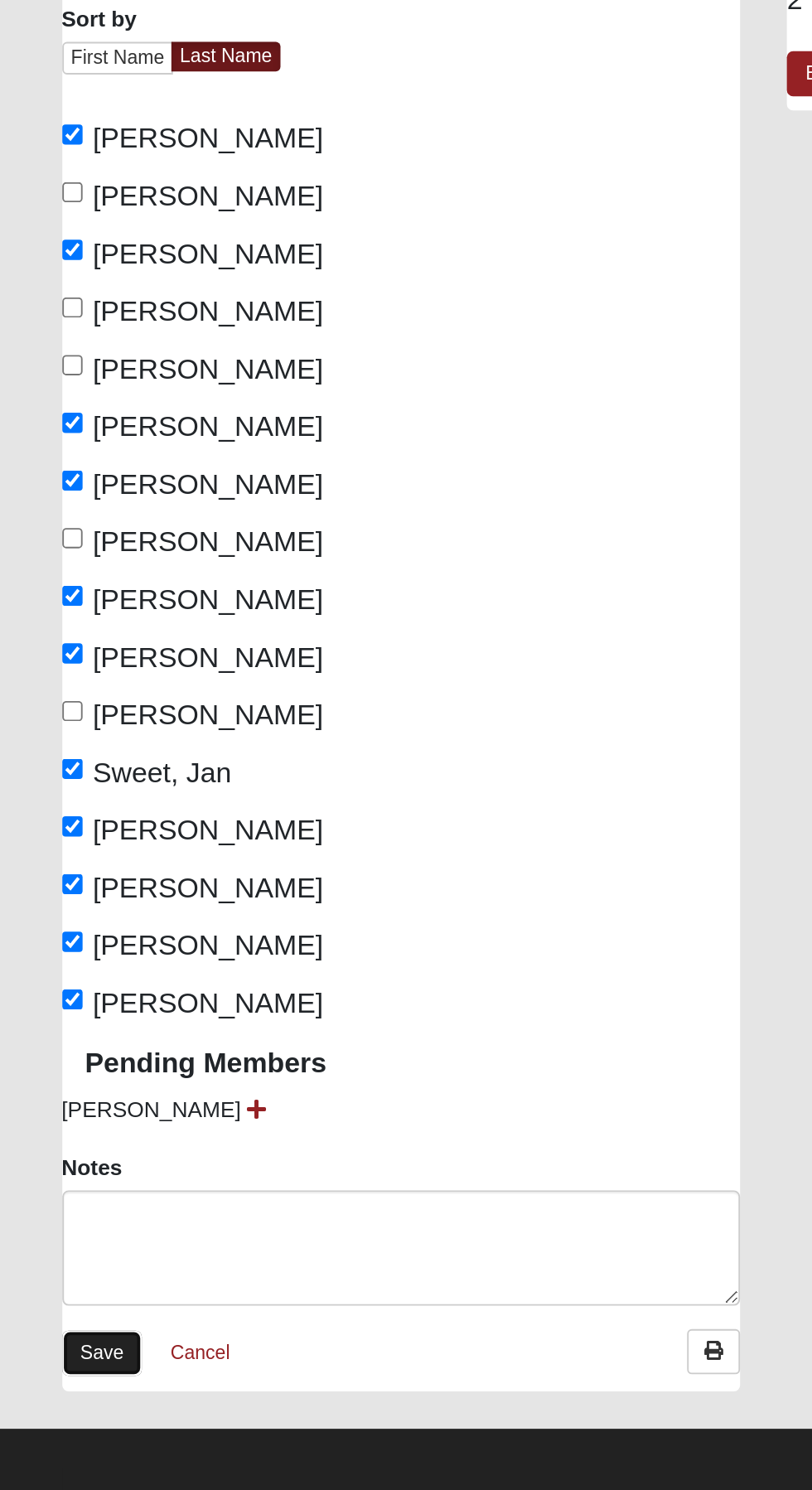
click at [69, 1226] on link "Save" at bounding box center [54, 1227] width 43 height 24
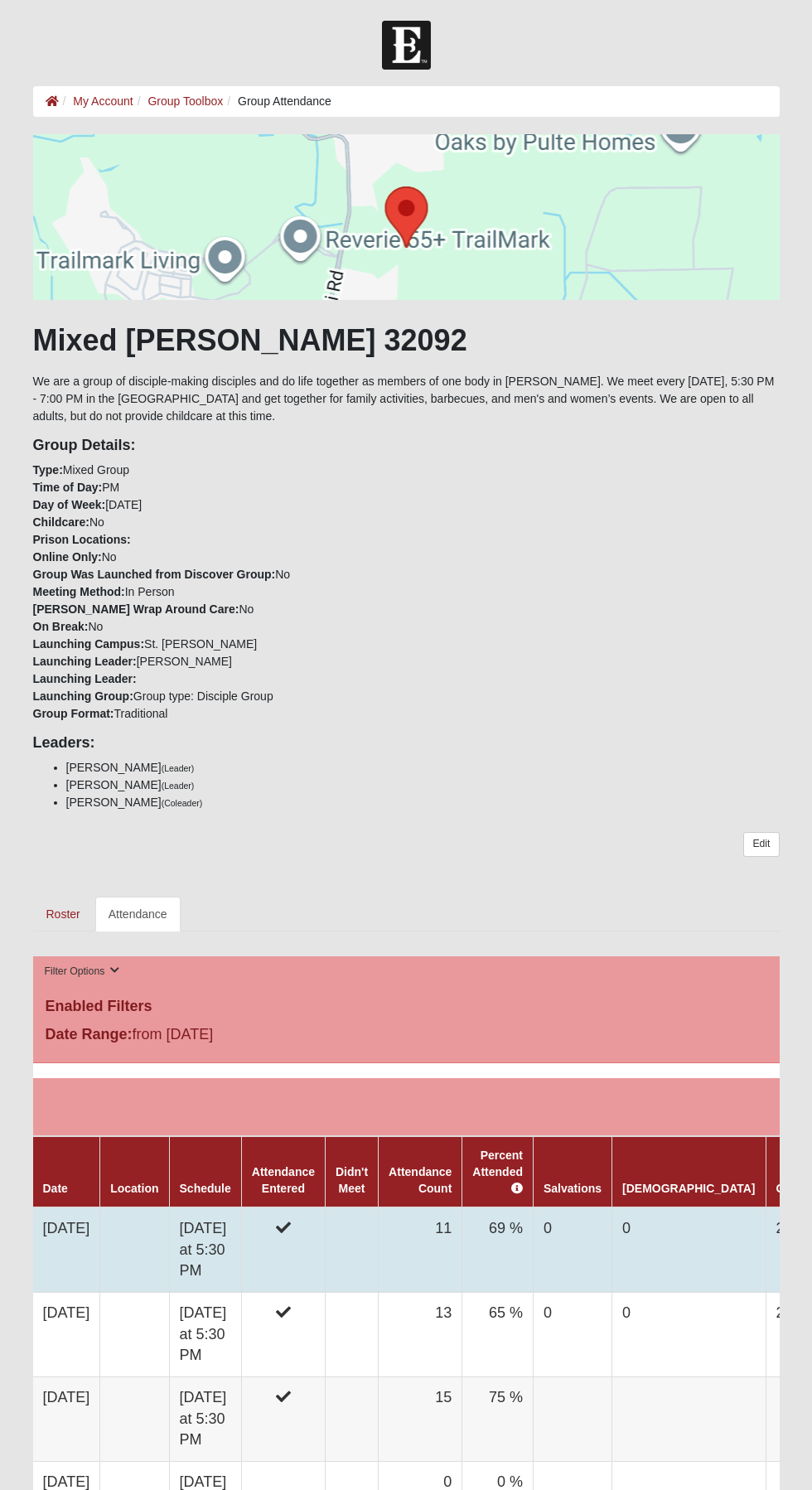
click at [100, 1221] on td "[DATE]" at bounding box center [67, 1250] width 67 height 85
